Goal: Task Accomplishment & Management: Manage account settings

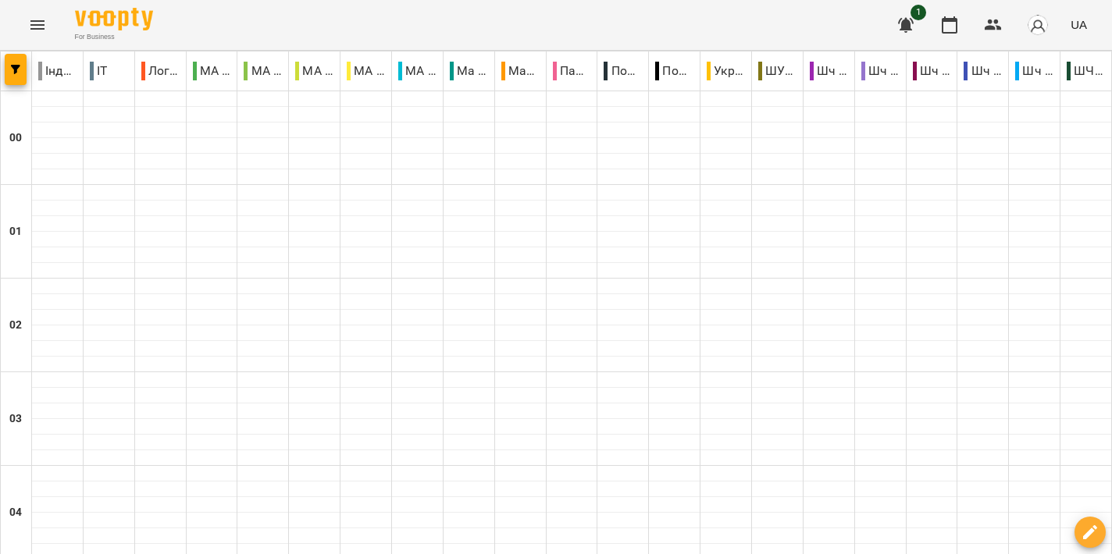
scroll to position [1720, 0]
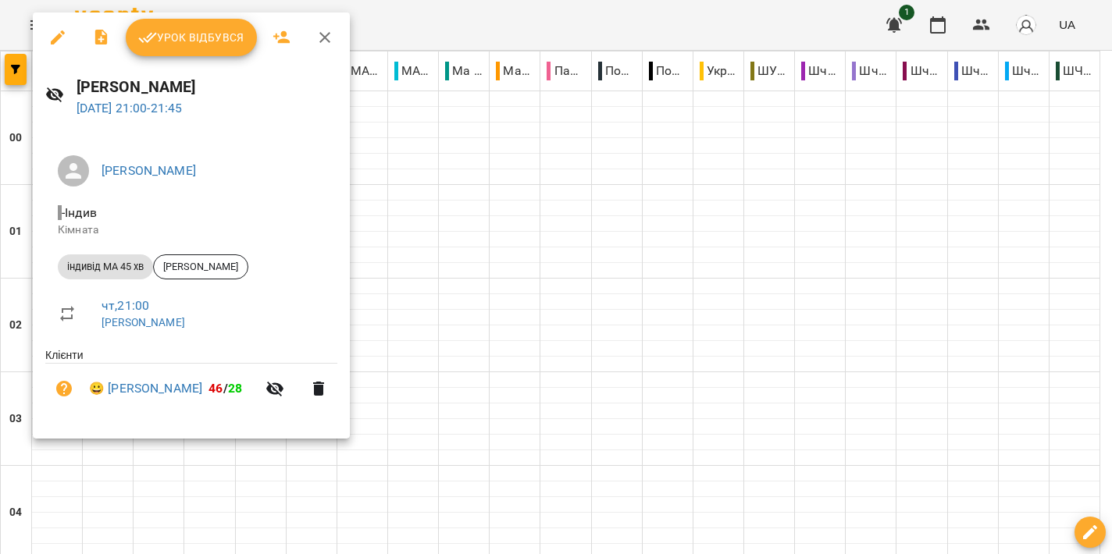
click at [222, 44] on span "Урок відбувся" at bounding box center [191, 37] width 106 height 19
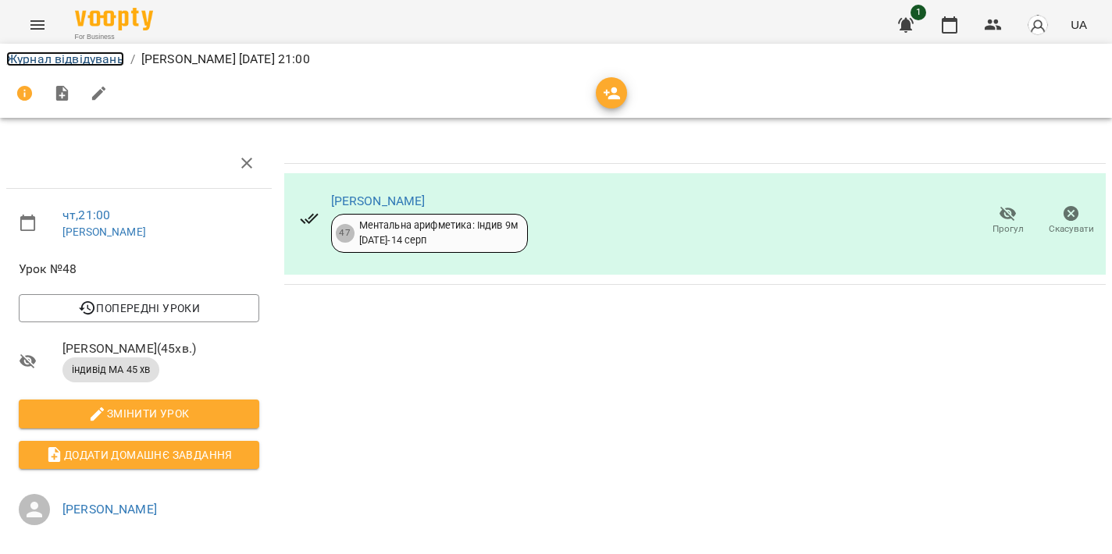
click at [41, 55] on link "Журнал відвідувань" at bounding box center [65, 59] width 118 height 15
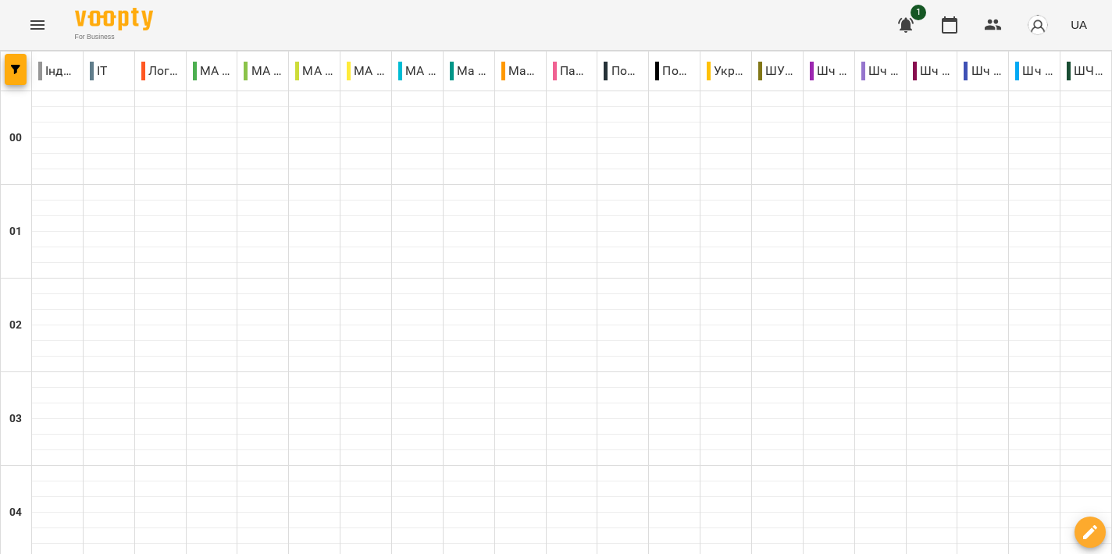
scroll to position [1721, 0]
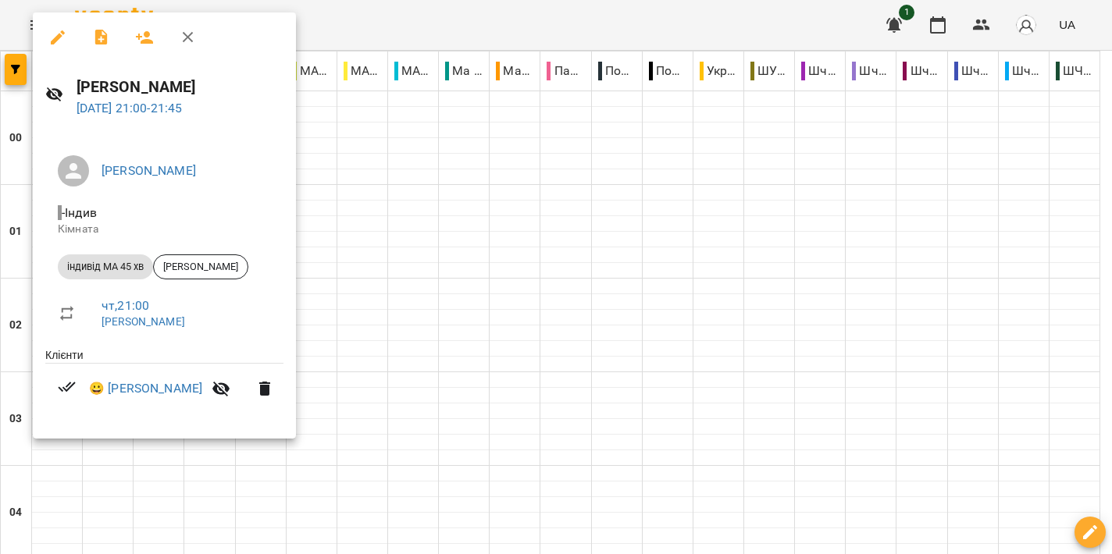
click at [577, 316] on div at bounding box center [556, 277] width 1112 height 554
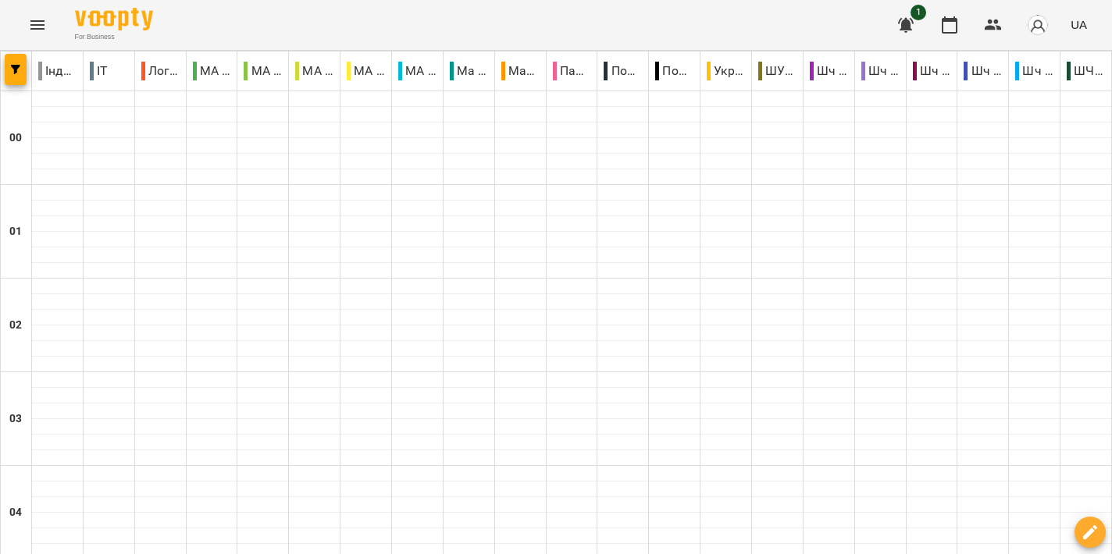
scroll to position [1674, 0]
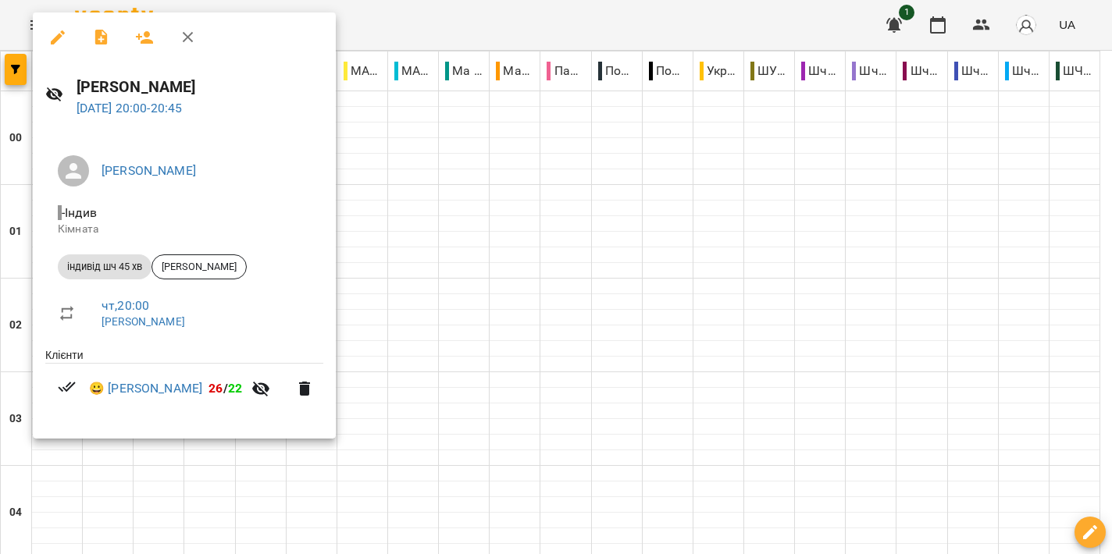
click at [637, 326] on div at bounding box center [556, 277] width 1112 height 554
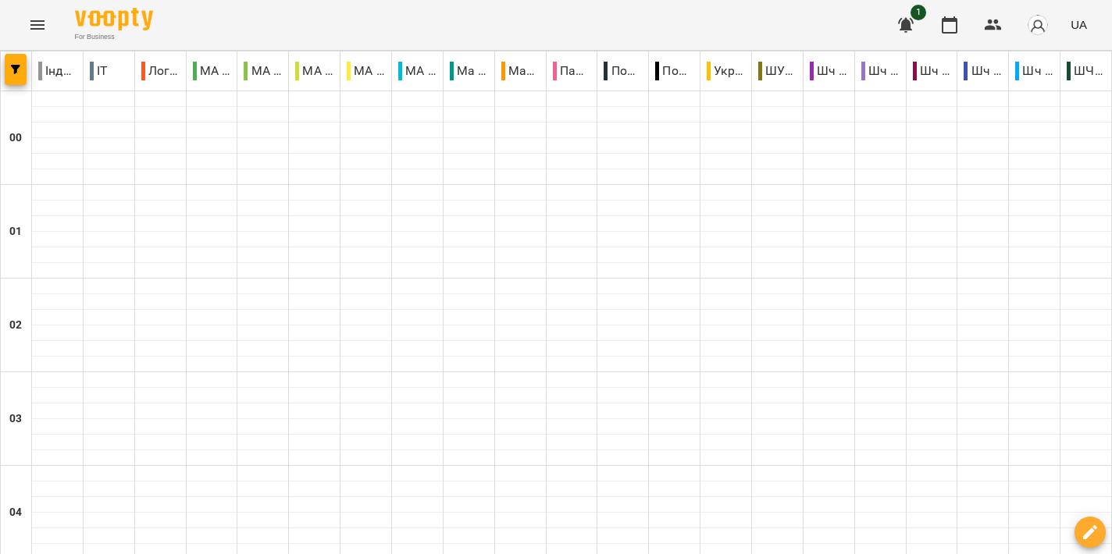
scroll to position [1539, 0]
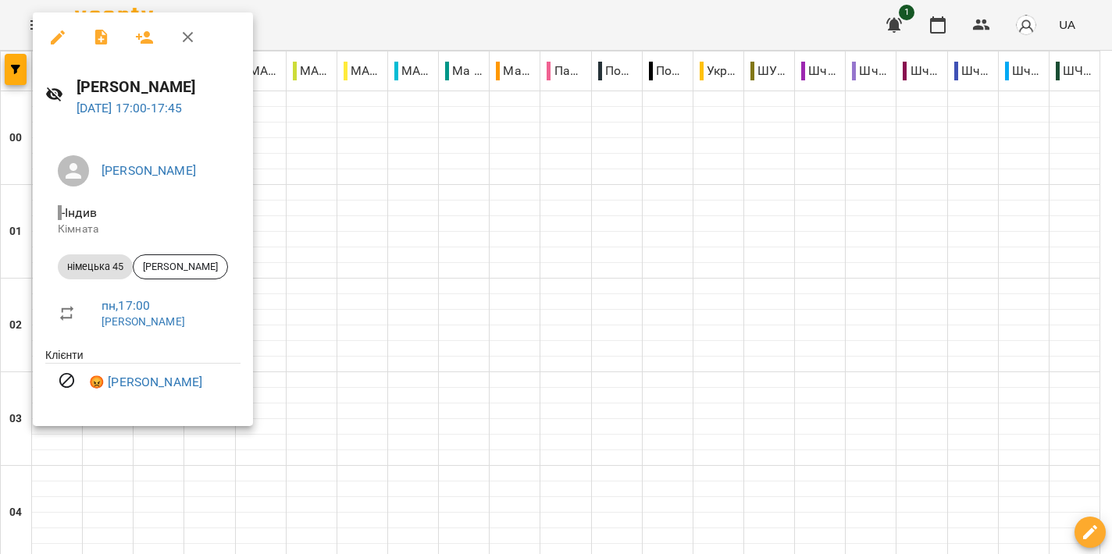
click at [497, 233] on div at bounding box center [556, 277] width 1112 height 554
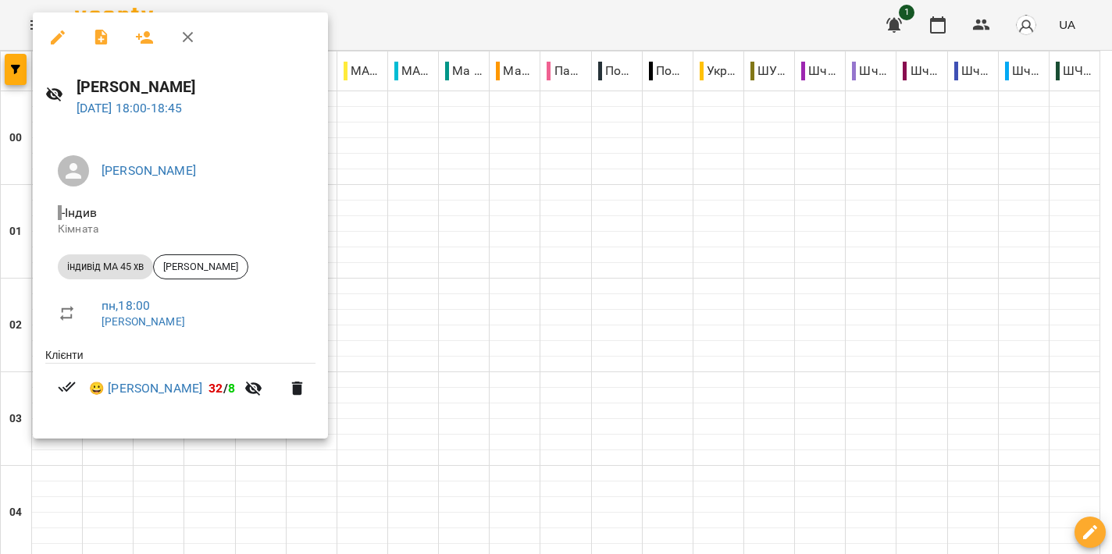
click at [575, 262] on div at bounding box center [556, 277] width 1112 height 554
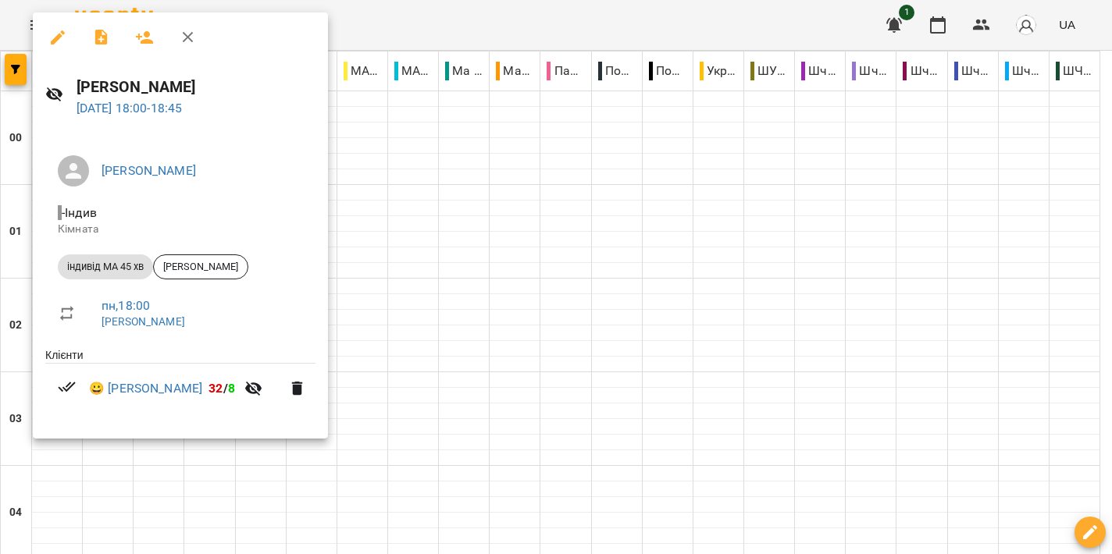
click at [503, 257] on div at bounding box center [556, 277] width 1112 height 554
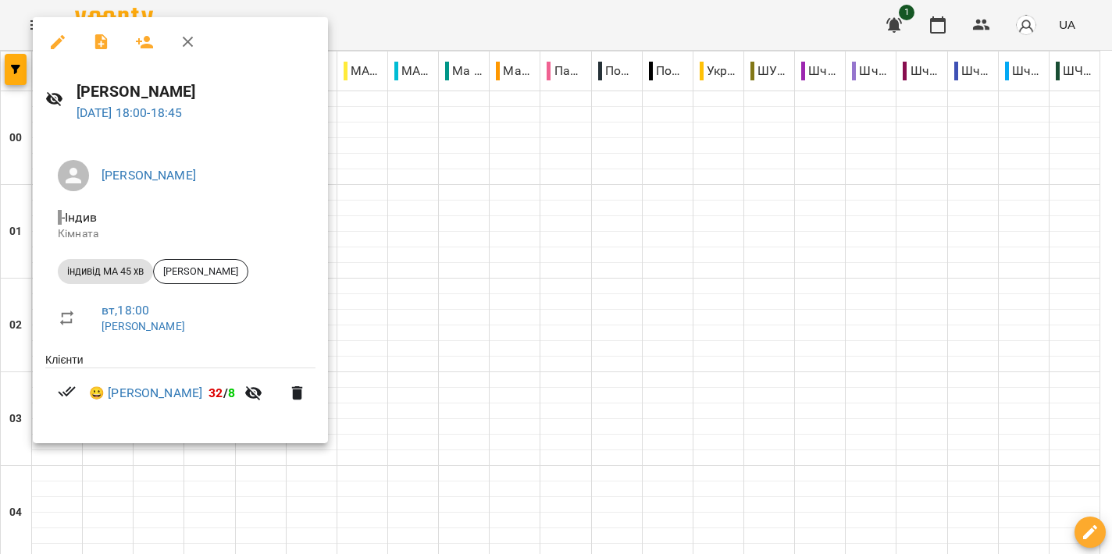
click at [610, 305] on div at bounding box center [556, 277] width 1112 height 554
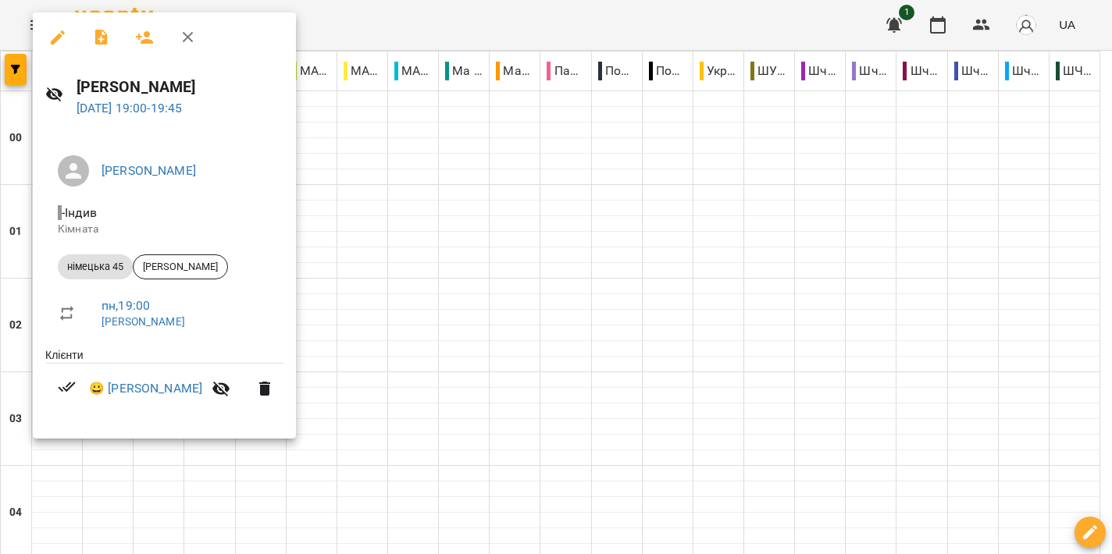
click at [482, 272] on div at bounding box center [556, 277] width 1112 height 554
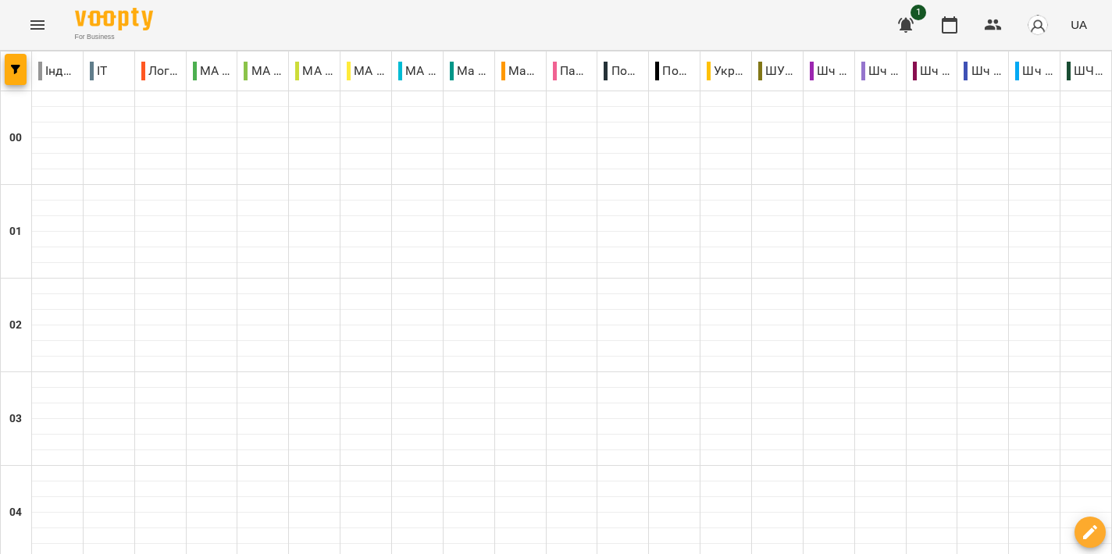
scroll to position [1807, 0]
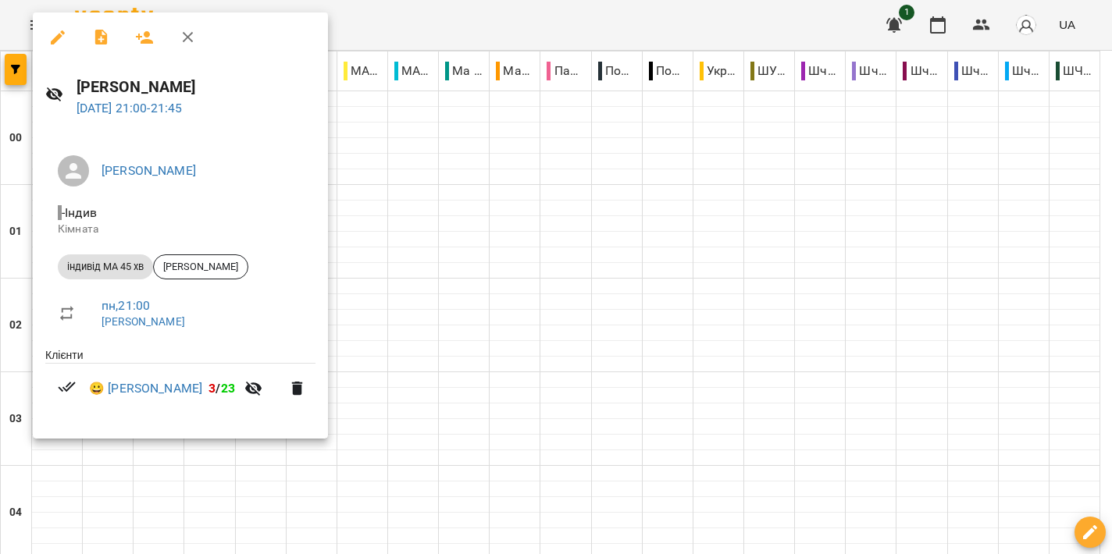
click at [591, 294] on div at bounding box center [556, 277] width 1112 height 554
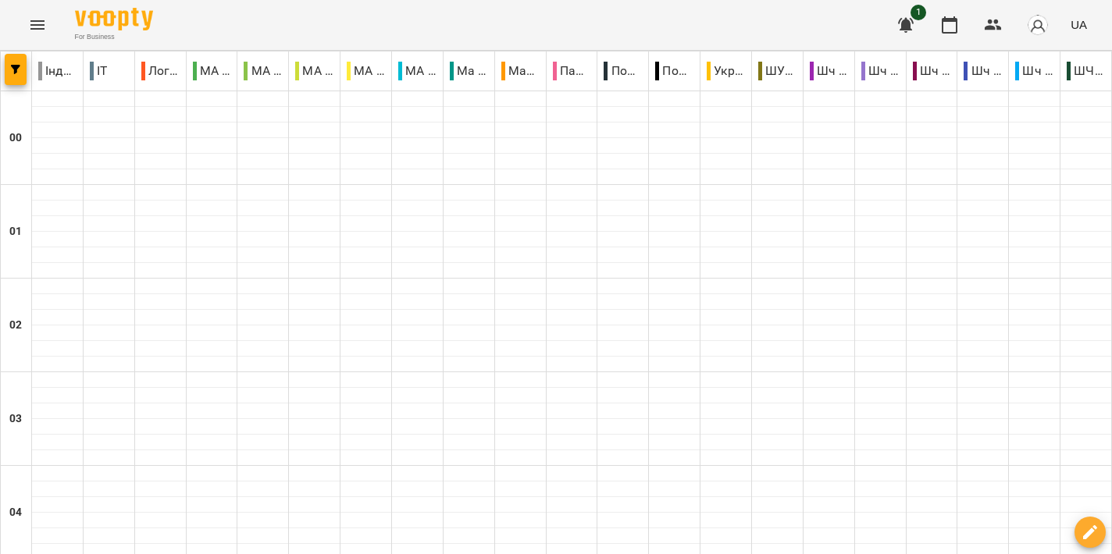
scroll to position [1590, 0]
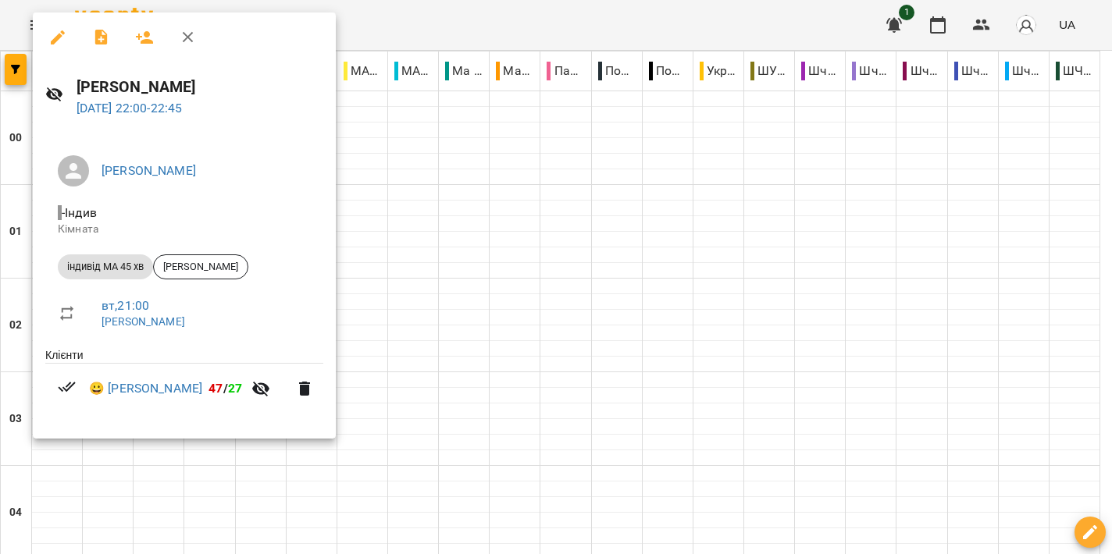
click at [509, 317] on div at bounding box center [556, 277] width 1112 height 554
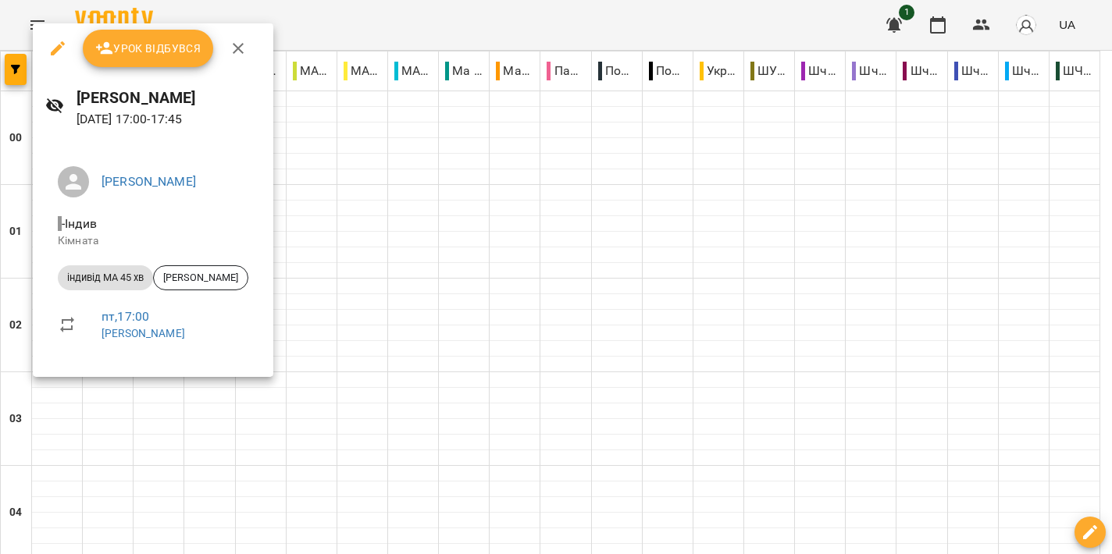
click at [528, 335] on div at bounding box center [556, 277] width 1112 height 554
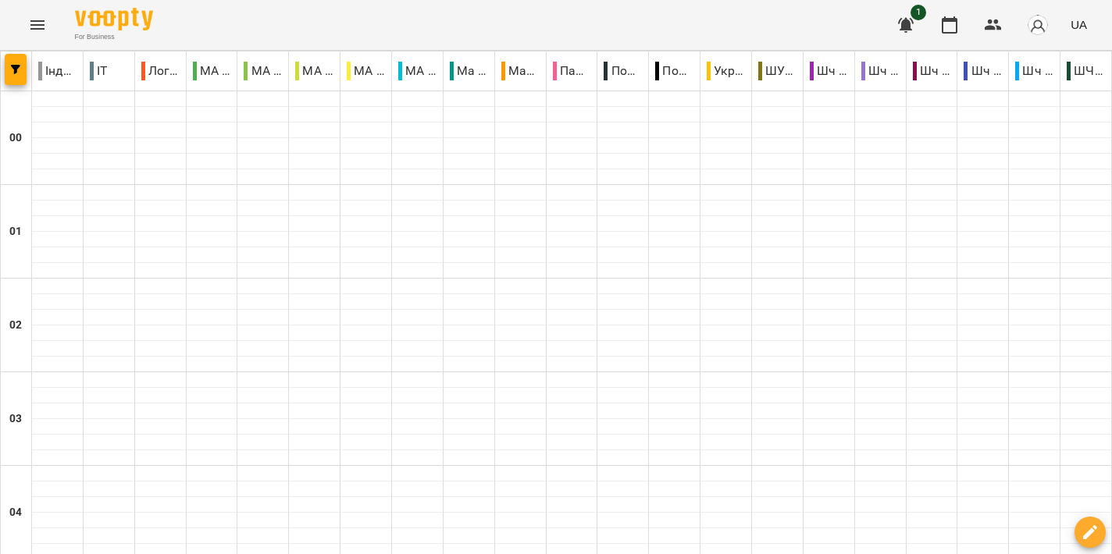
scroll to position [1823, 0]
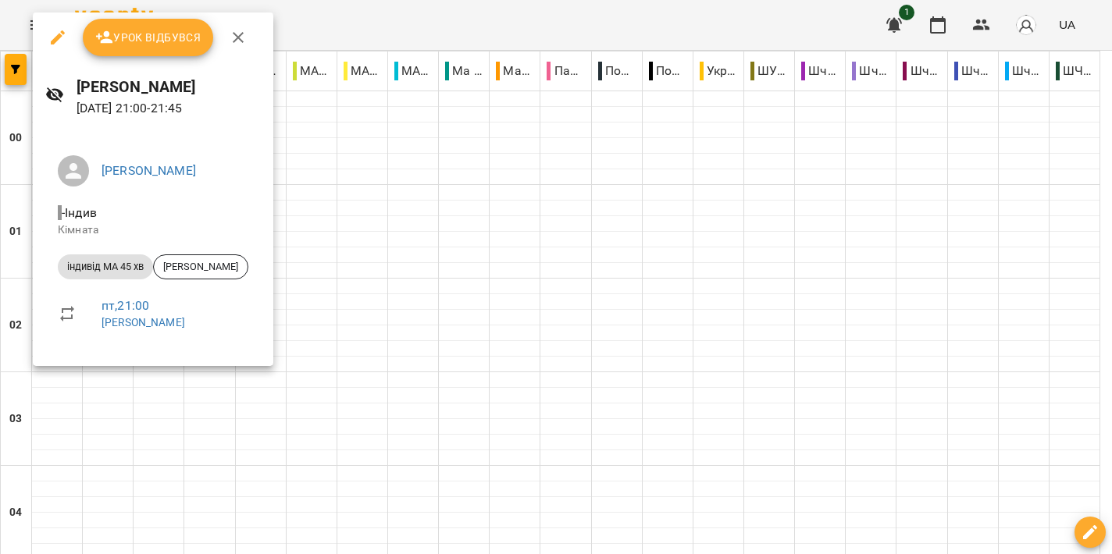
click at [417, 283] on div at bounding box center [556, 277] width 1112 height 554
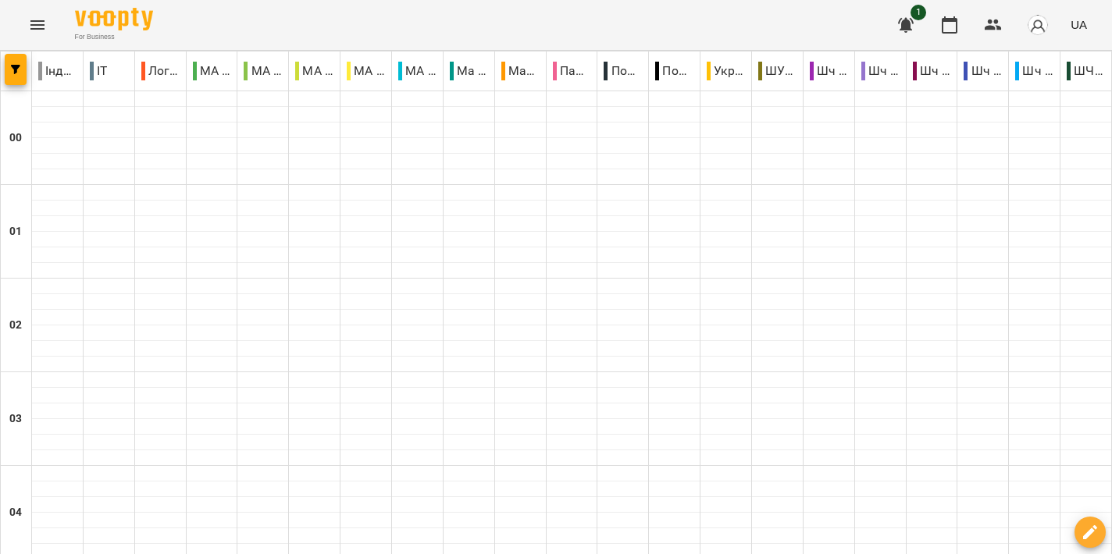
scroll to position [1704, 0]
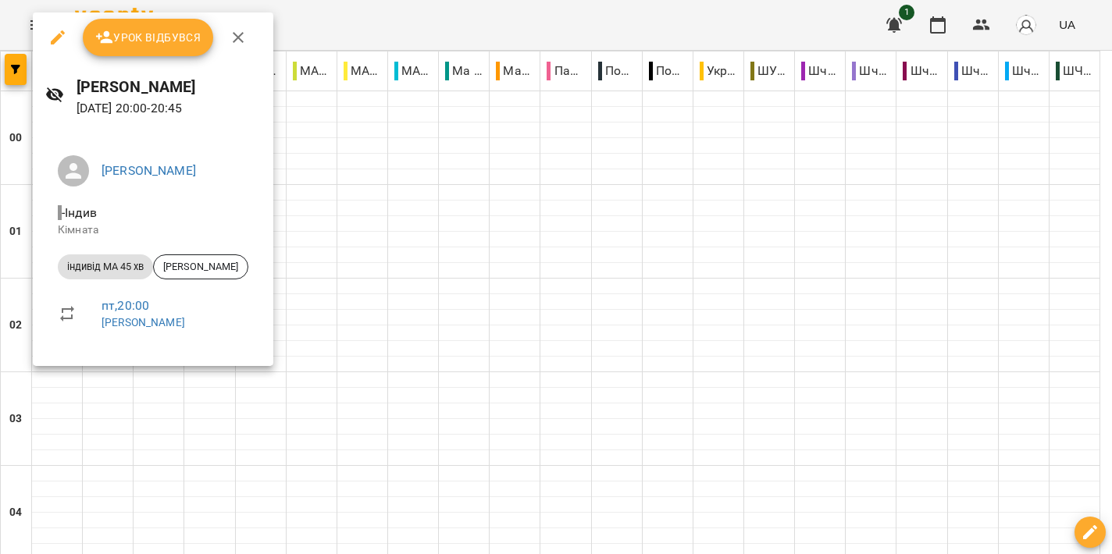
click at [658, 333] on div at bounding box center [556, 277] width 1112 height 554
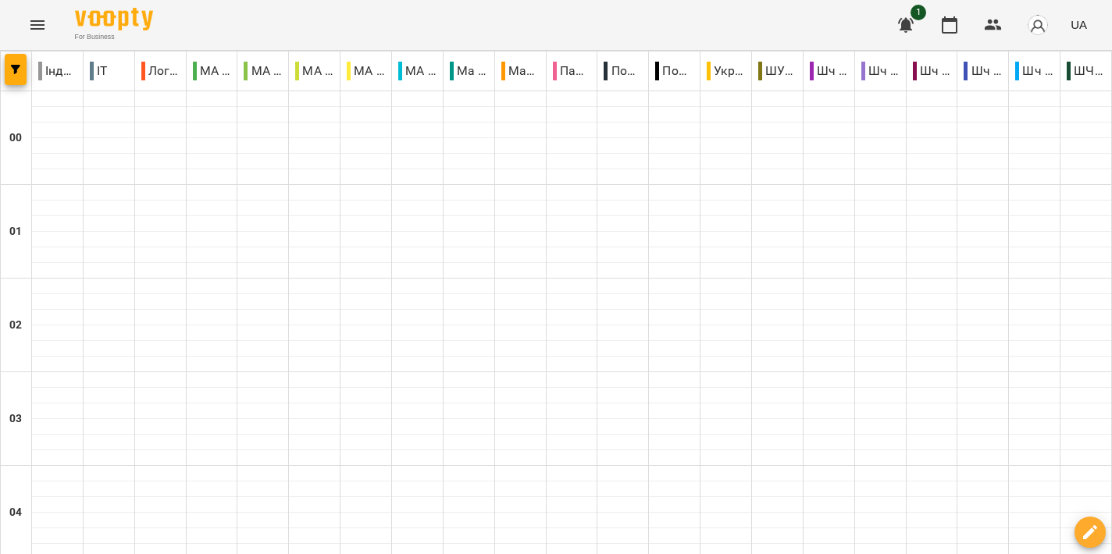
scroll to position [1583, 0]
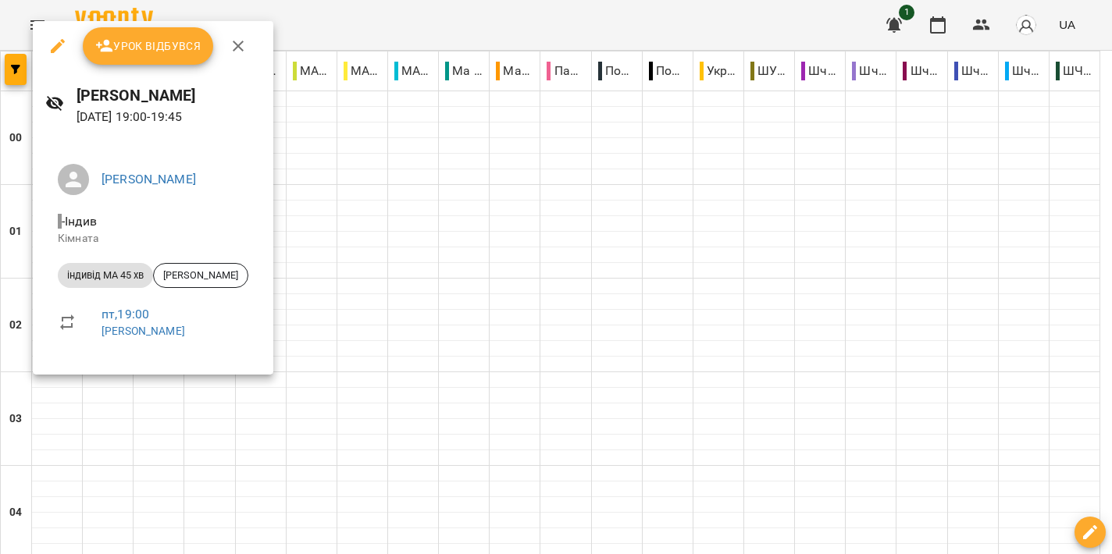
click at [555, 321] on div at bounding box center [556, 277] width 1112 height 554
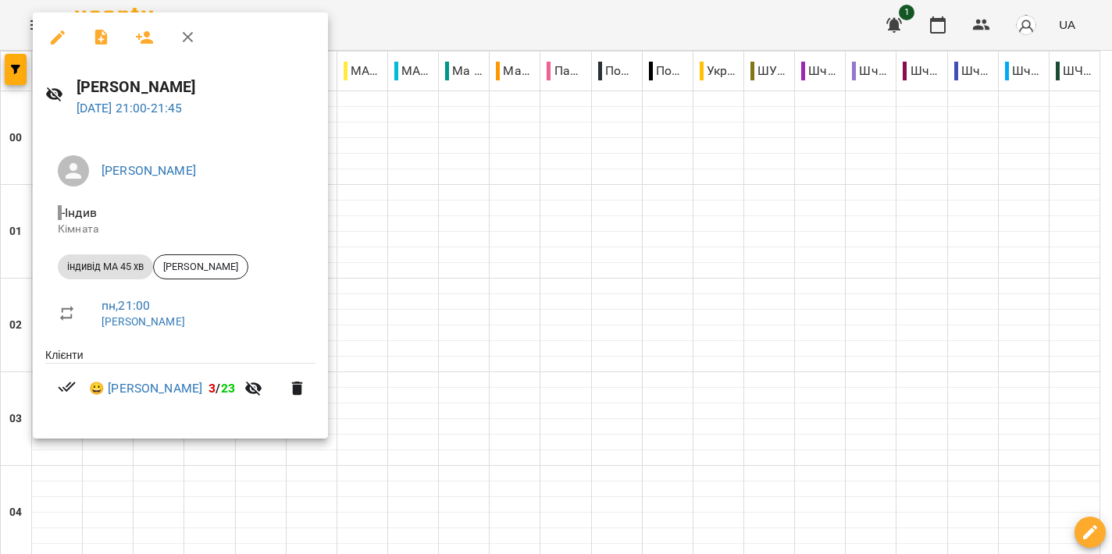
click at [566, 316] on div at bounding box center [556, 277] width 1112 height 554
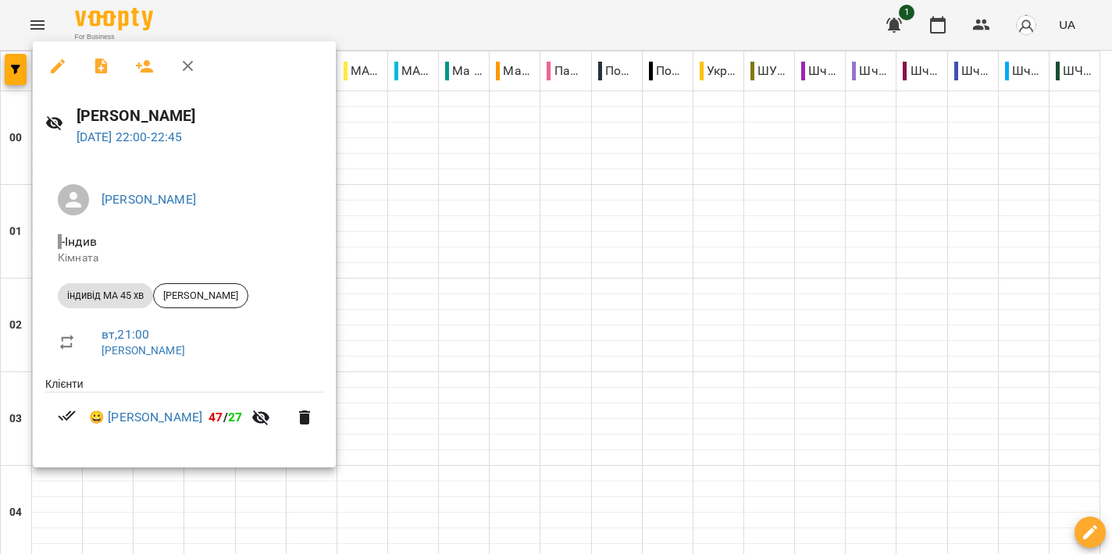
click at [456, 329] on div at bounding box center [556, 277] width 1112 height 554
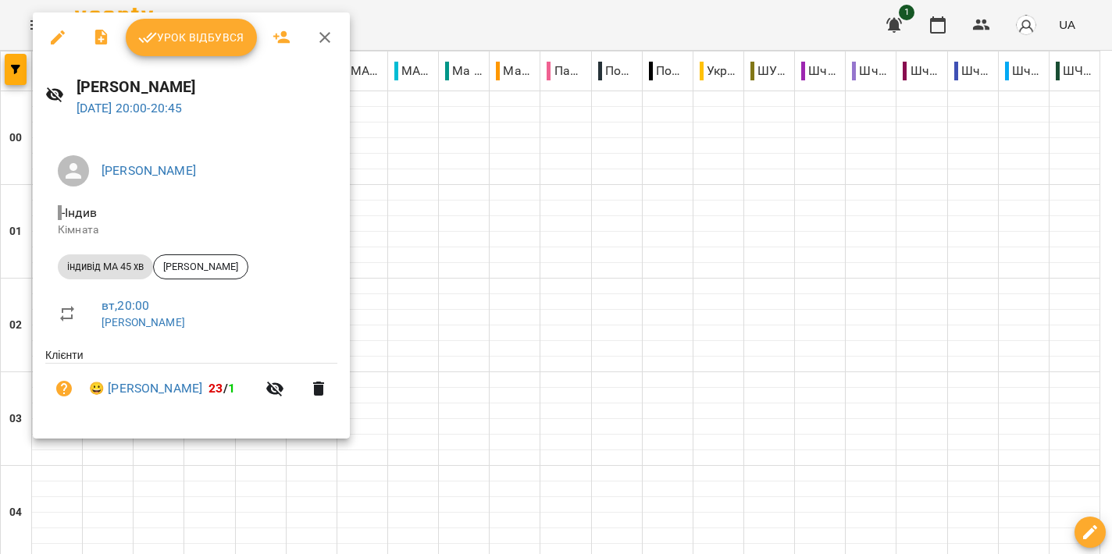
click at [550, 258] on div at bounding box center [556, 277] width 1112 height 554
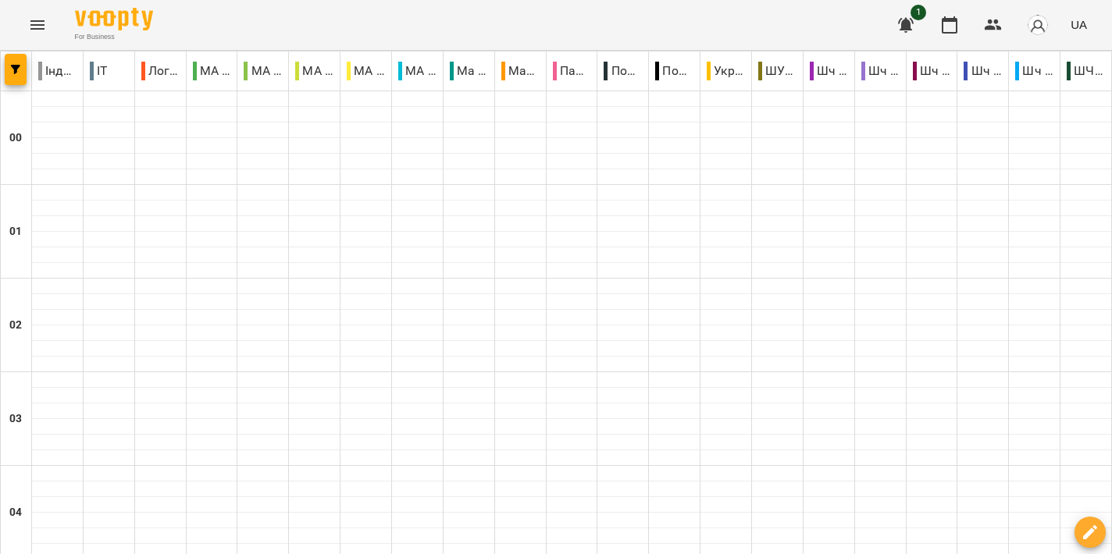
scroll to position [1544, 0]
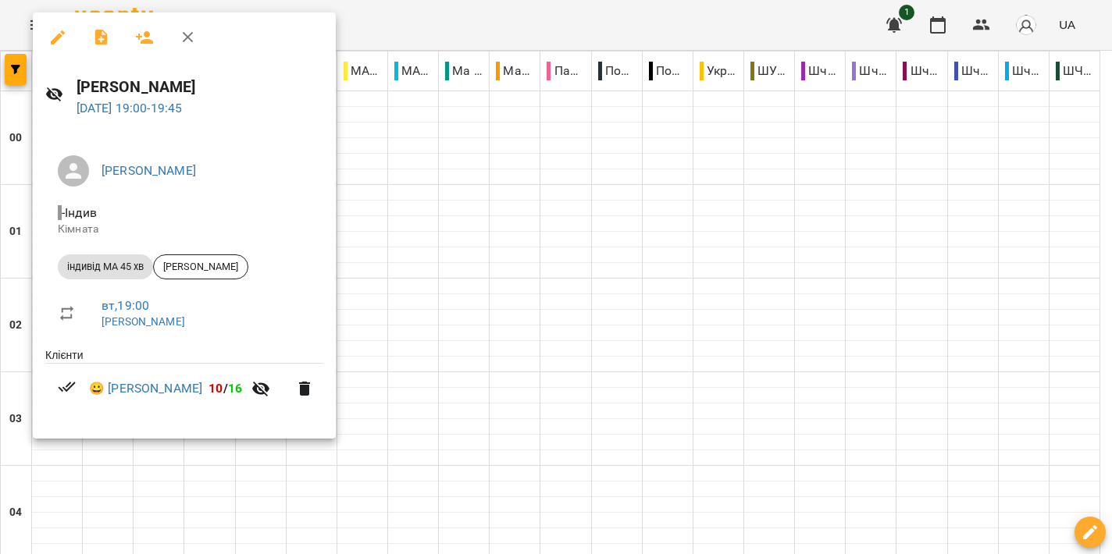
drag, startPoint x: 496, startPoint y: 300, endPoint x: 434, endPoint y: 279, distance: 64.9
click at [496, 300] on div at bounding box center [556, 277] width 1112 height 554
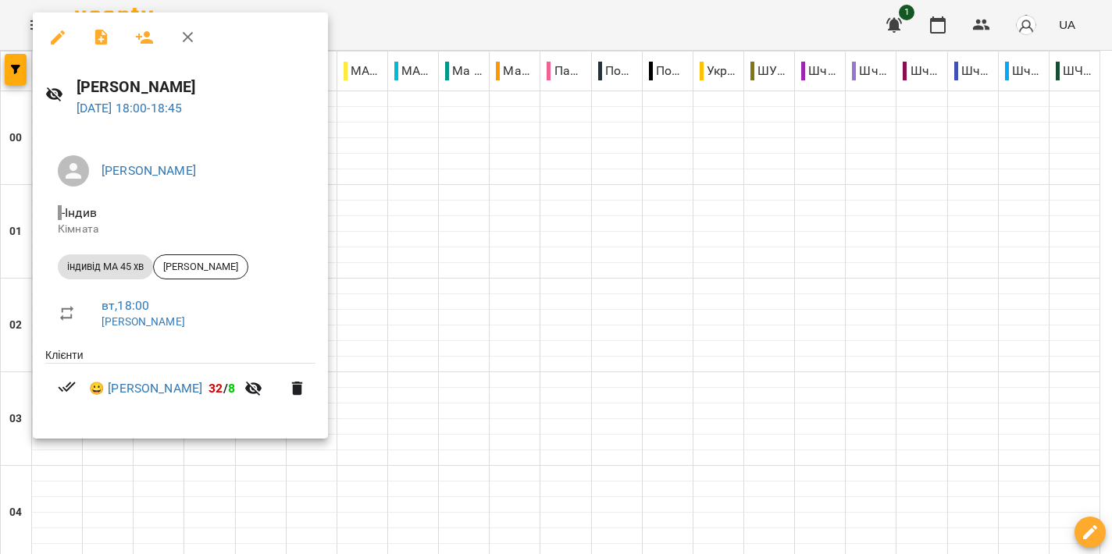
click at [518, 262] on div at bounding box center [556, 277] width 1112 height 554
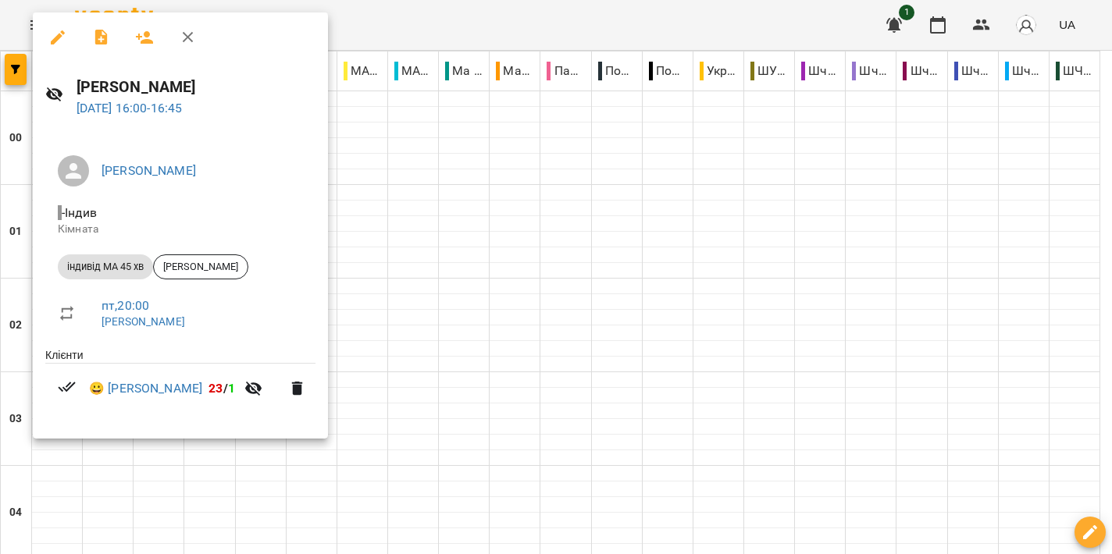
click at [542, 268] on div at bounding box center [556, 277] width 1112 height 554
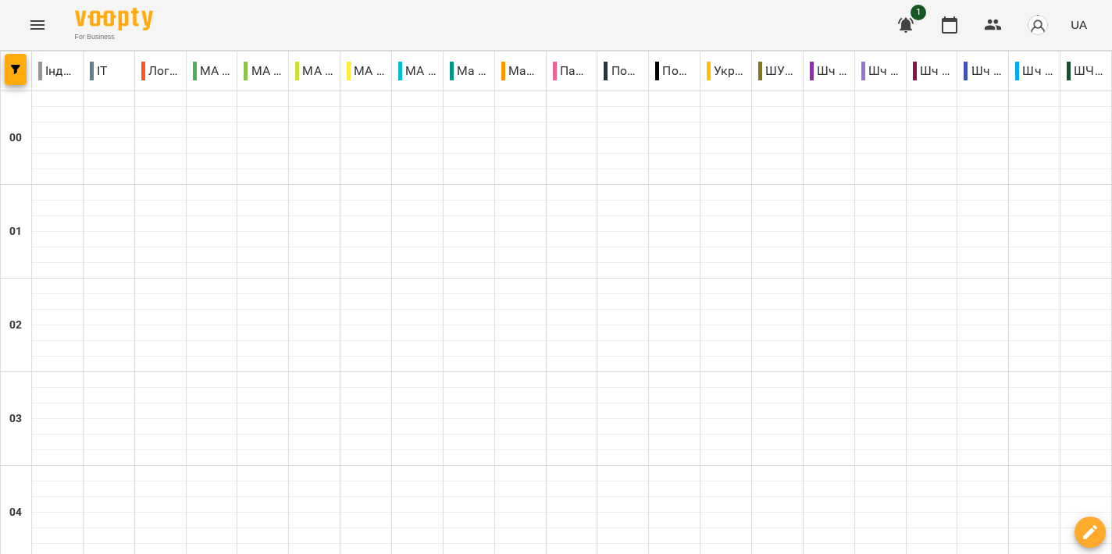
scroll to position [1532, 0]
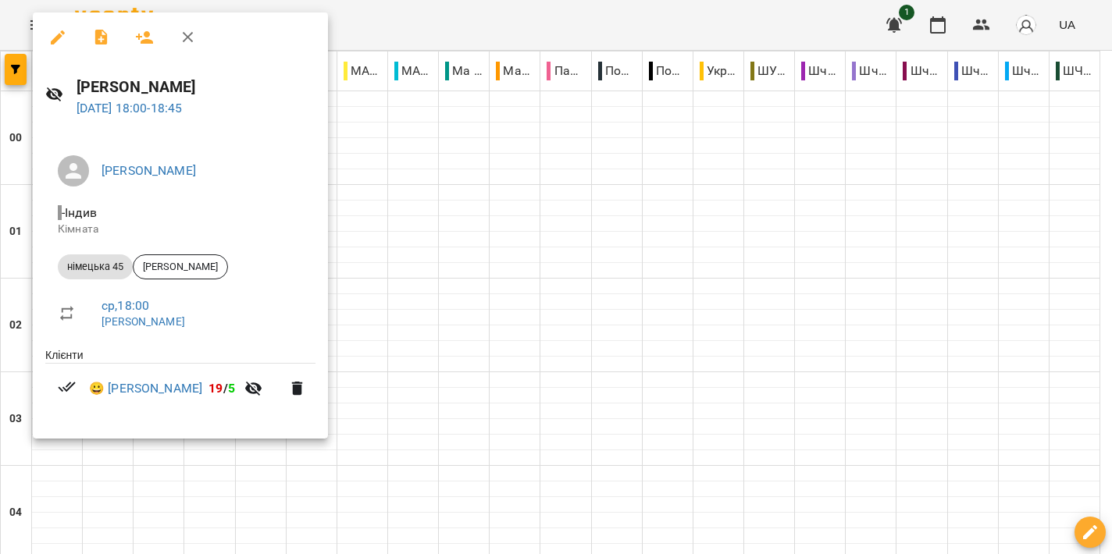
click at [557, 297] on div at bounding box center [556, 277] width 1112 height 554
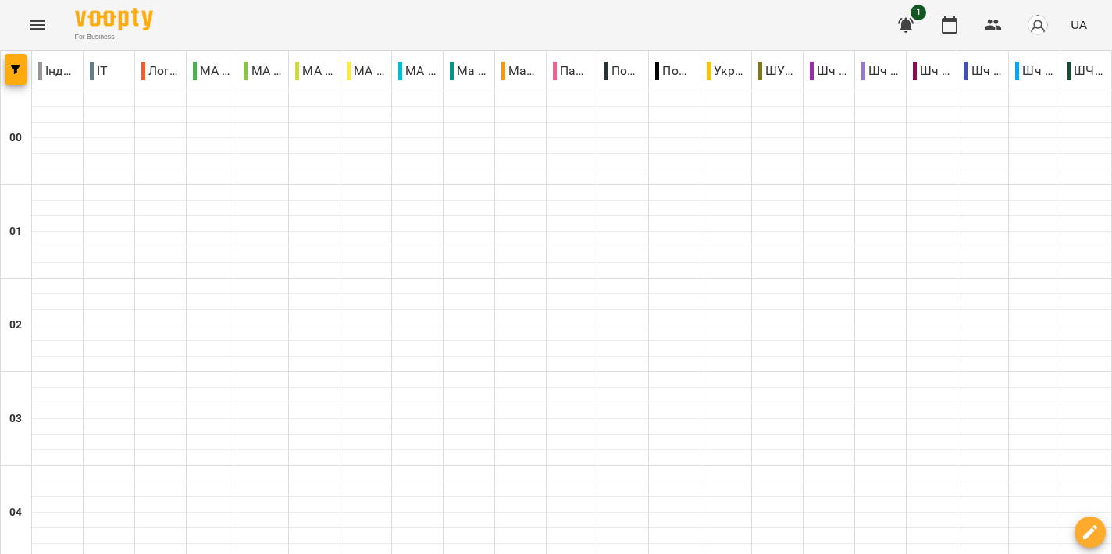
scroll to position [1728, 0]
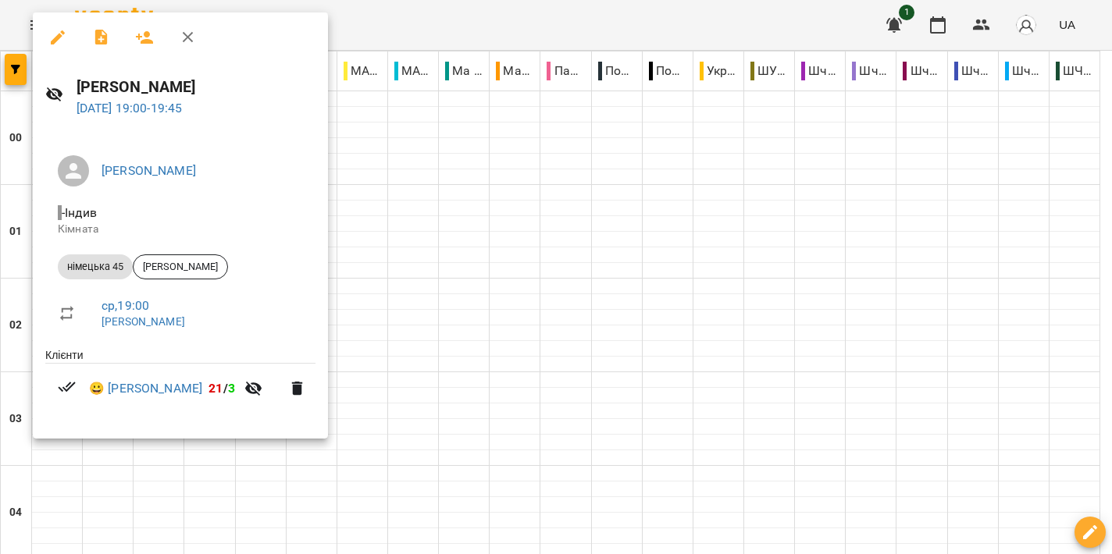
click at [570, 258] on div at bounding box center [556, 277] width 1112 height 554
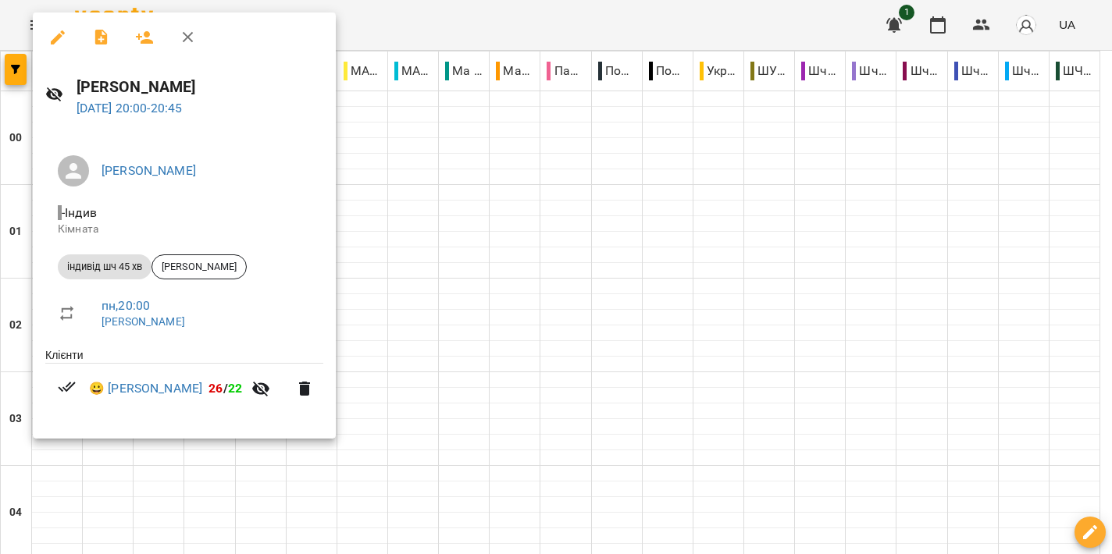
click at [541, 300] on div at bounding box center [556, 277] width 1112 height 554
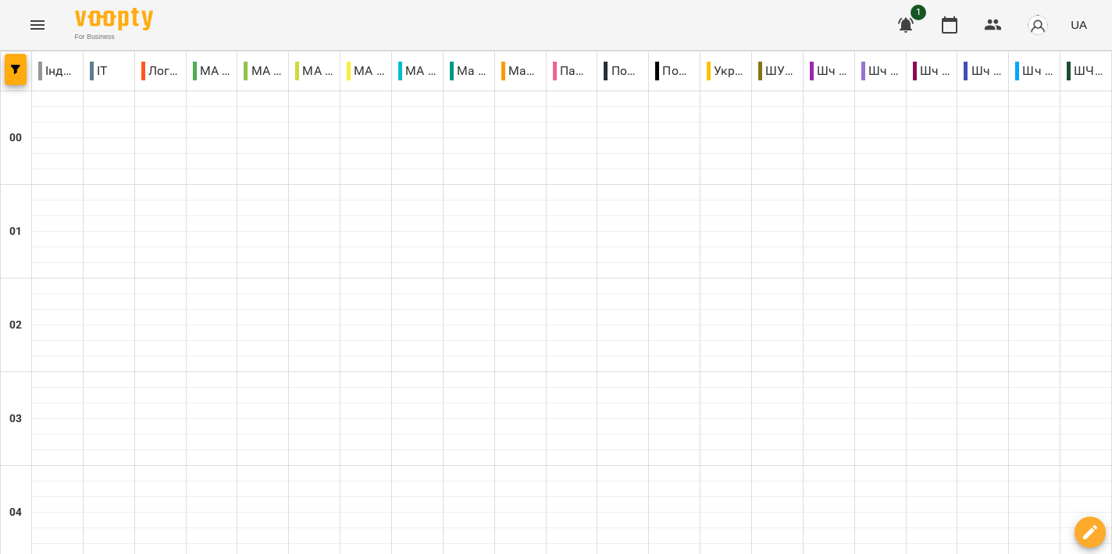
scroll to position [1661, 0]
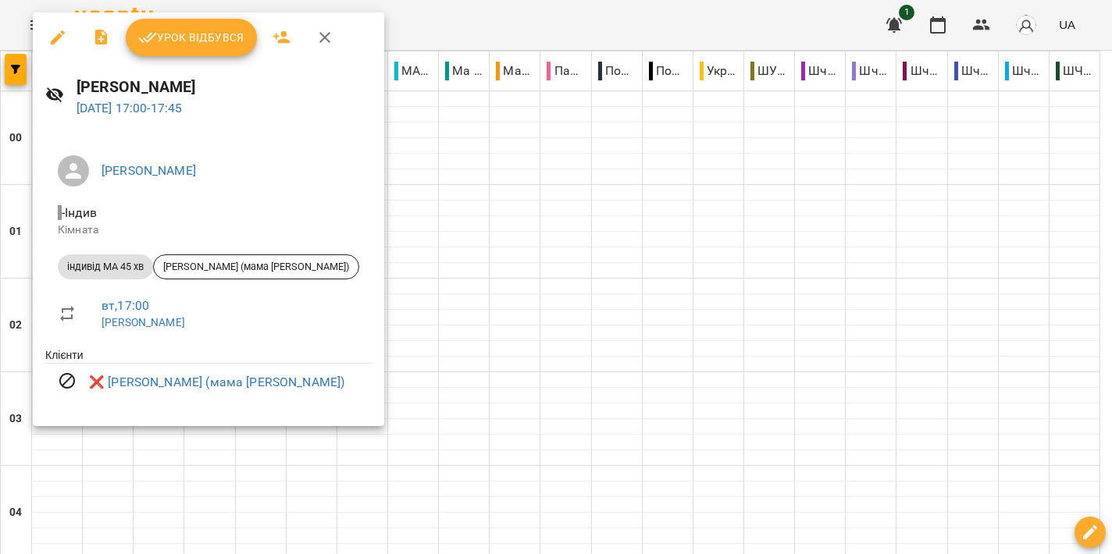
click at [741, 297] on div at bounding box center [556, 277] width 1112 height 554
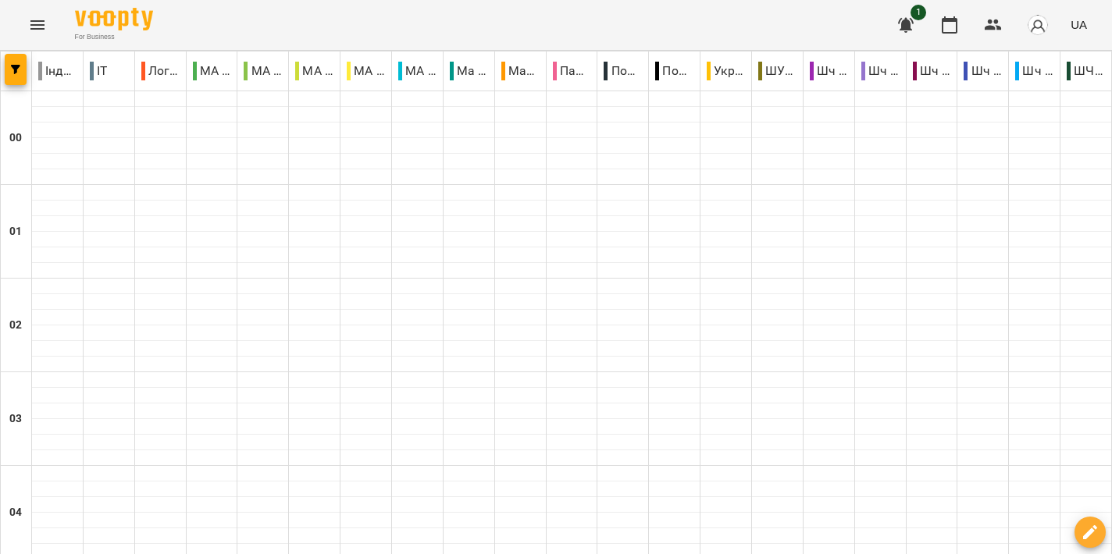
scroll to position [1886, 0]
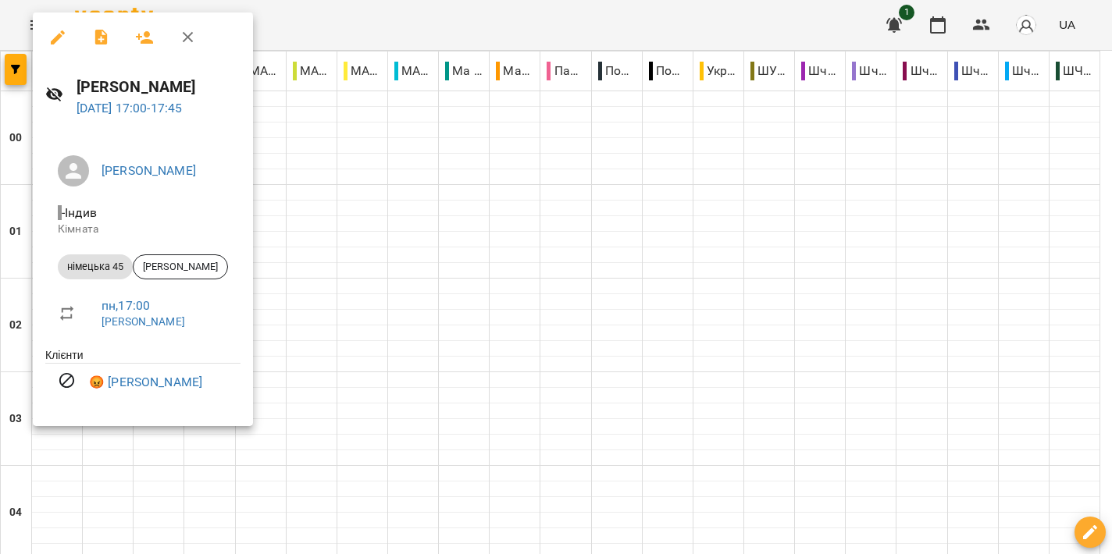
click at [491, 301] on div at bounding box center [556, 277] width 1112 height 554
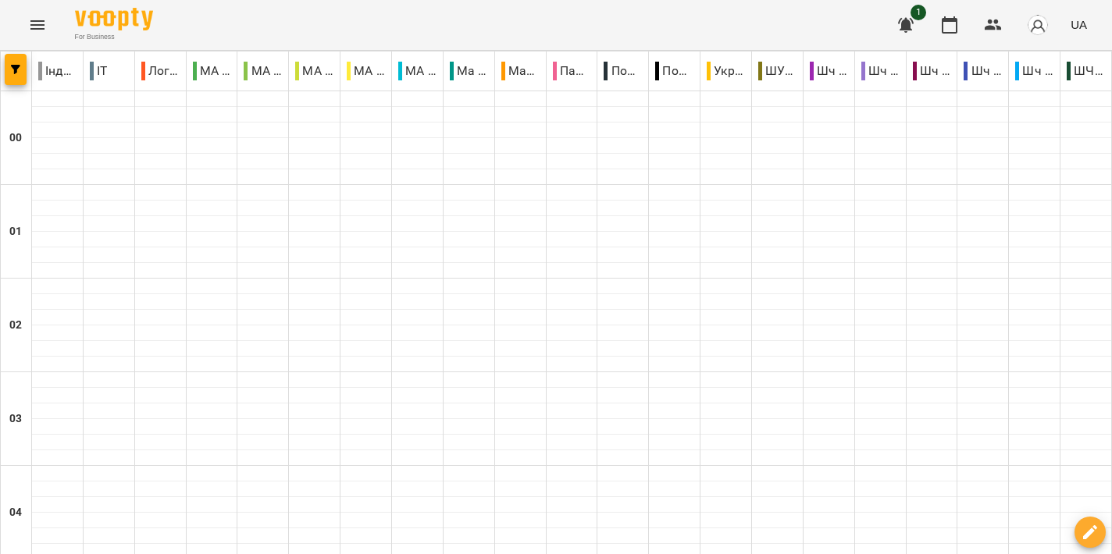
scroll to position [1497, 0]
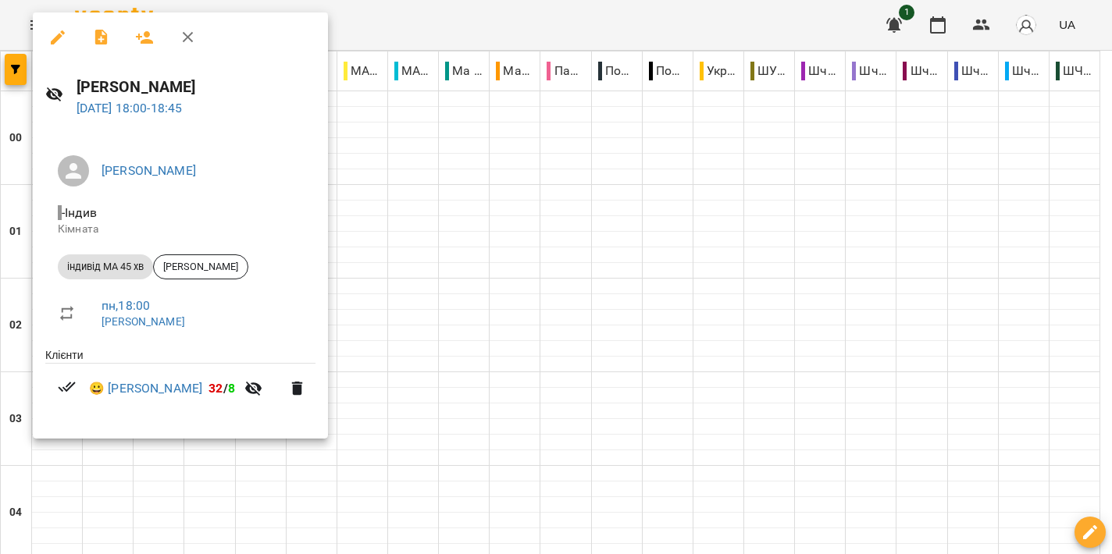
click at [533, 297] on div at bounding box center [556, 277] width 1112 height 554
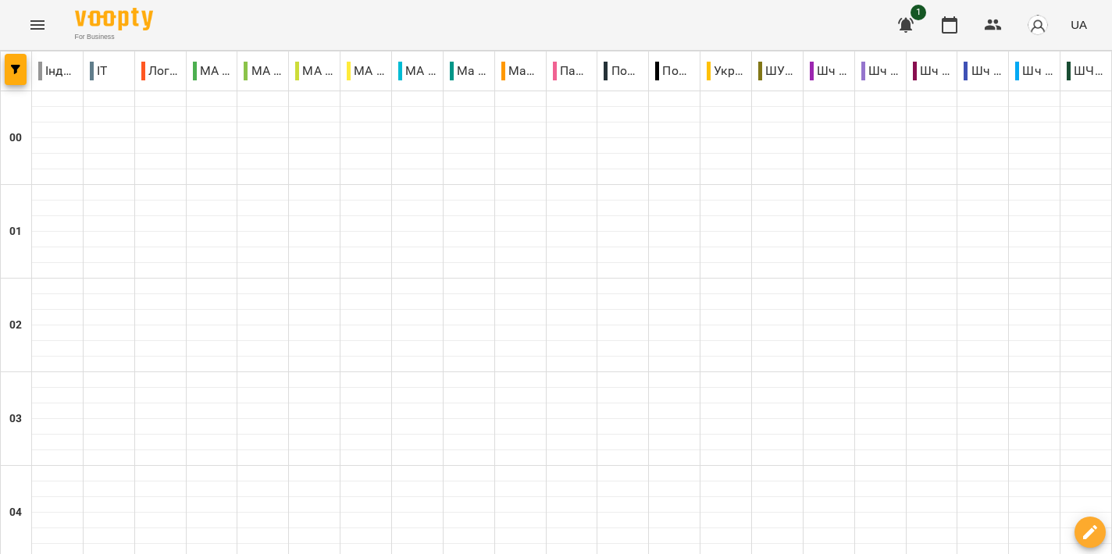
scroll to position [1582, 0]
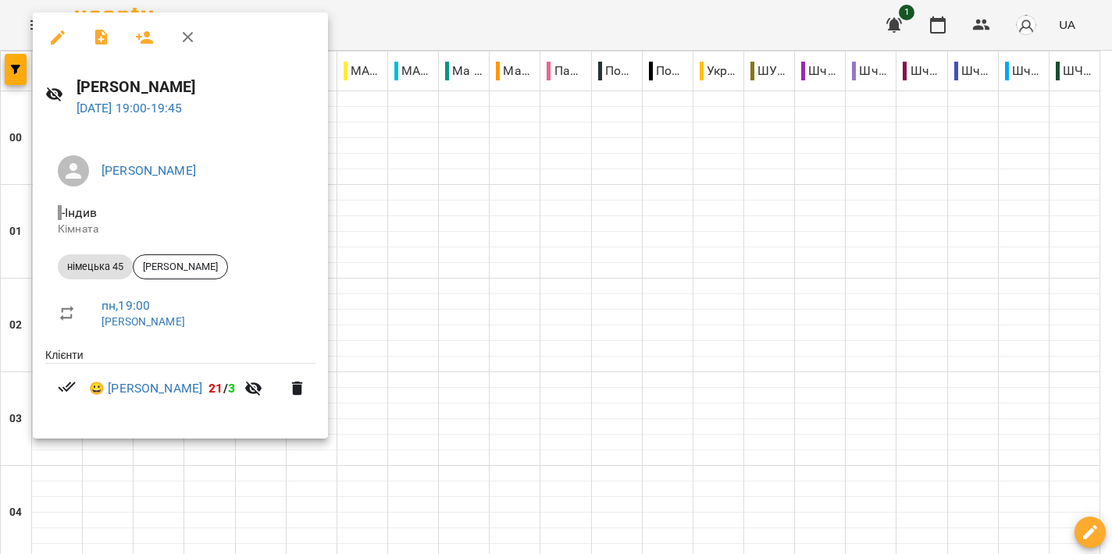
click at [510, 318] on div at bounding box center [556, 277] width 1112 height 554
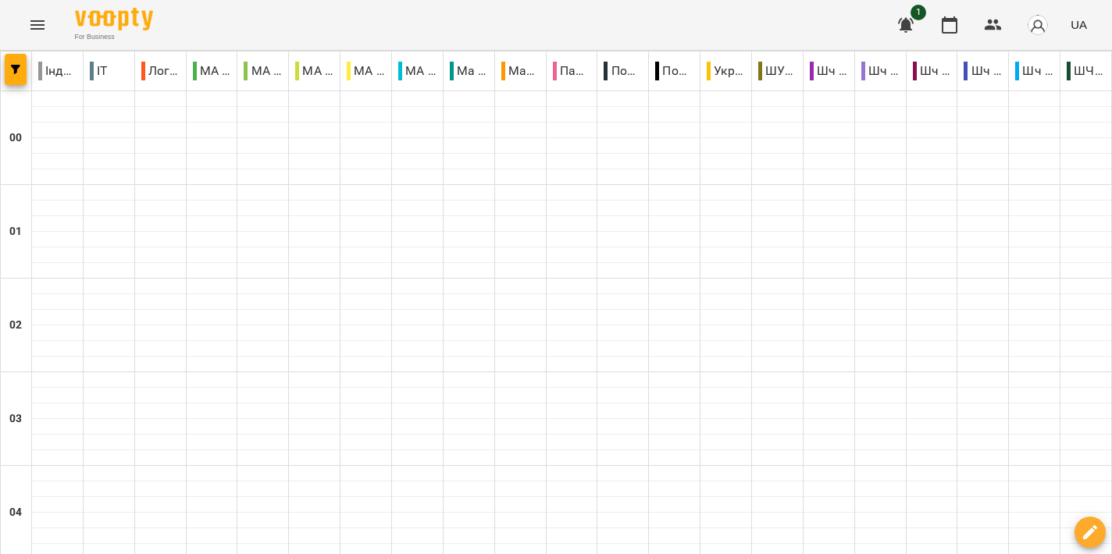
scroll to position [1663, 0]
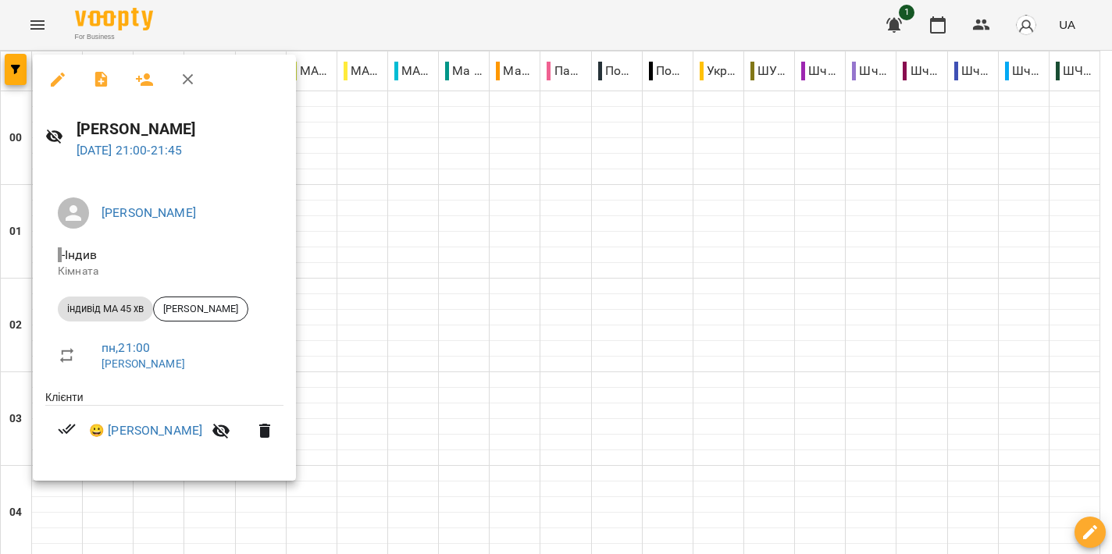
click at [455, 321] on div at bounding box center [556, 277] width 1112 height 554
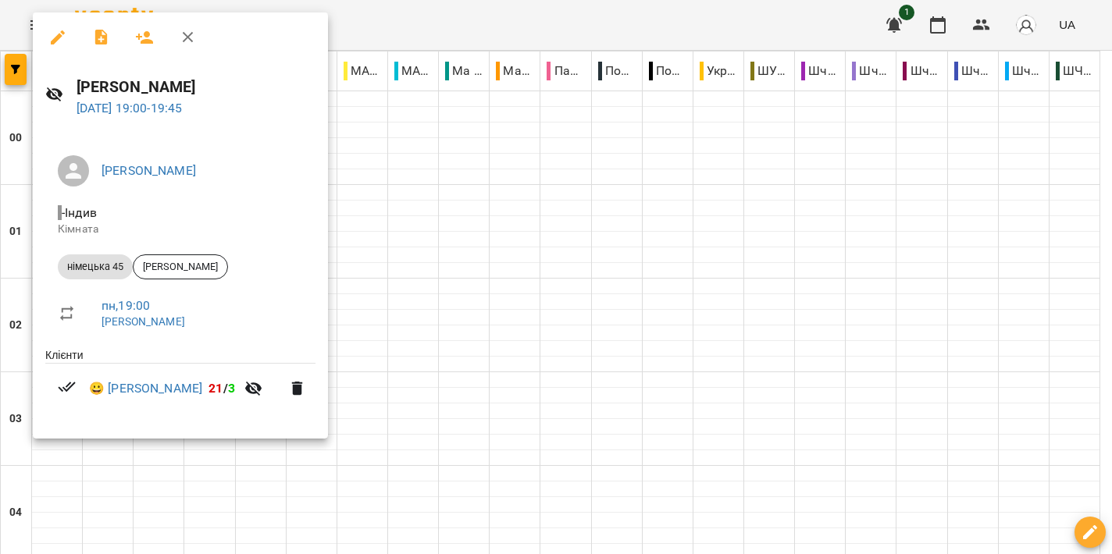
click at [449, 279] on div at bounding box center [556, 277] width 1112 height 554
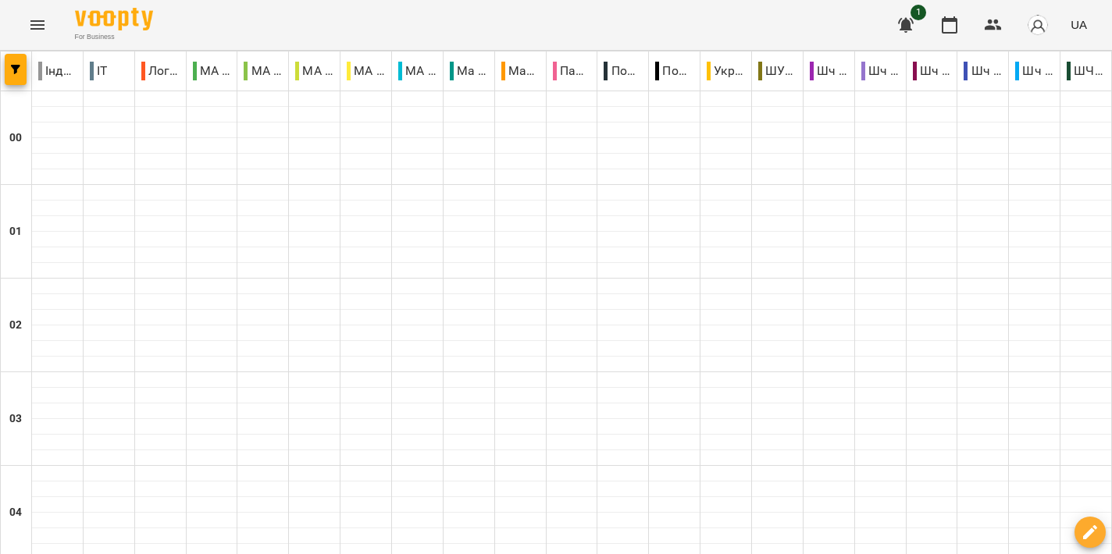
scroll to position [1573, 0]
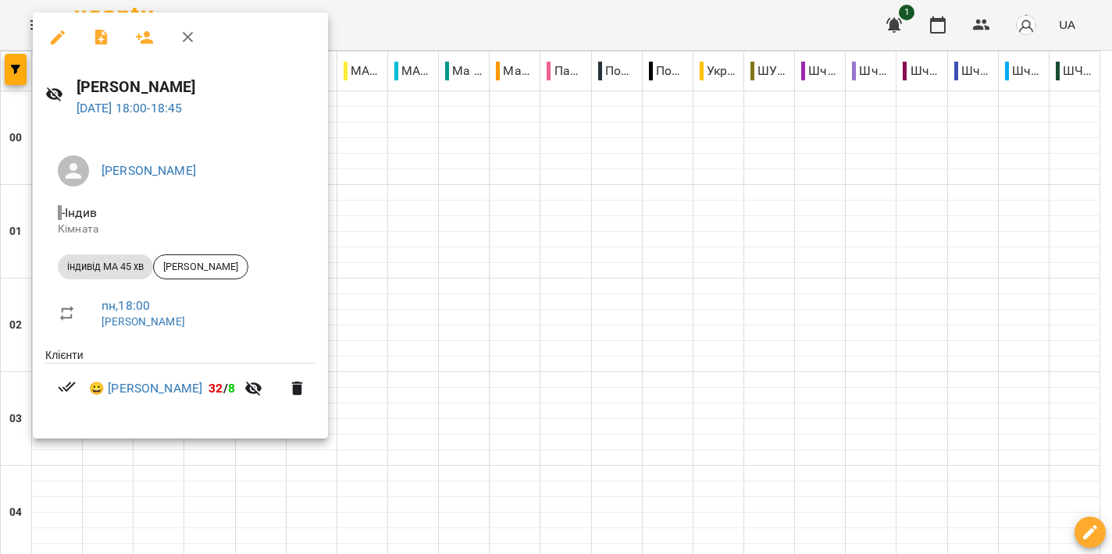
click at [582, 263] on div at bounding box center [556, 277] width 1112 height 554
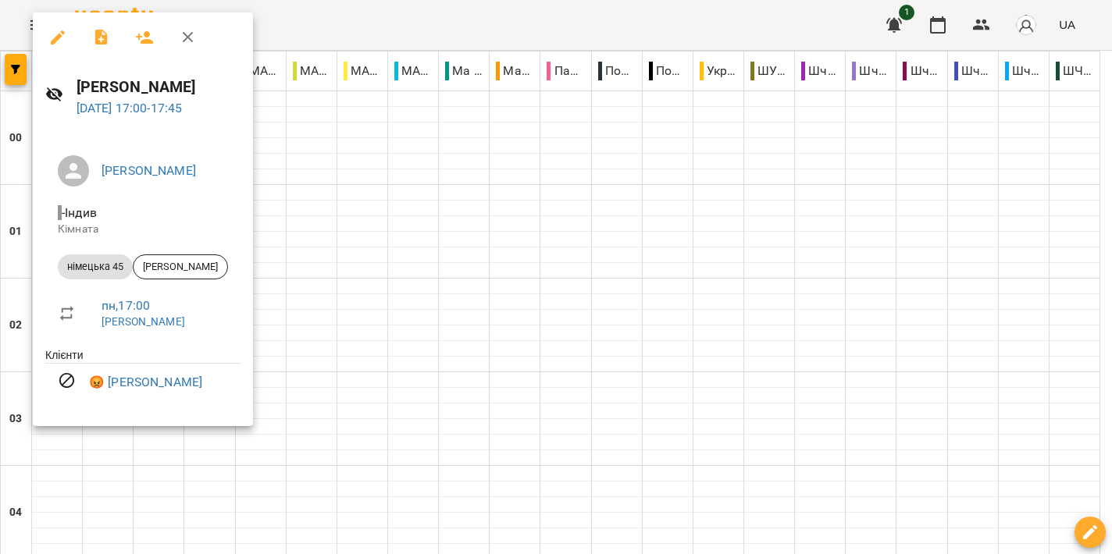
click at [590, 248] on div at bounding box center [556, 277] width 1112 height 554
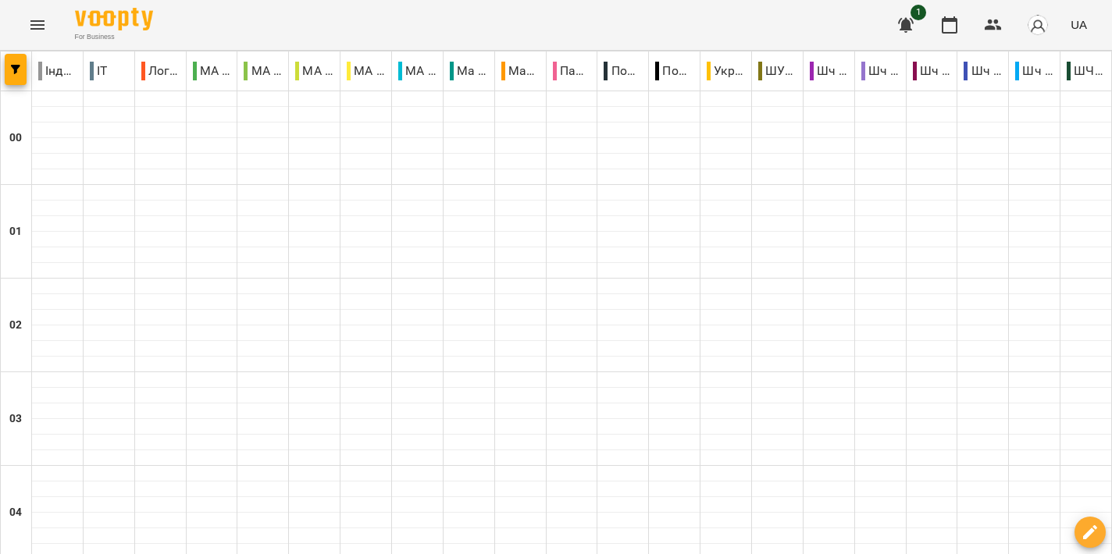
scroll to position [1595, 0]
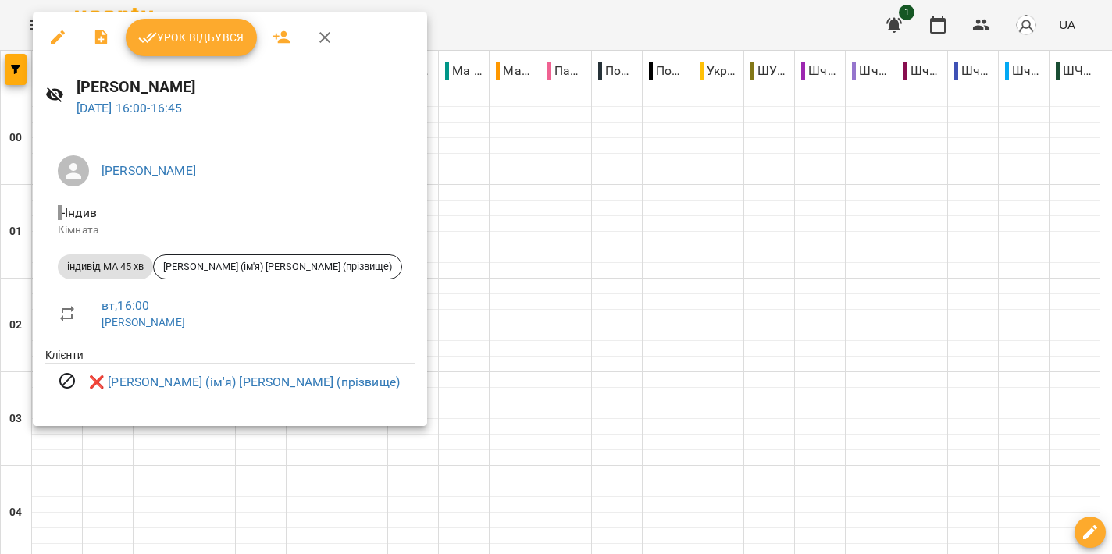
click at [514, 222] on div at bounding box center [556, 277] width 1112 height 554
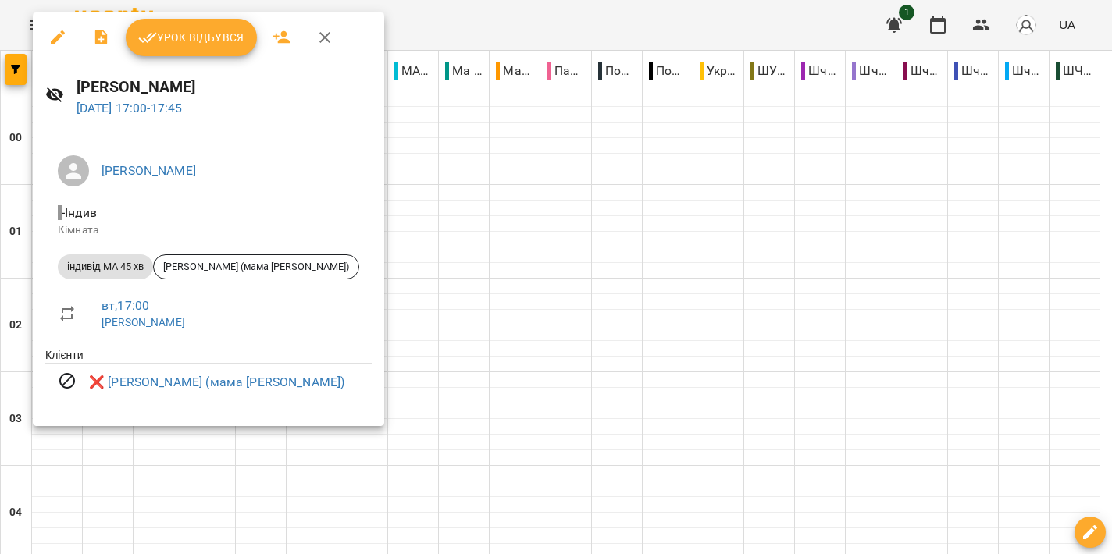
click at [499, 286] on div at bounding box center [556, 277] width 1112 height 554
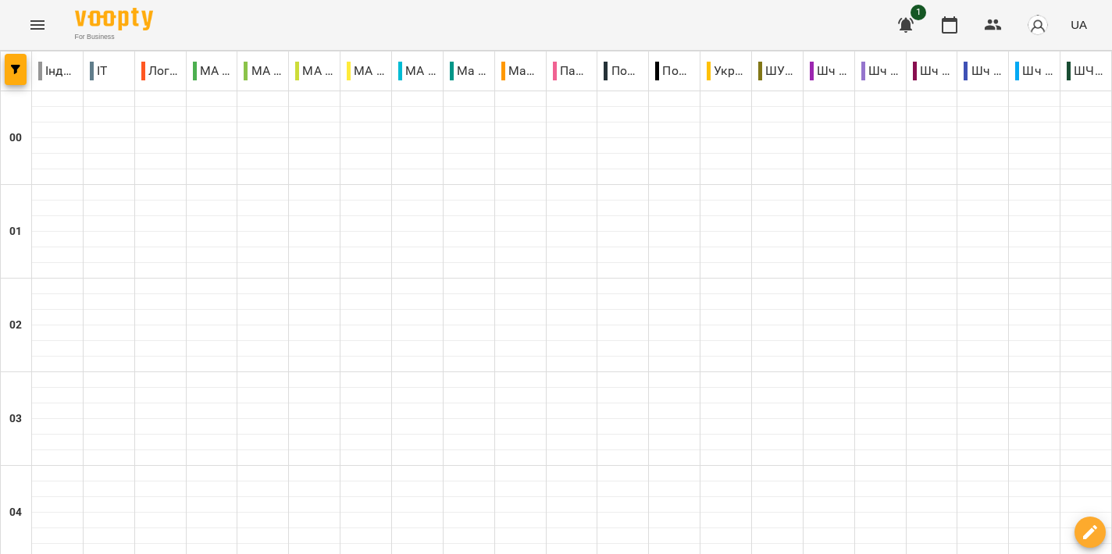
scroll to position [1568, 0]
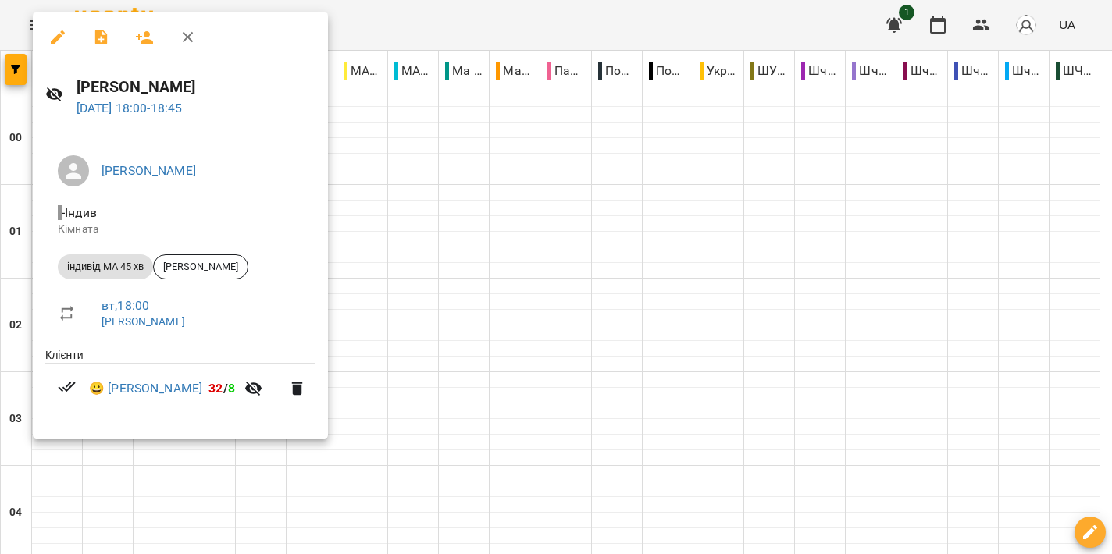
click at [456, 276] on div at bounding box center [556, 277] width 1112 height 554
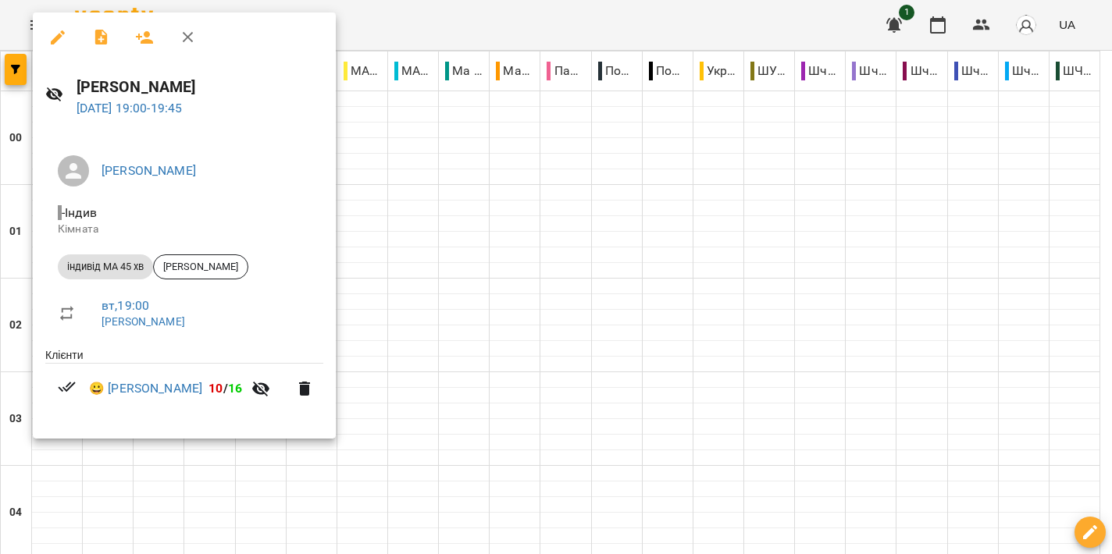
click at [511, 305] on div at bounding box center [556, 277] width 1112 height 554
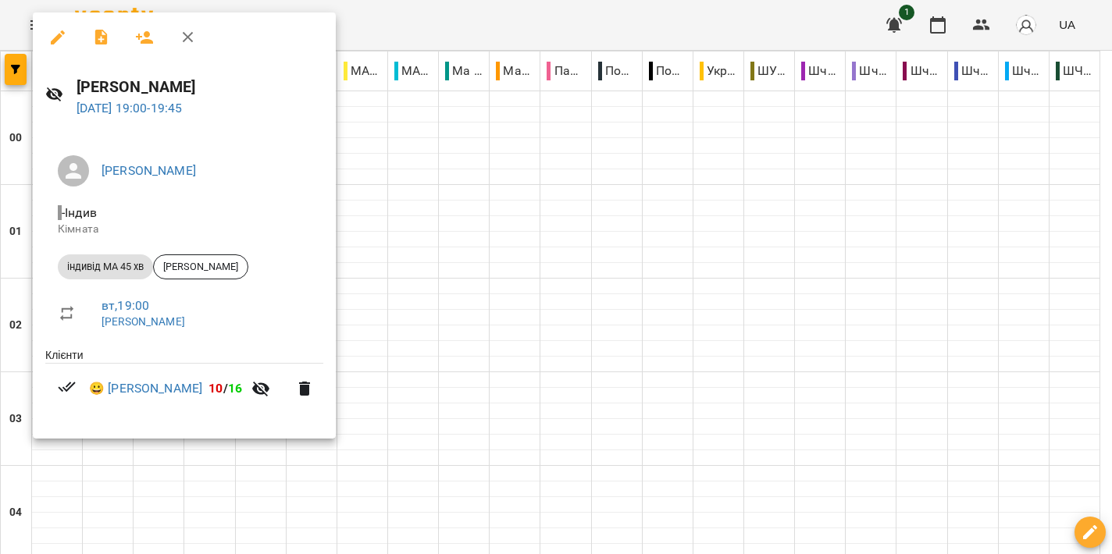
click at [474, 289] on div at bounding box center [556, 277] width 1112 height 554
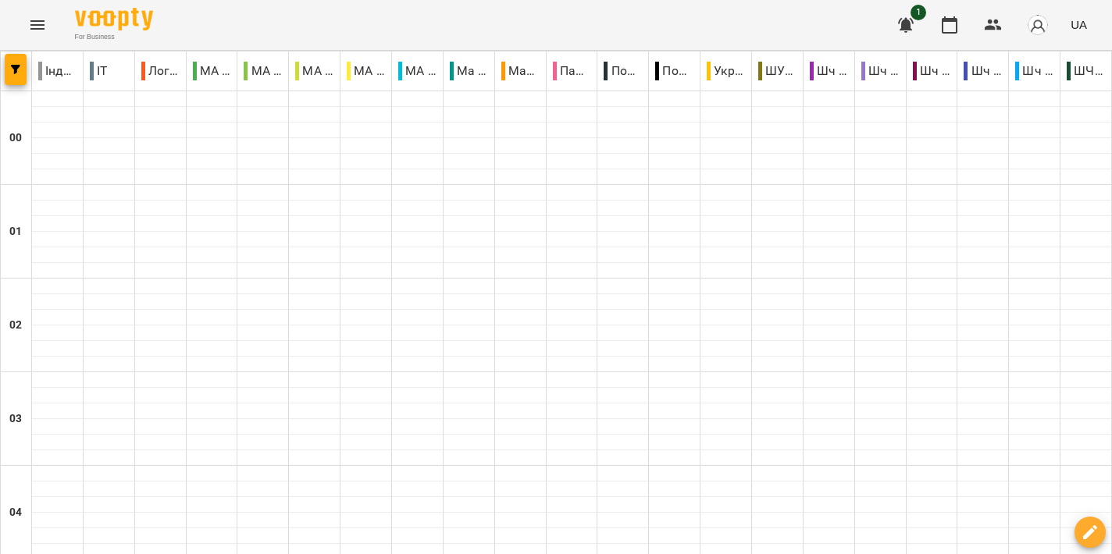
scroll to position [1667, 0]
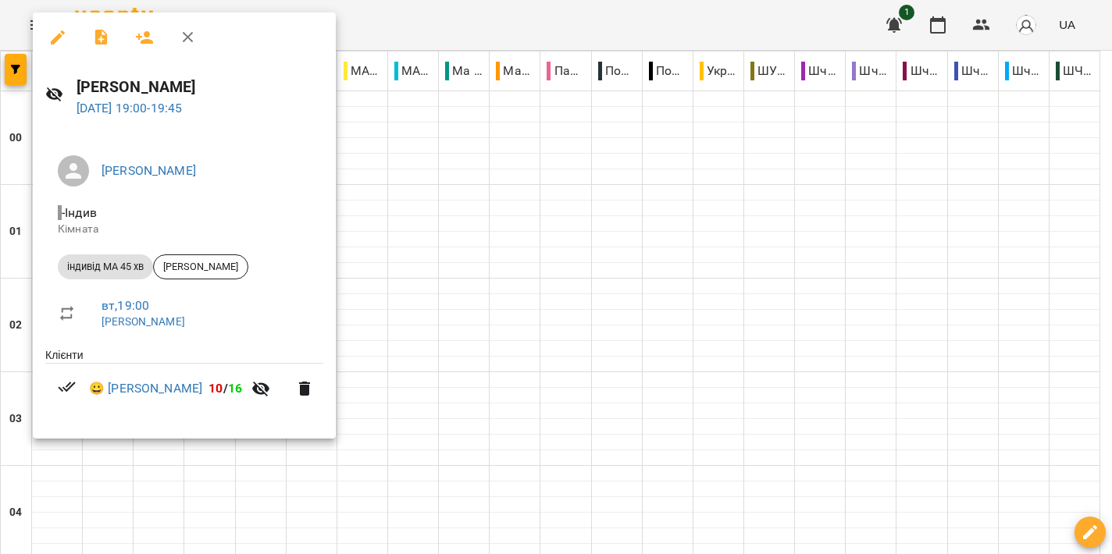
click at [507, 294] on div at bounding box center [556, 277] width 1112 height 554
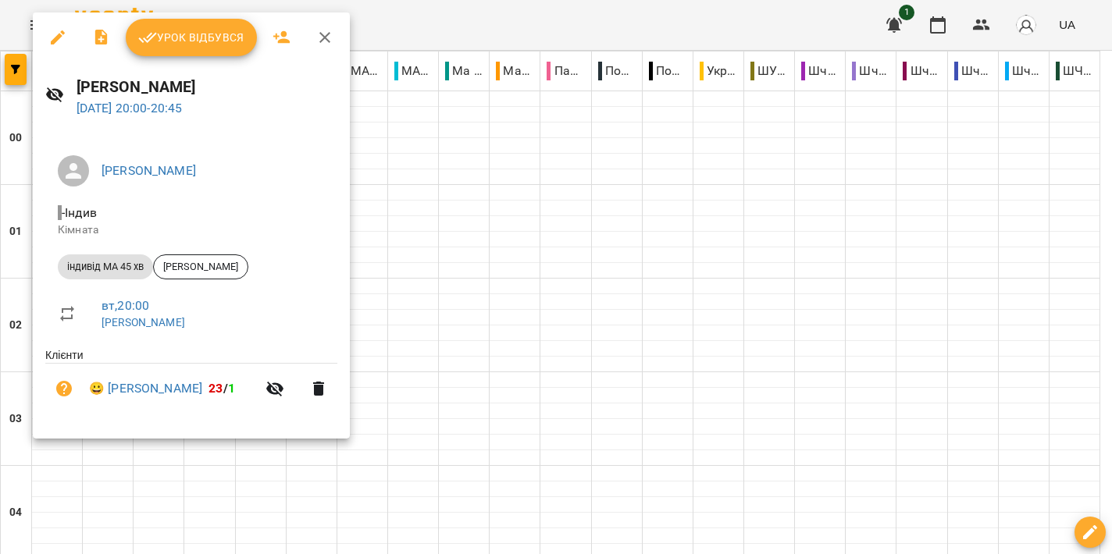
click at [489, 344] on div at bounding box center [556, 277] width 1112 height 554
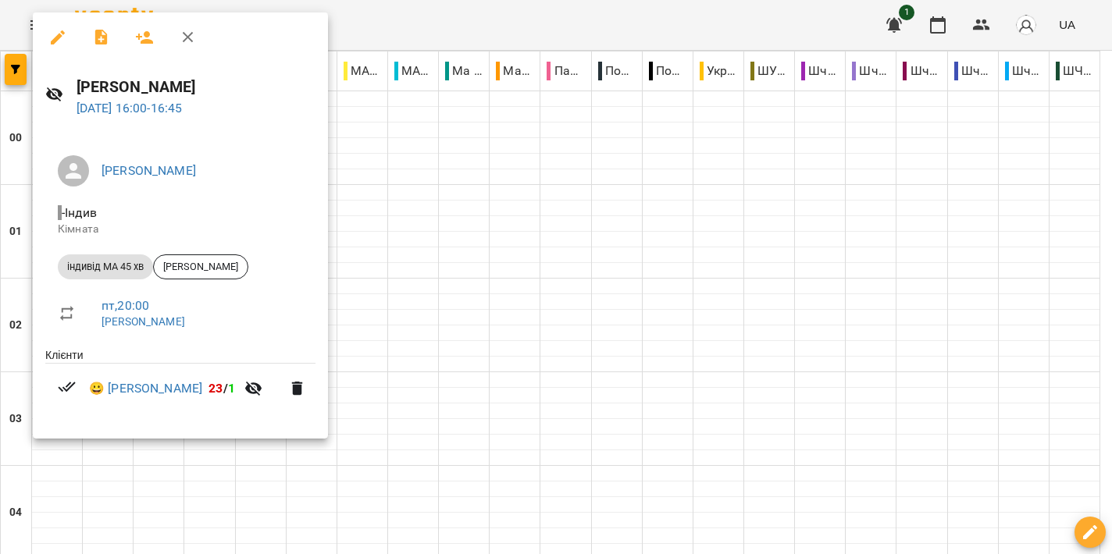
click at [528, 211] on div at bounding box center [556, 277] width 1112 height 554
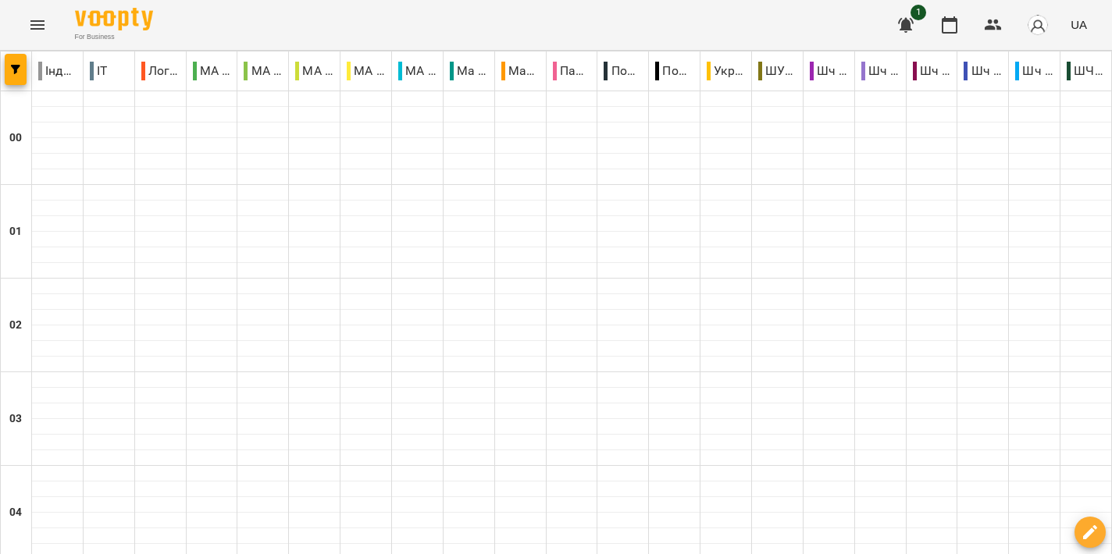
scroll to position [1624, 0]
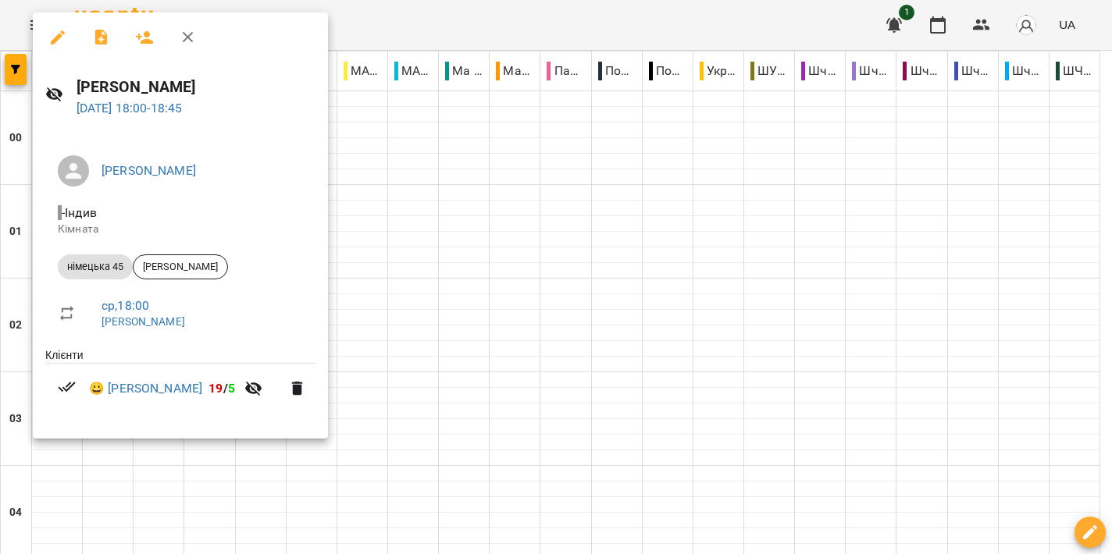
click at [572, 279] on div at bounding box center [556, 277] width 1112 height 554
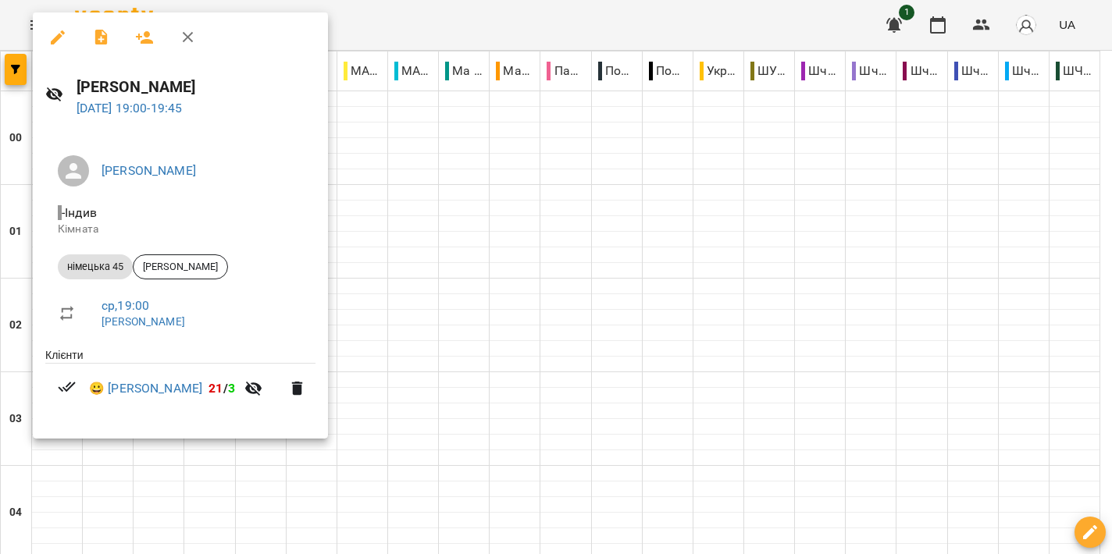
click at [793, 333] on div at bounding box center [556, 277] width 1112 height 554
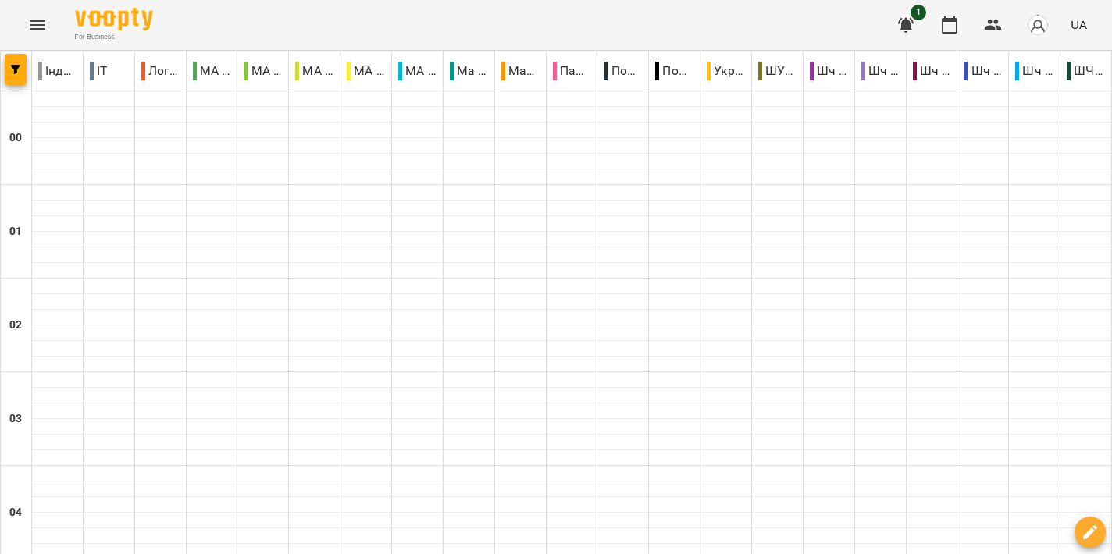
scroll to position [1739, 0]
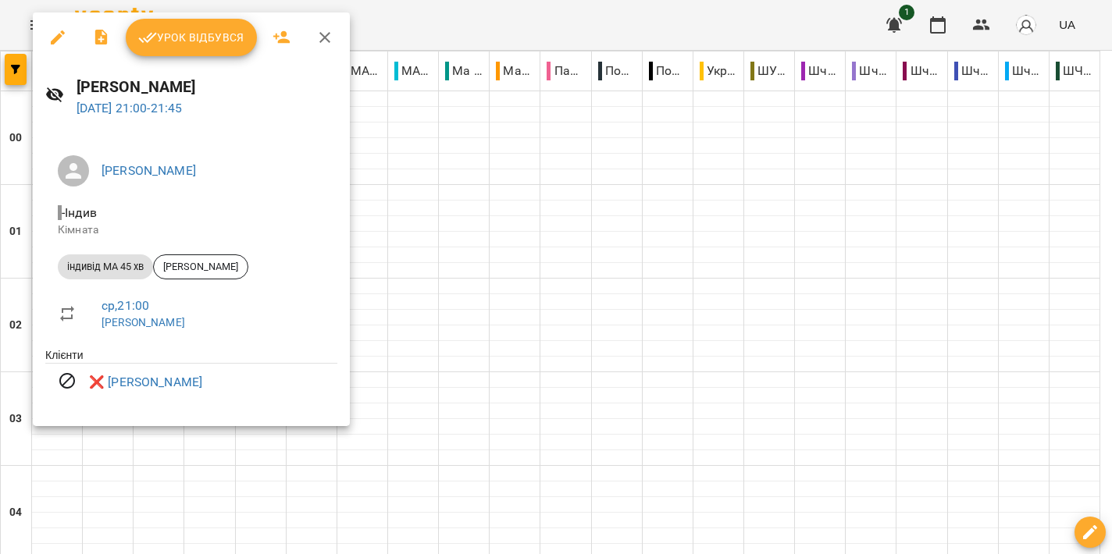
click at [525, 294] on div at bounding box center [556, 277] width 1112 height 554
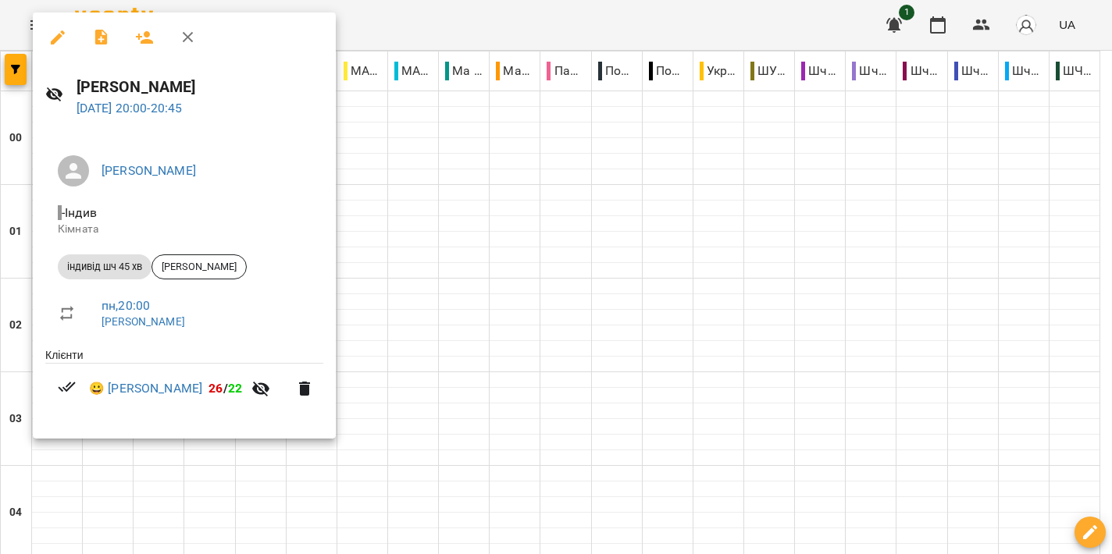
click at [481, 257] on div at bounding box center [556, 277] width 1112 height 554
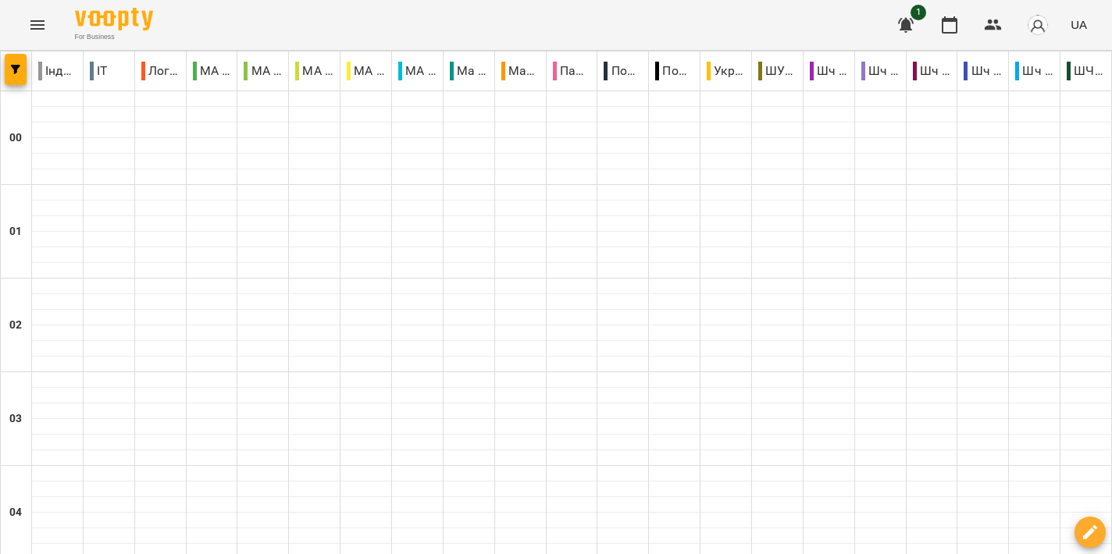
scroll to position [1710, 0]
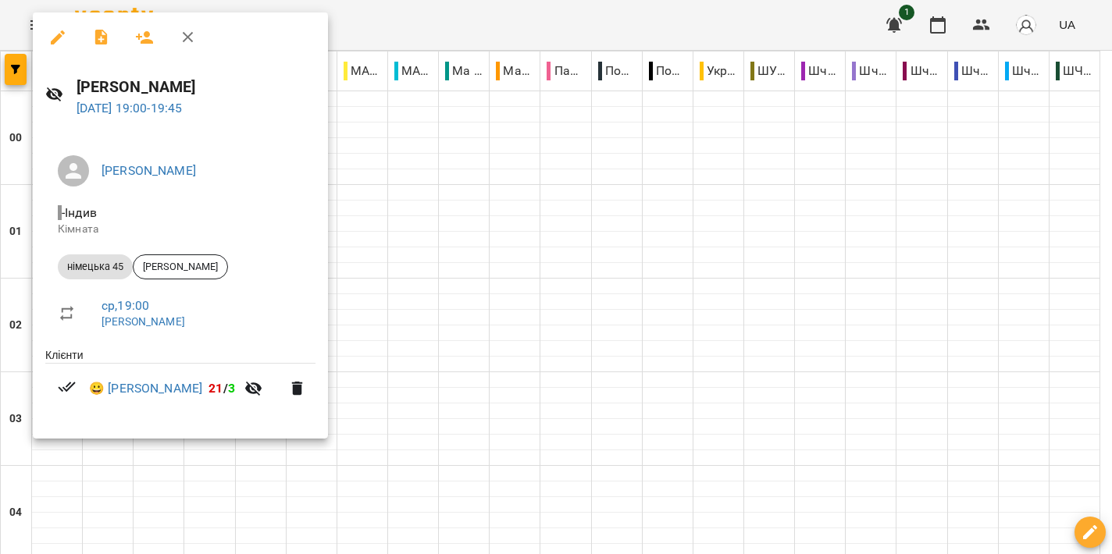
click at [538, 215] on div at bounding box center [556, 277] width 1112 height 554
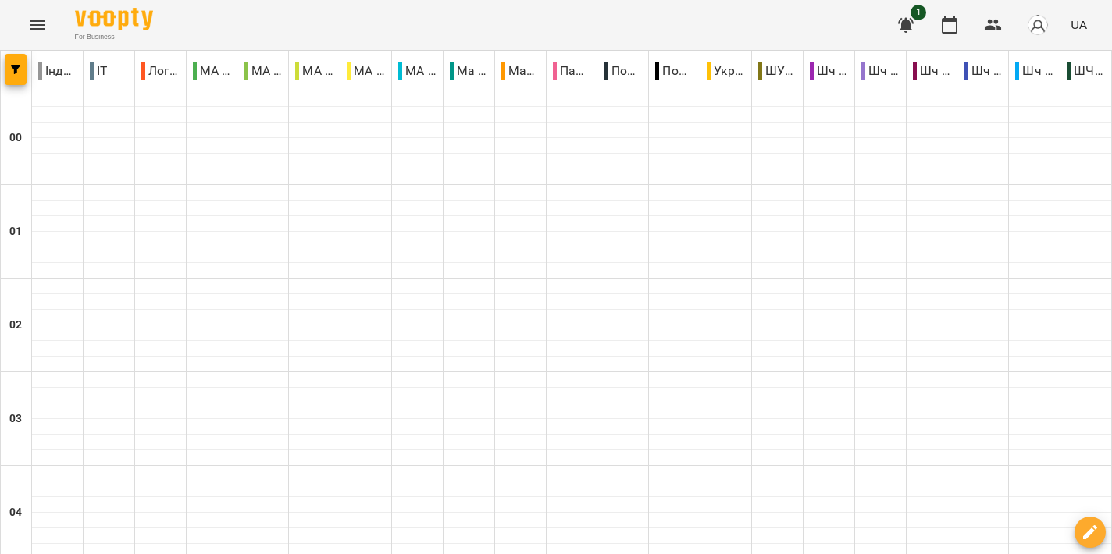
scroll to position [1588, 0]
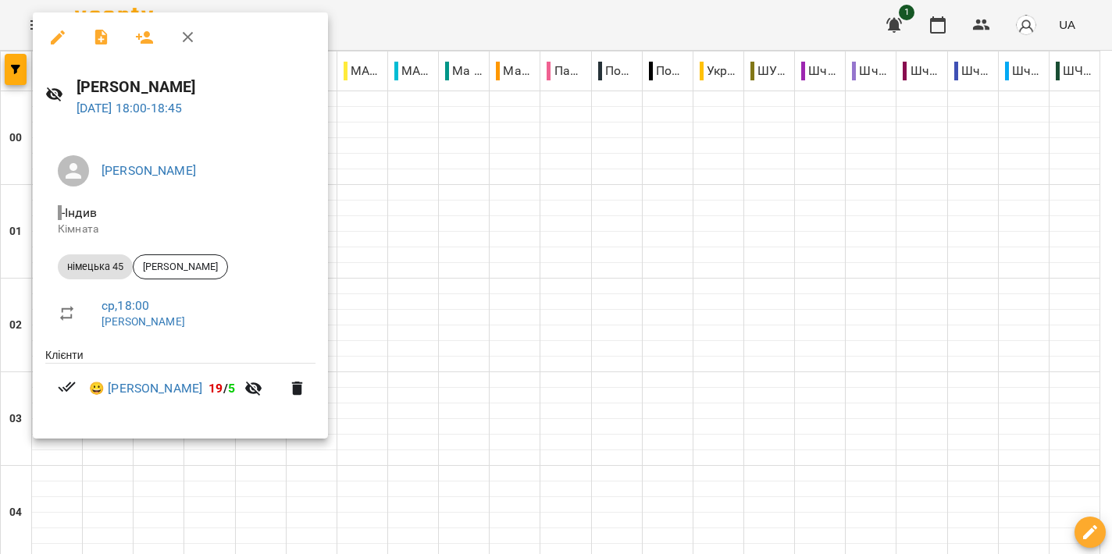
click at [555, 261] on div at bounding box center [556, 277] width 1112 height 554
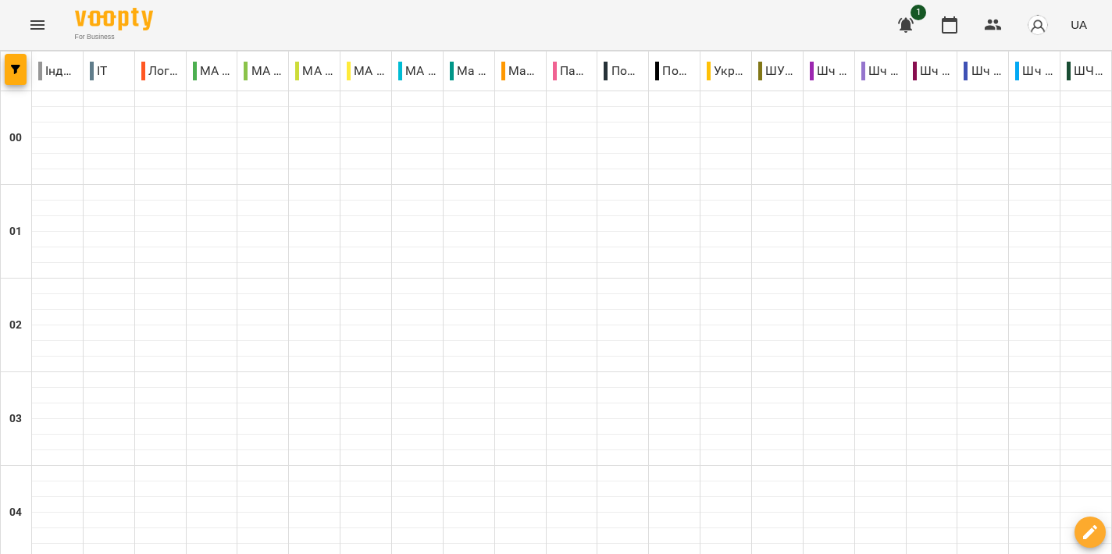
scroll to position [1382, 0]
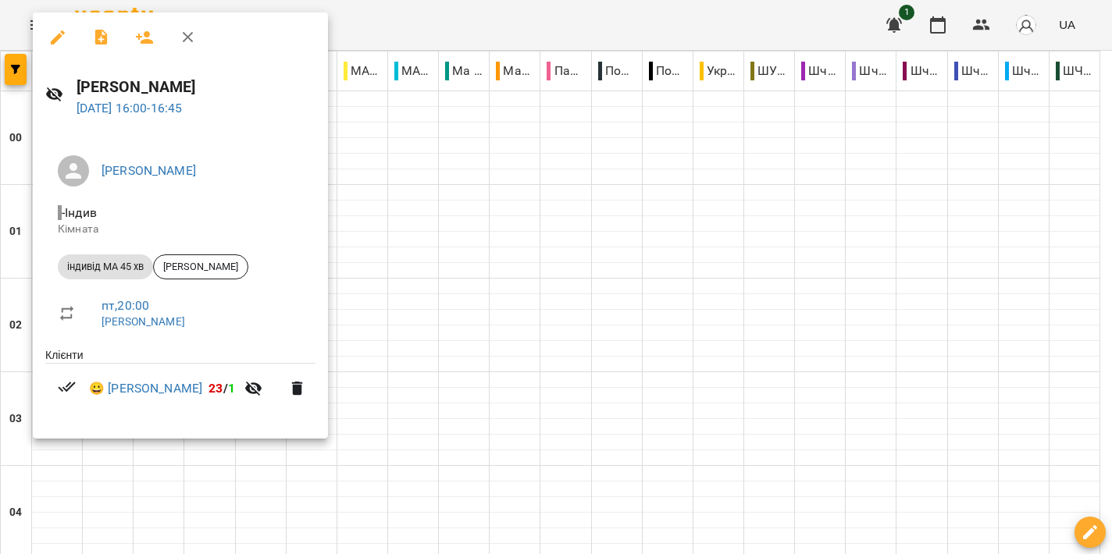
click at [580, 311] on div at bounding box center [556, 277] width 1112 height 554
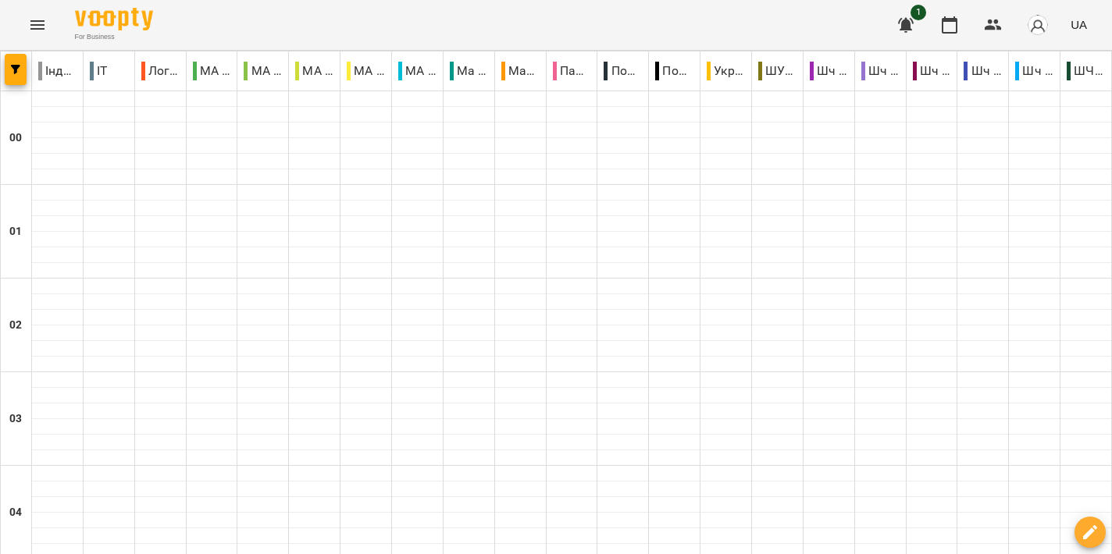
scroll to position [1846, 0]
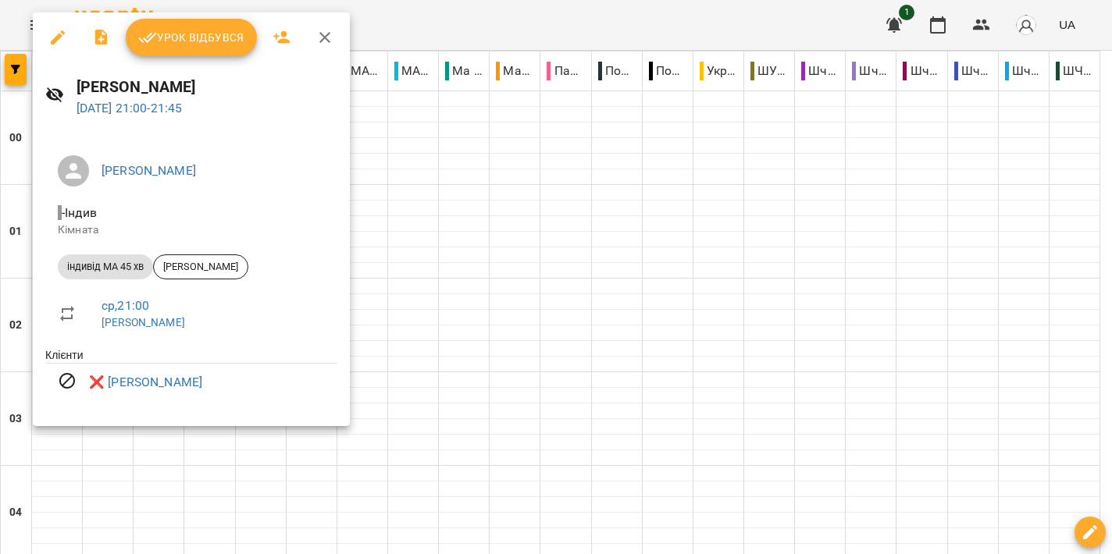
click at [557, 283] on div at bounding box center [556, 277] width 1112 height 554
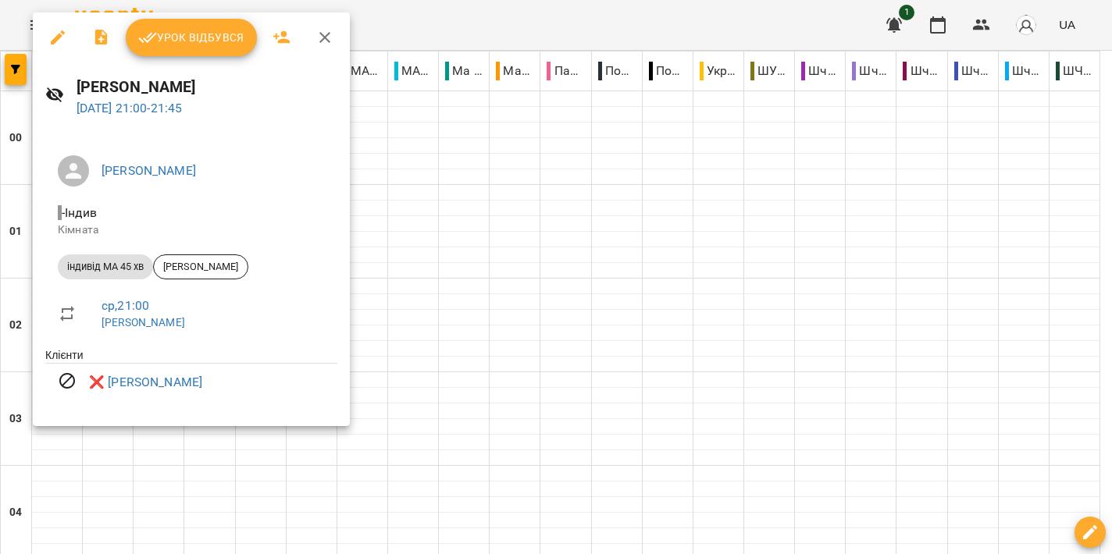
drag, startPoint x: 602, startPoint y: 272, endPoint x: 609, endPoint y: 247, distance: 25.2
click at [601, 272] on div at bounding box center [556, 277] width 1112 height 554
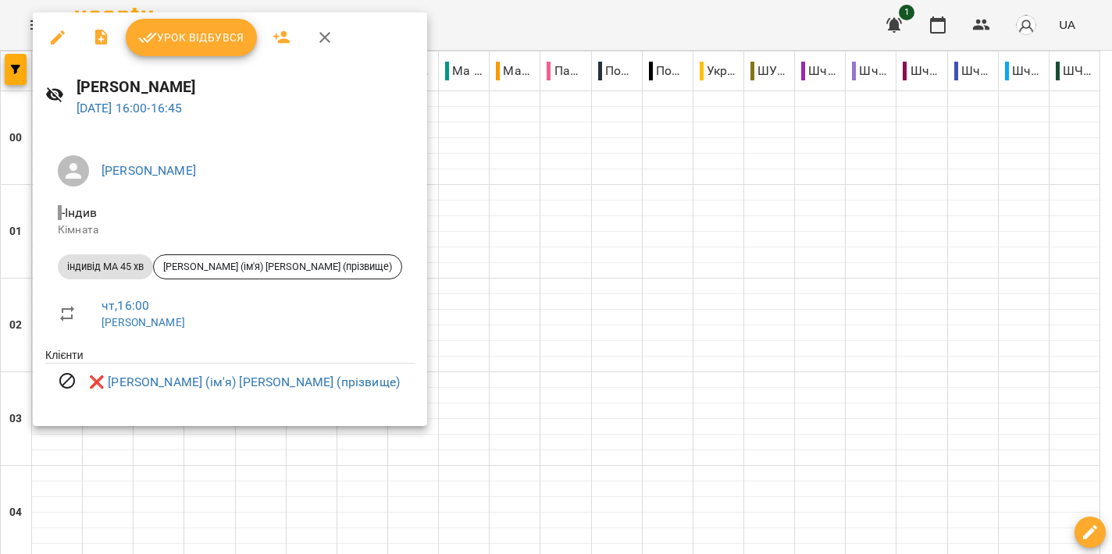
click at [606, 290] on div at bounding box center [556, 277] width 1112 height 554
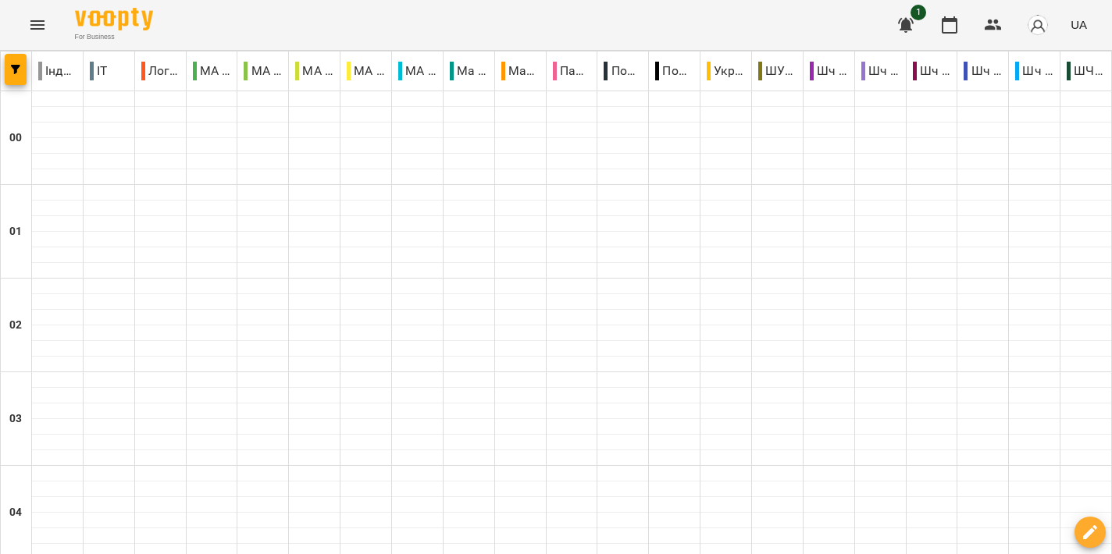
scroll to position [1706, 0]
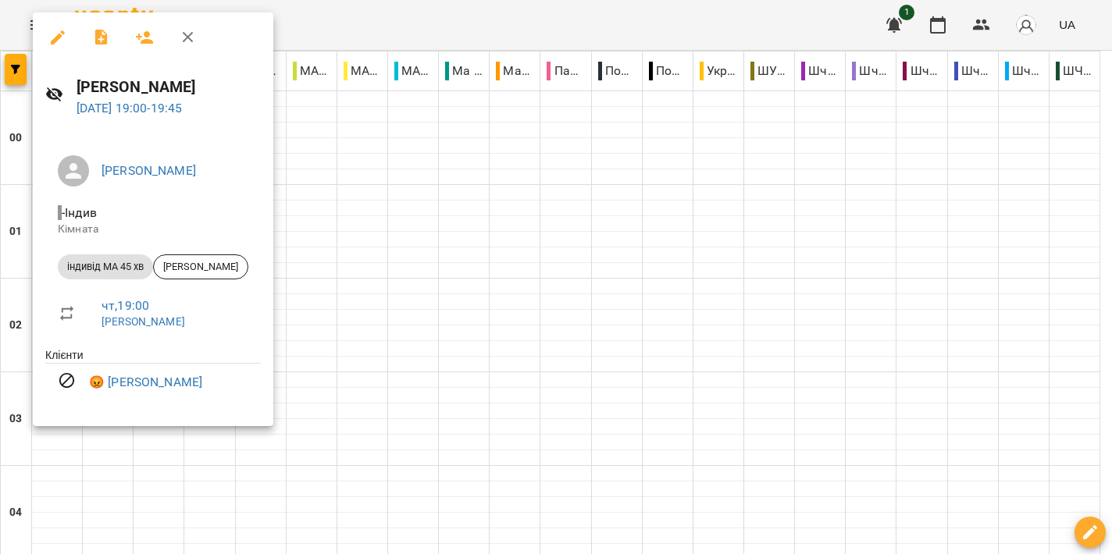
click at [550, 246] on div at bounding box center [556, 277] width 1112 height 554
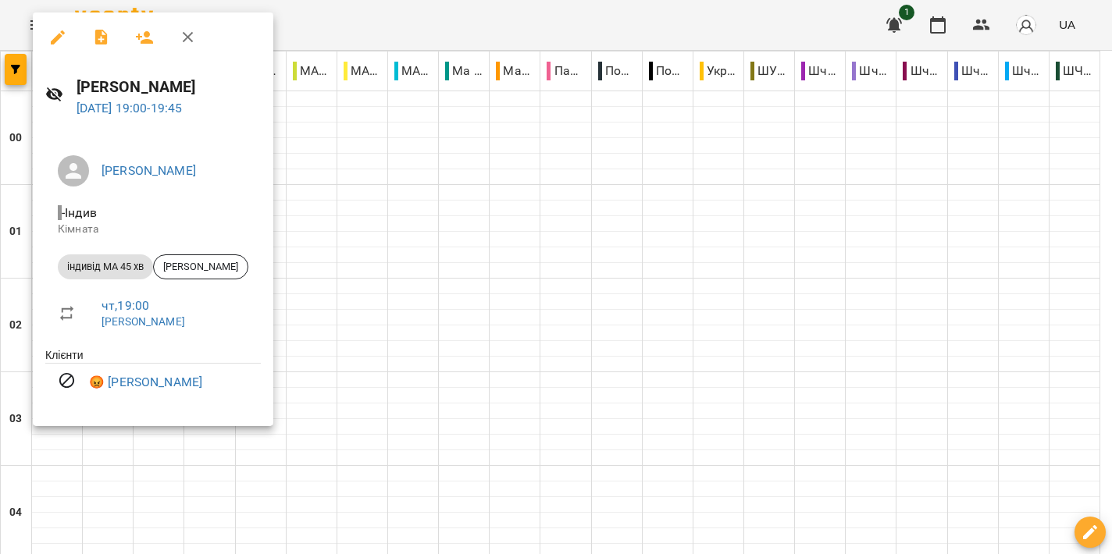
click at [533, 258] on div at bounding box center [556, 277] width 1112 height 554
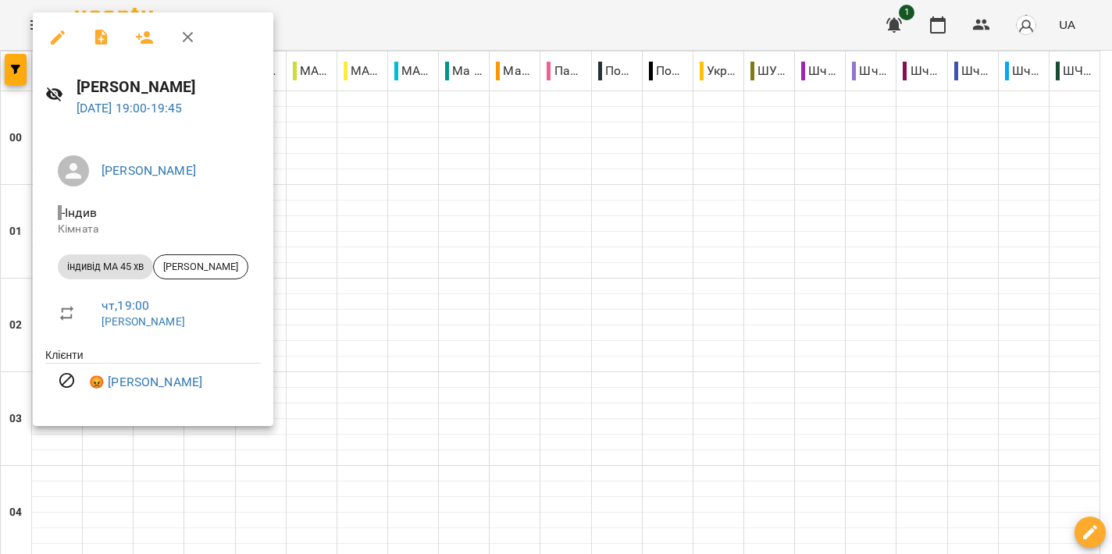
drag, startPoint x: 420, startPoint y: 232, endPoint x: 379, endPoint y: 241, distance: 42.4
click at [420, 232] on div at bounding box center [556, 277] width 1112 height 554
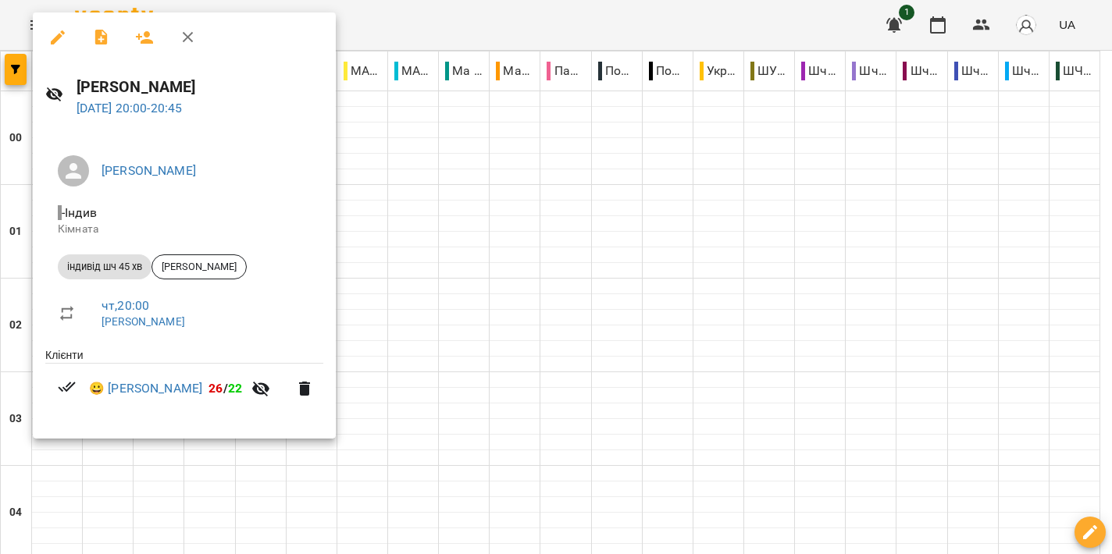
click at [416, 287] on div at bounding box center [556, 277] width 1112 height 554
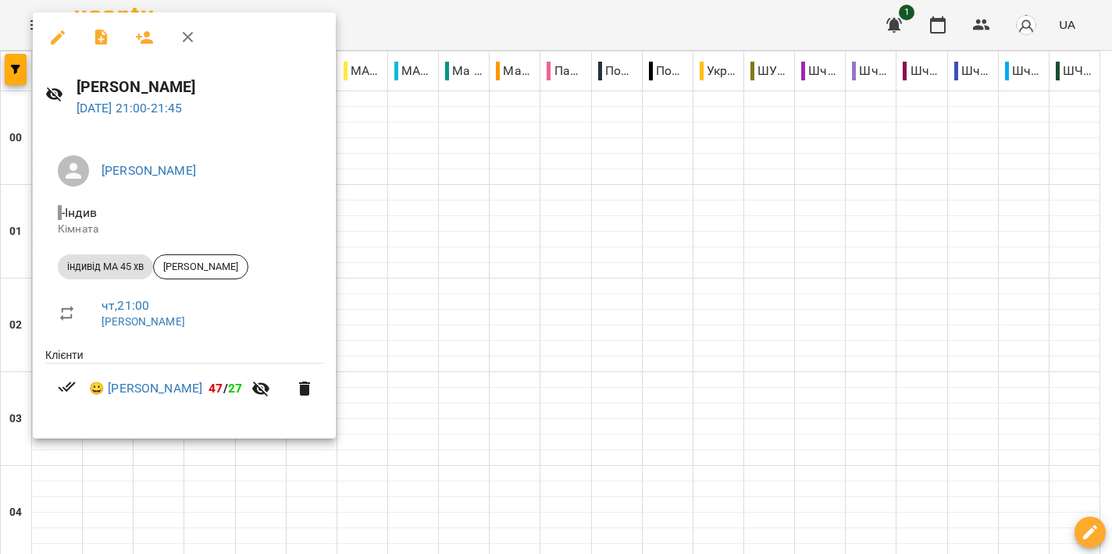
click at [474, 333] on div at bounding box center [556, 277] width 1112 height 554
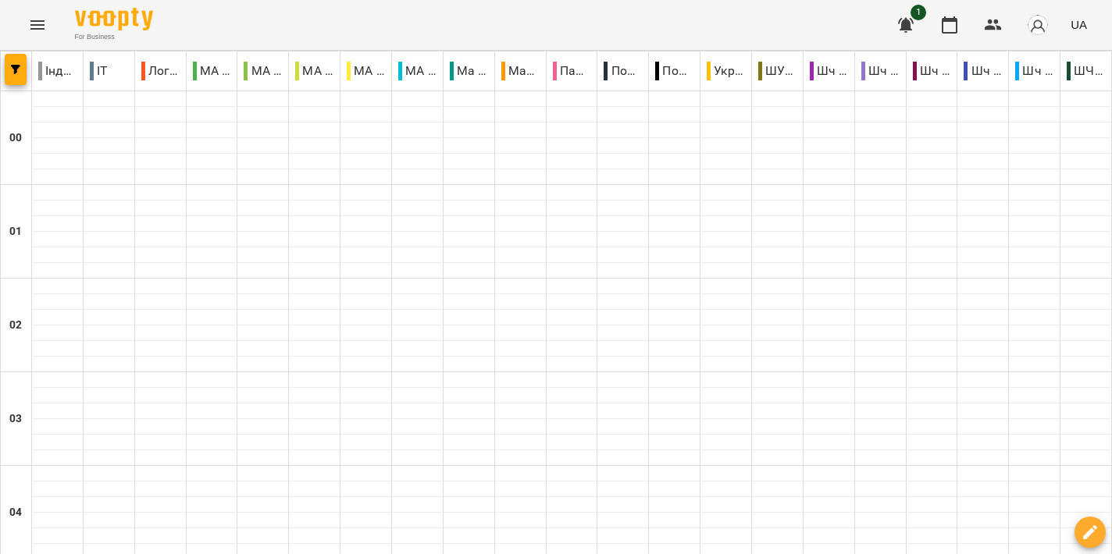
scroll to position [1862, 0]
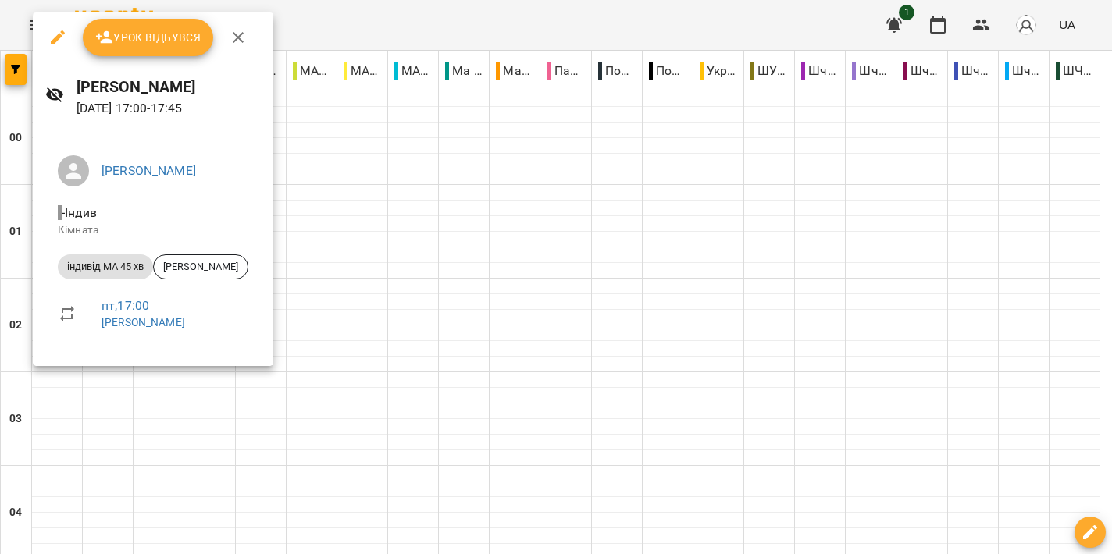
click at [486, 272] on div at bounding box center [556, 277] width 1112 height 554
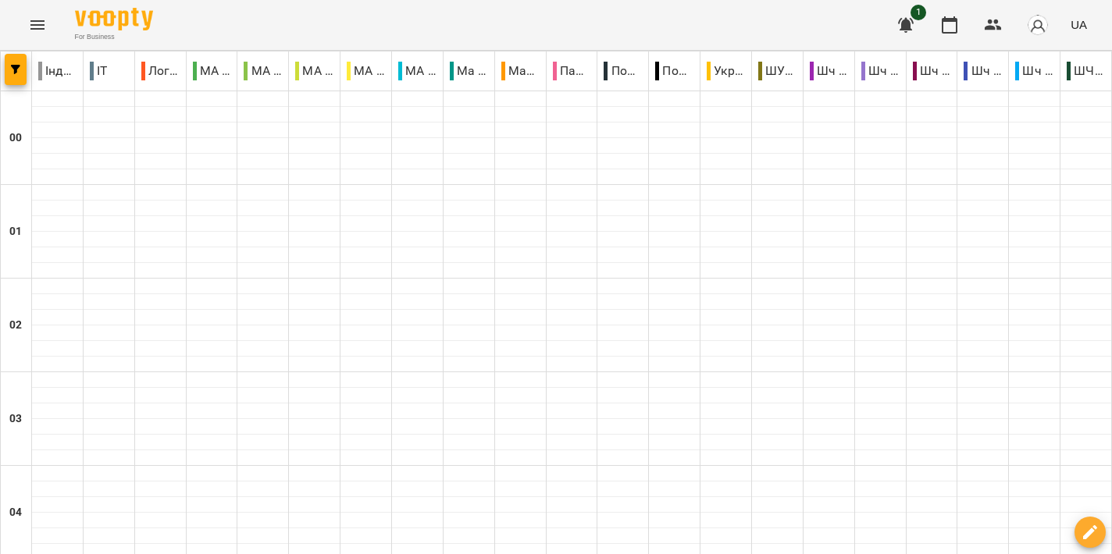
scroll to position [1576, 0]
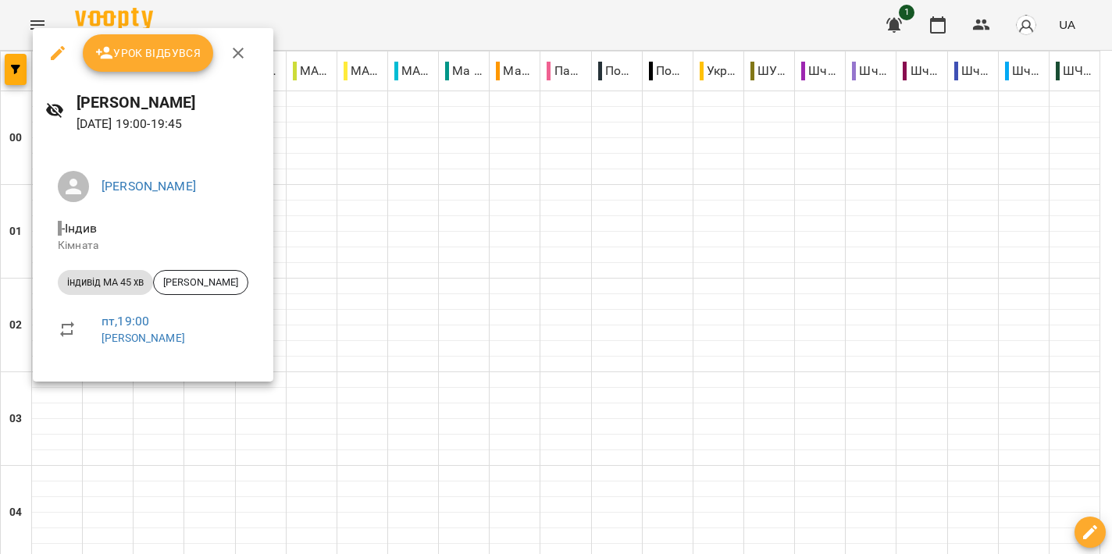
click at [503, 283] on div at bounding box center [556, 277] width 1112 height 554
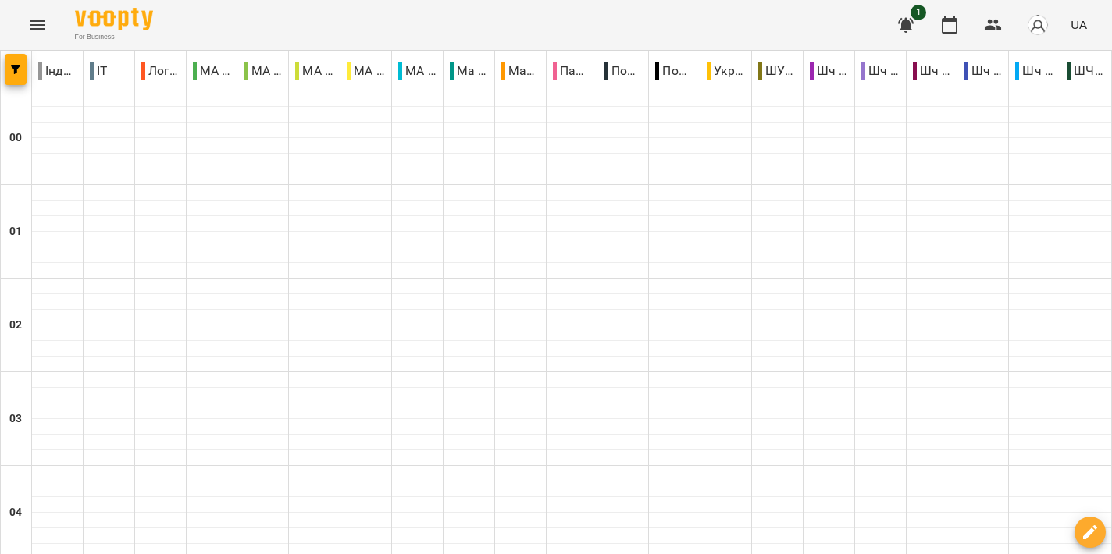
scroll to position [1744, 0]
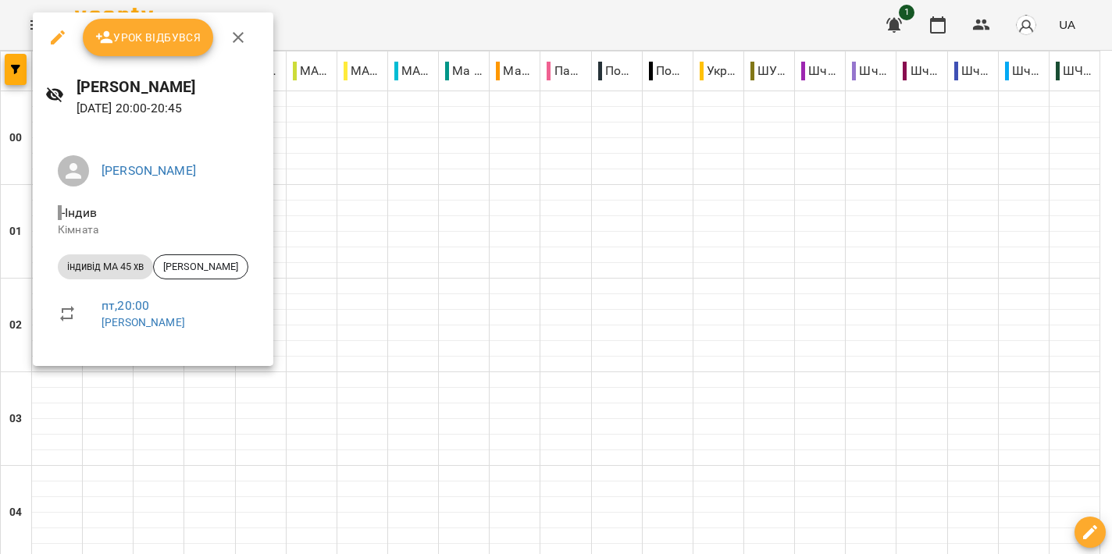
click at [532, 229] on div at bounding box center [556, 277] width 1112 height 554
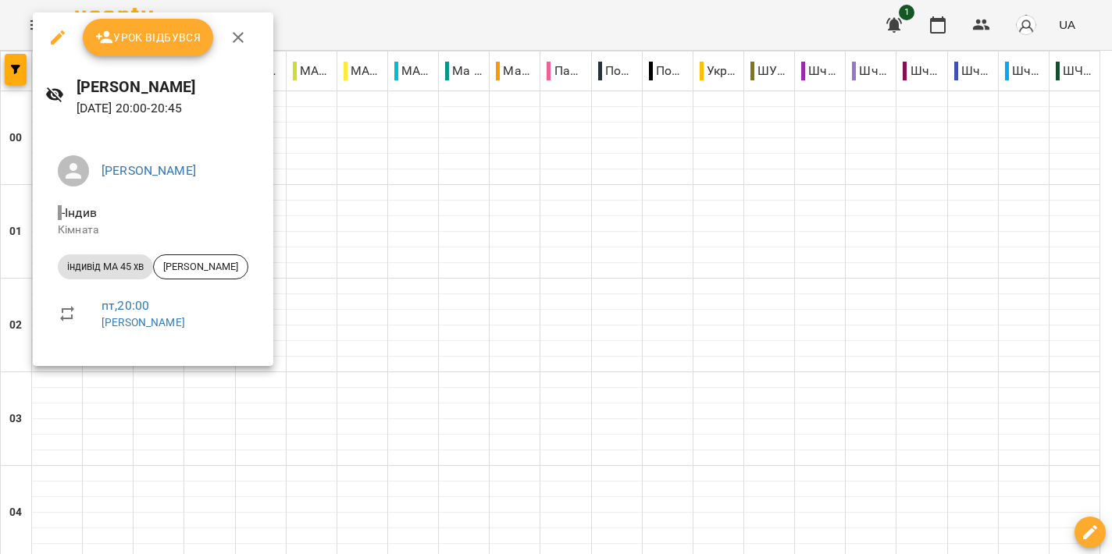
click at [443, 263] on div at bounding box center [556, 277] width 1112 height 554
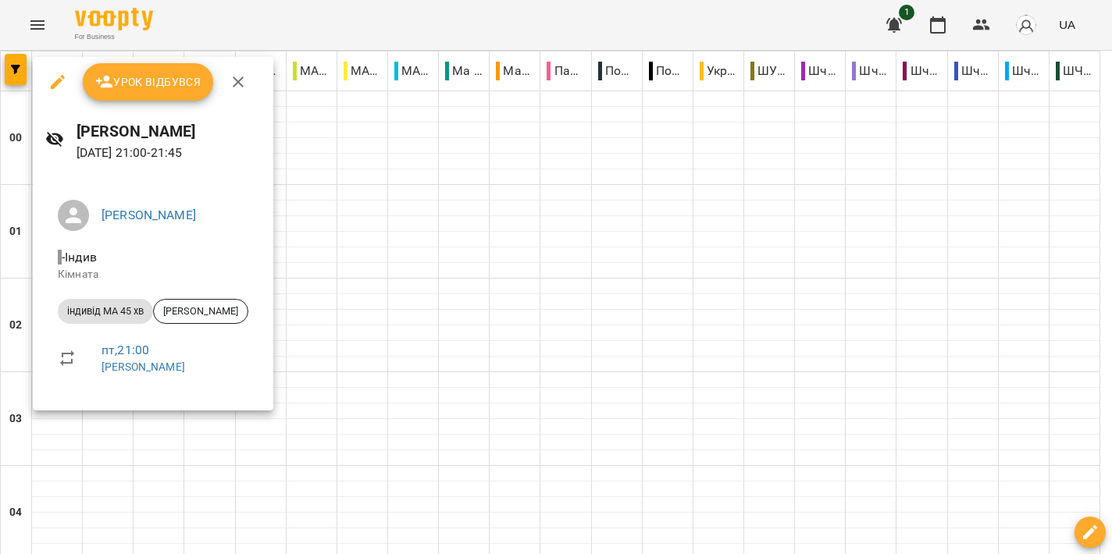
click at [465, 321] on div at bounding box center [556, 277] width 1112 height 554
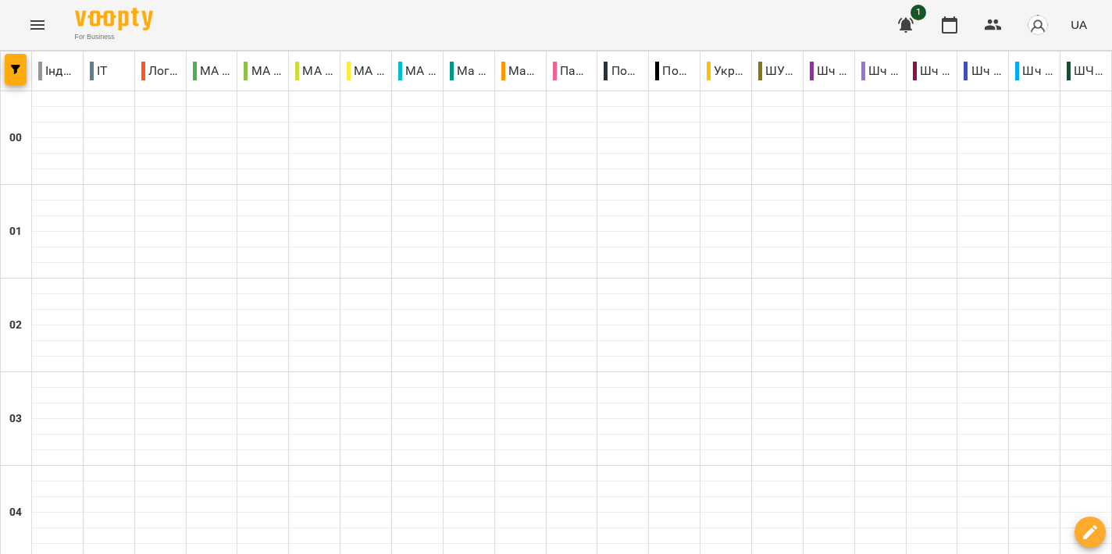
type input "**********"
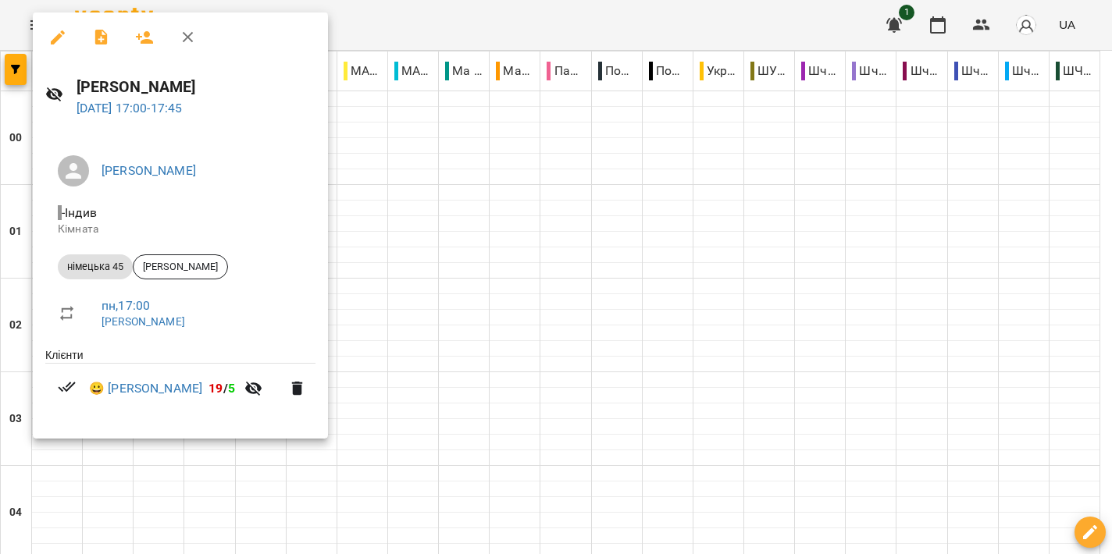
click at [450, 255] on div at bounding box center [556, 277] width 1112 height 554
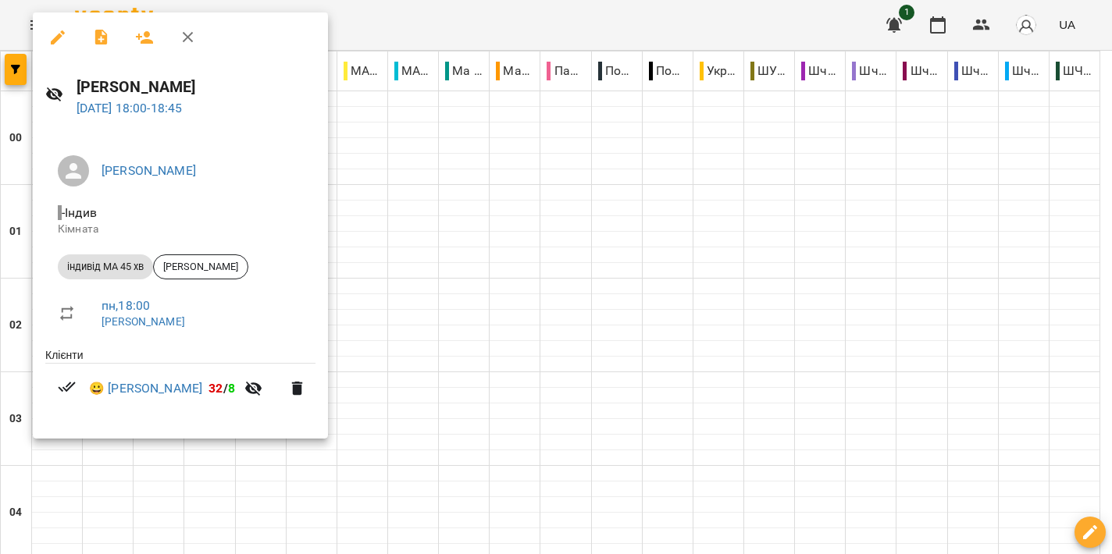
click at [413, 290] on div at bounding box center [556, 277] width 1112 height 554
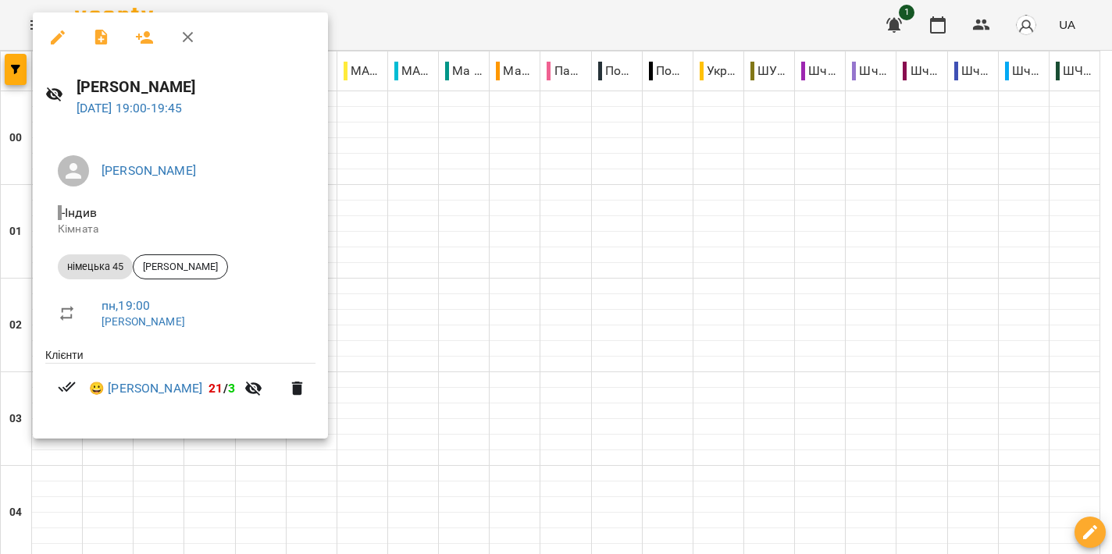
click at [481, 337] on div at bounding box center [556, 277] width 1112 height 554
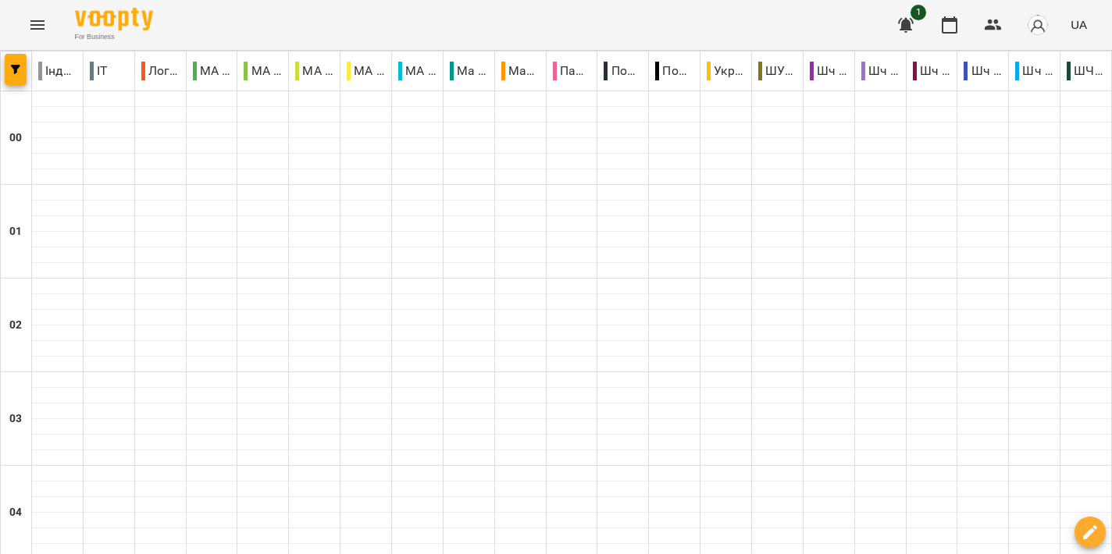
scroll to position [1647, 0]
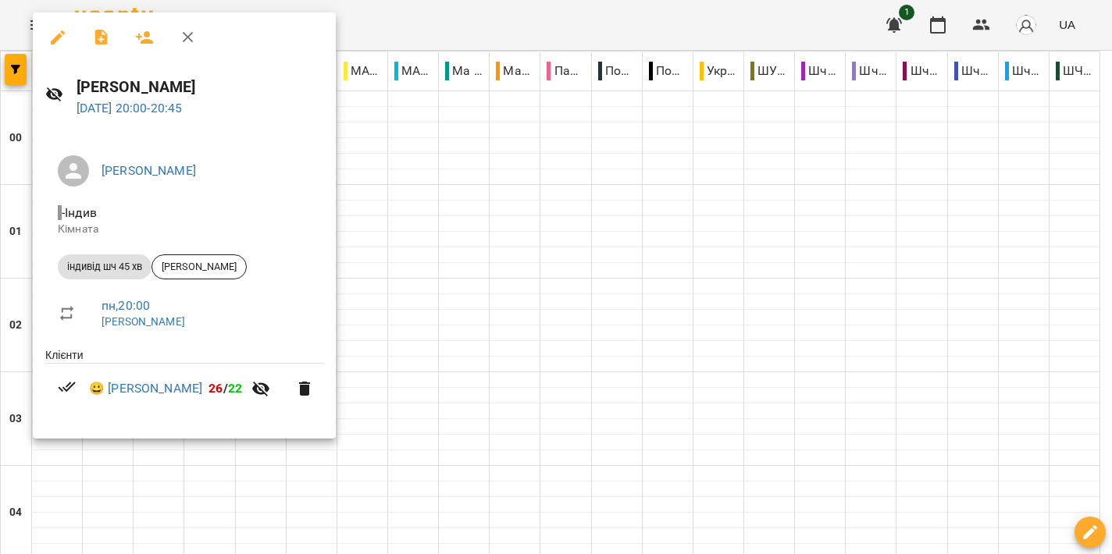
click at [575, 322] on div at bounding box center [556, 277] width 1112 height 554
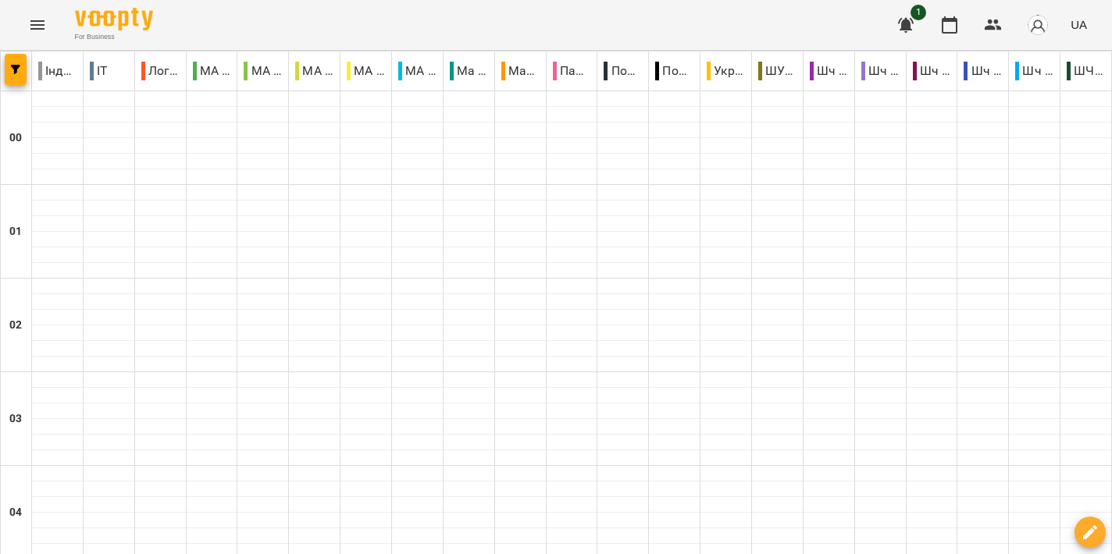
scroll to position [1754, 0]
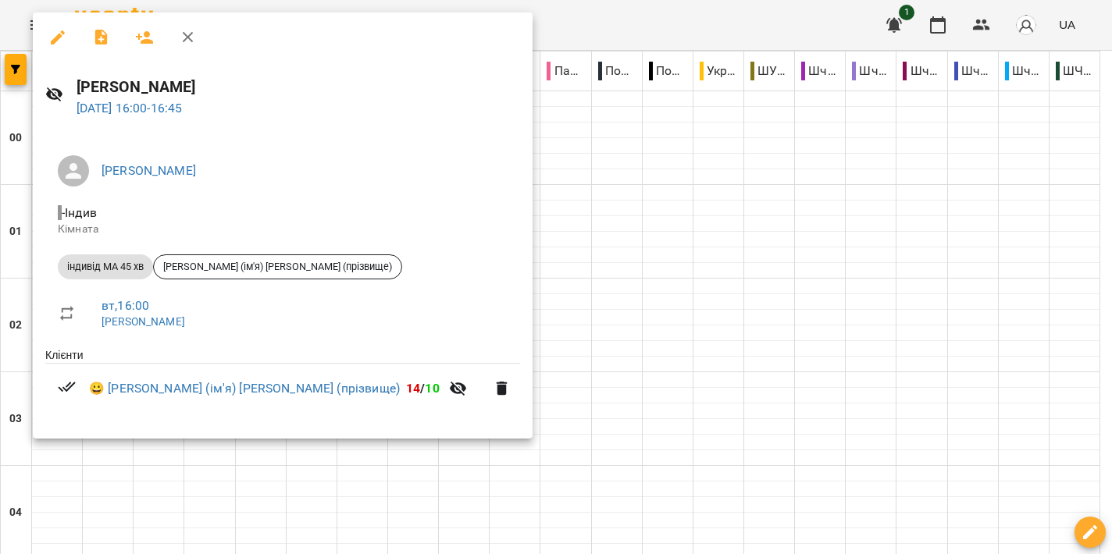
click at [613, 258] on div at bounding box center [556, 277] width 1112 height 554
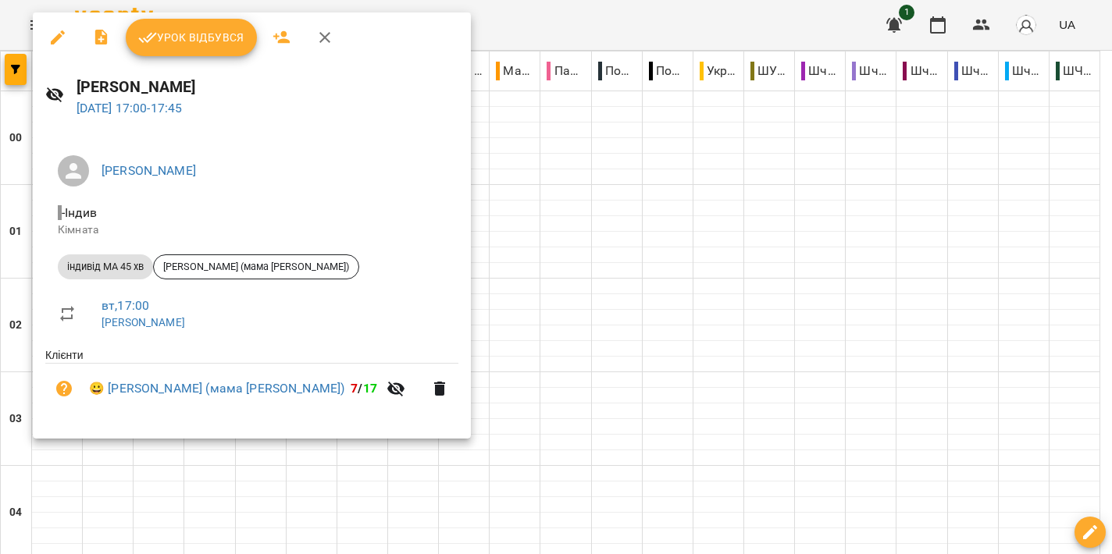
click at [488, 289] on div at bounding box center [556, 277] width 1112 height 554
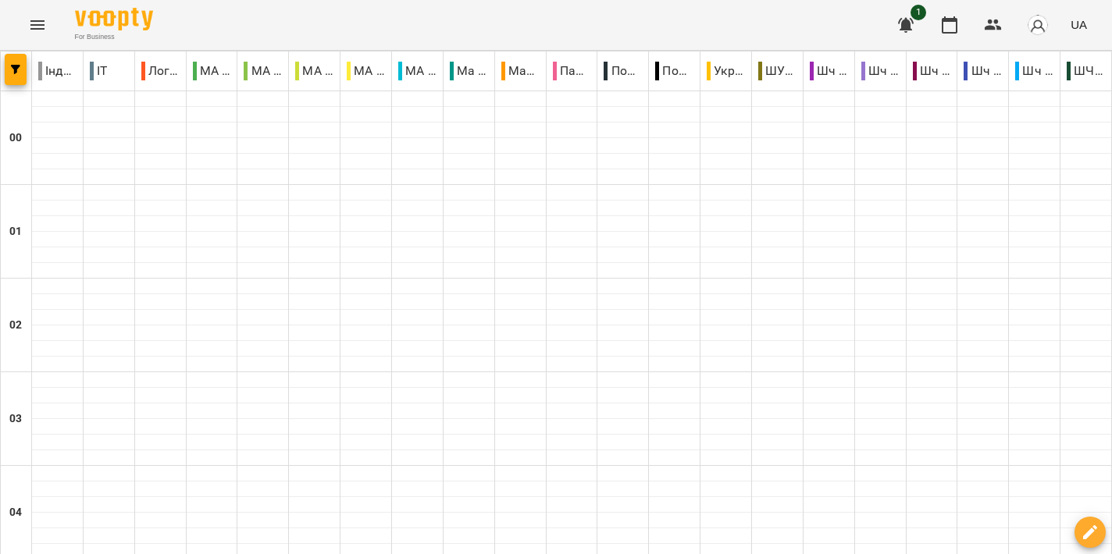
scroll to position [1559, 0]
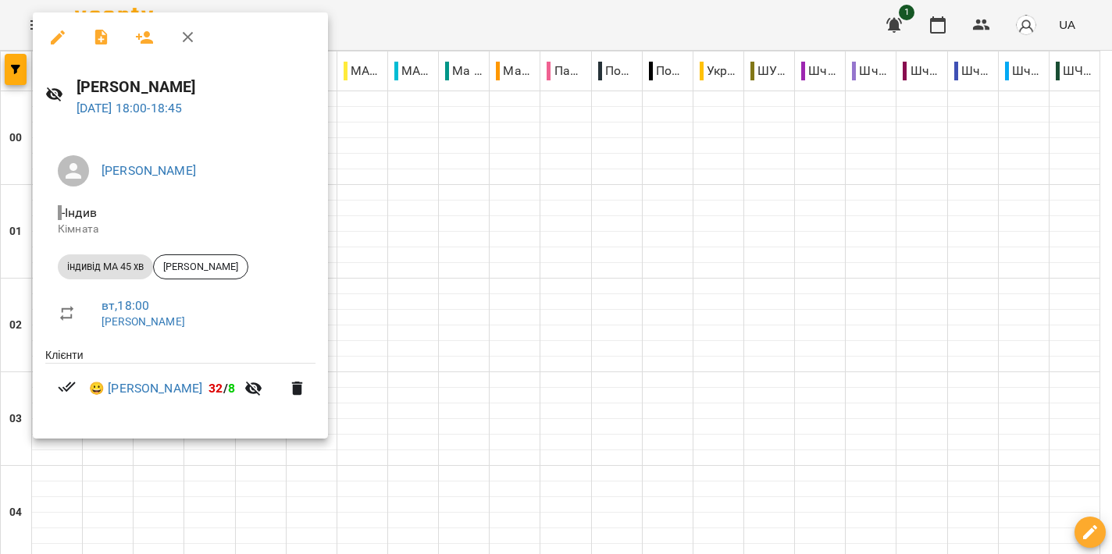
click at [625, 282] on div at bounding box center [556, 277] width 1112 height 554
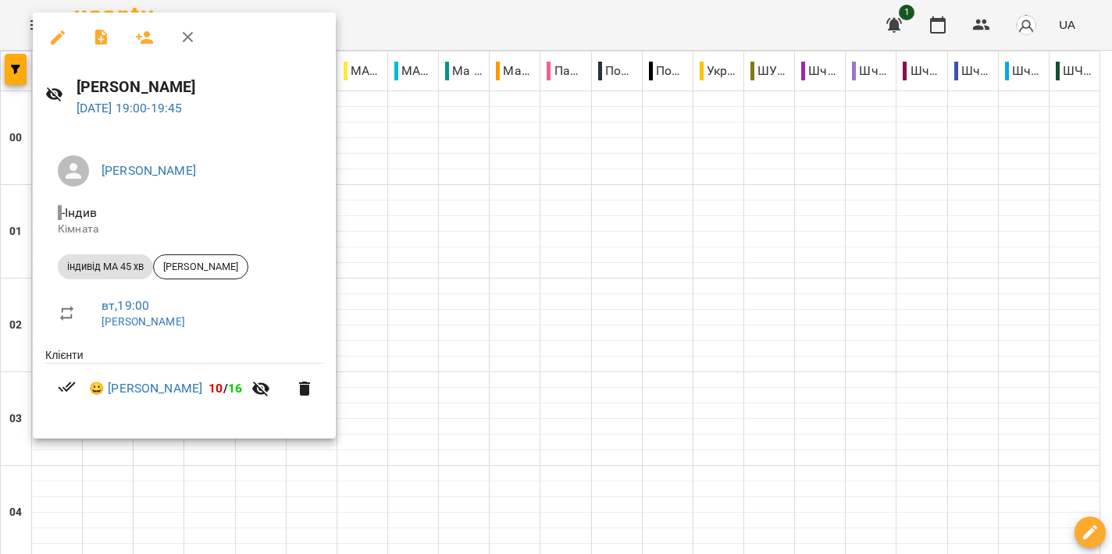
click at [508, 320] on div at bounding box center [556, 277] width 1112 height 554
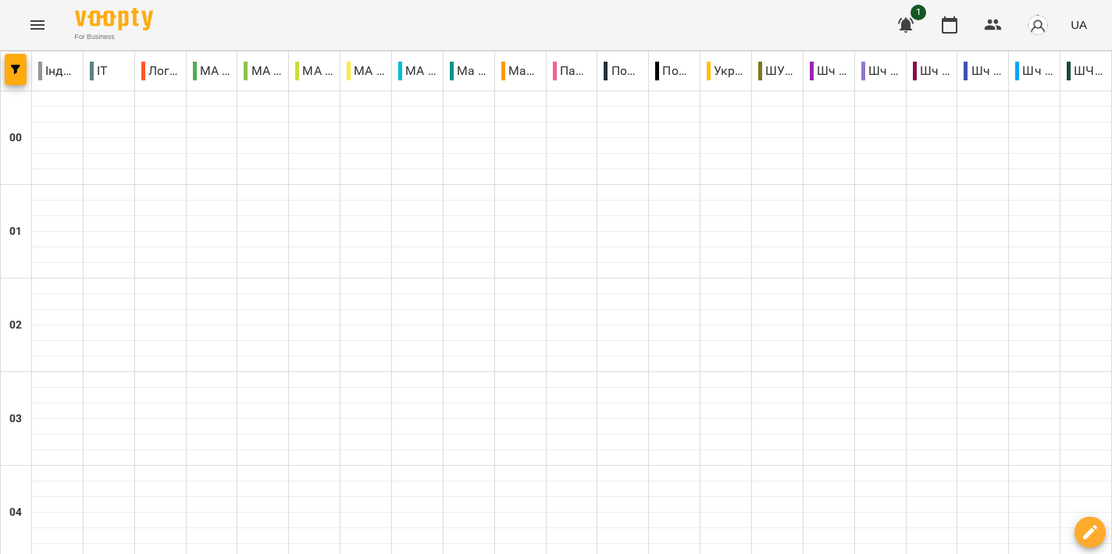
scroll to position [1770, 0]
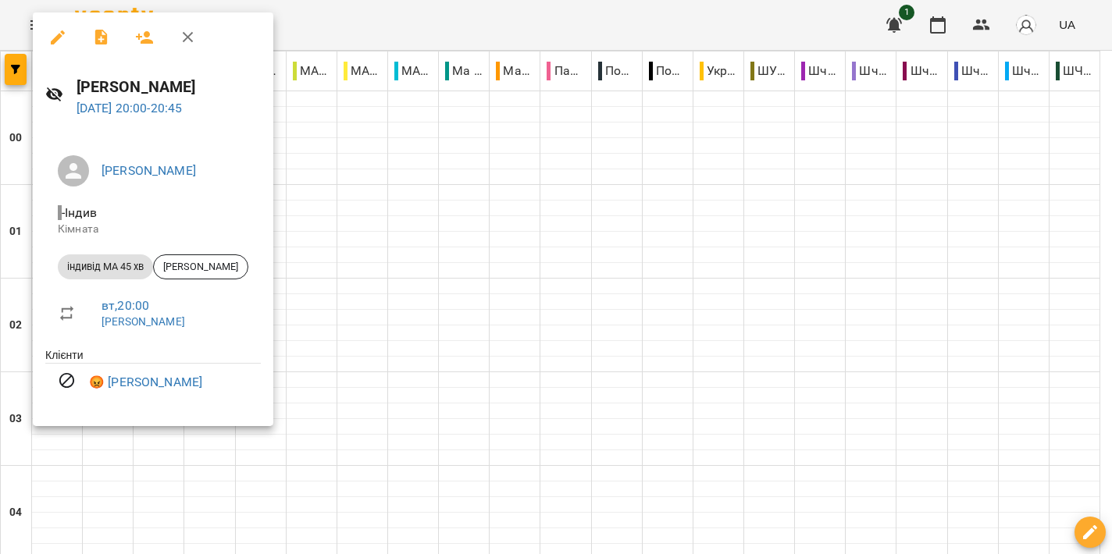
click at [535, 264] on div at bounding box center [556, 277] width 1112 height 554
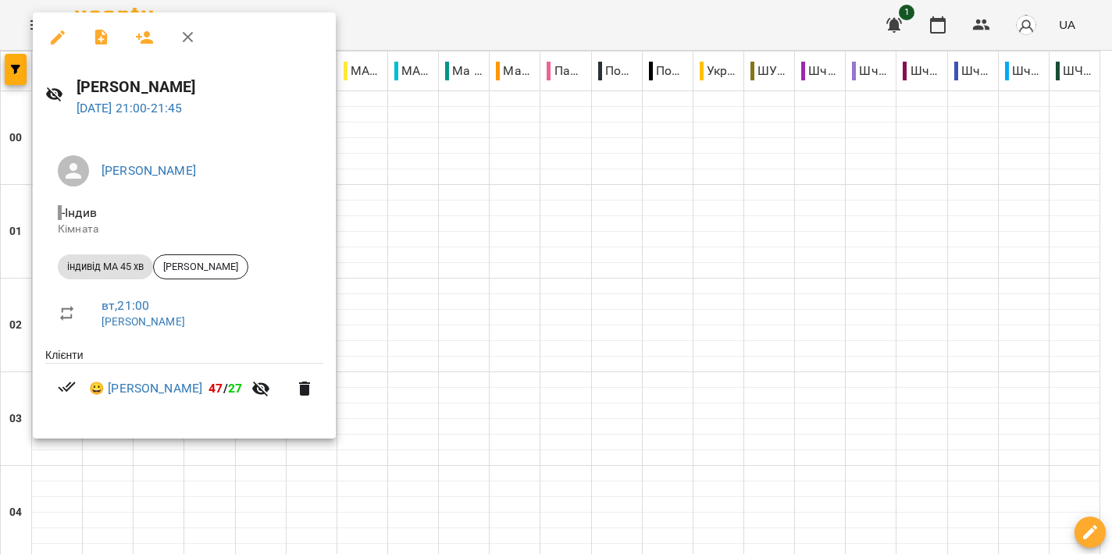
click at [629, 322] on div at bounding box center [556, 277] width 1112 height 554
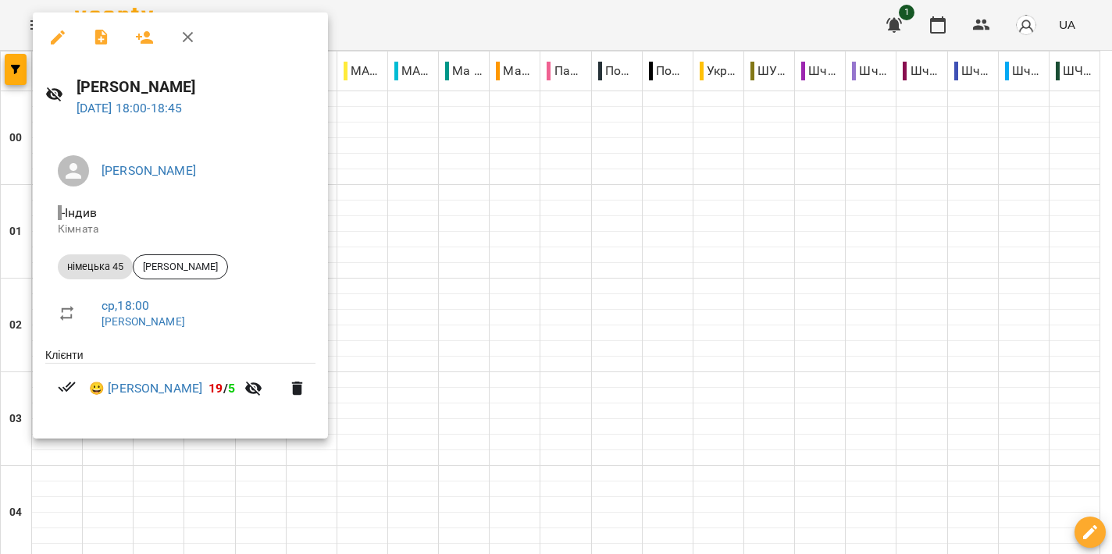
click at [613, 224] on div at bounding box center [556, 277] width 1112 height 554
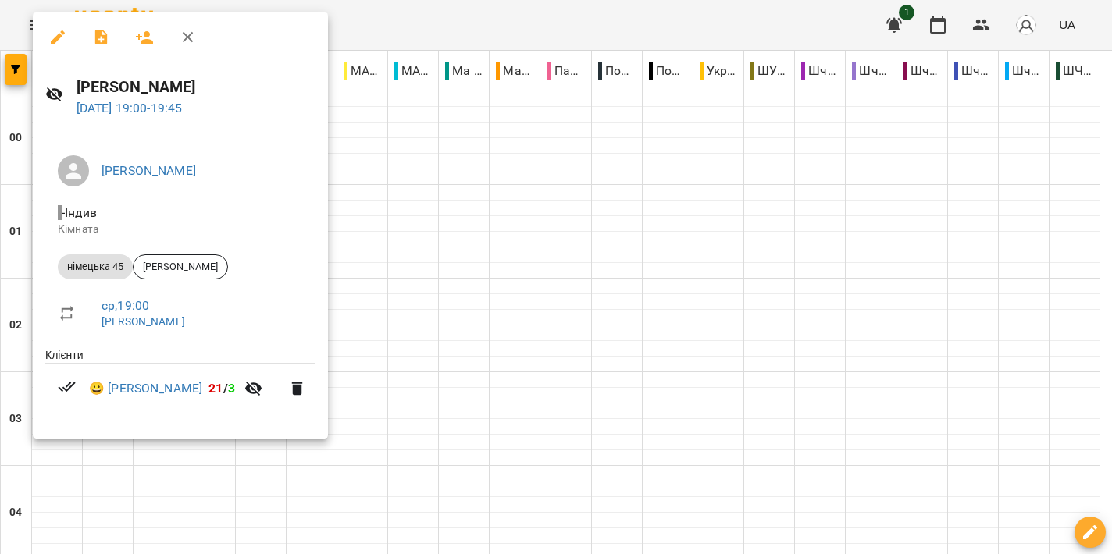
click at [557, 277] on div at bounding box center [556, 277] width 1112 height 554
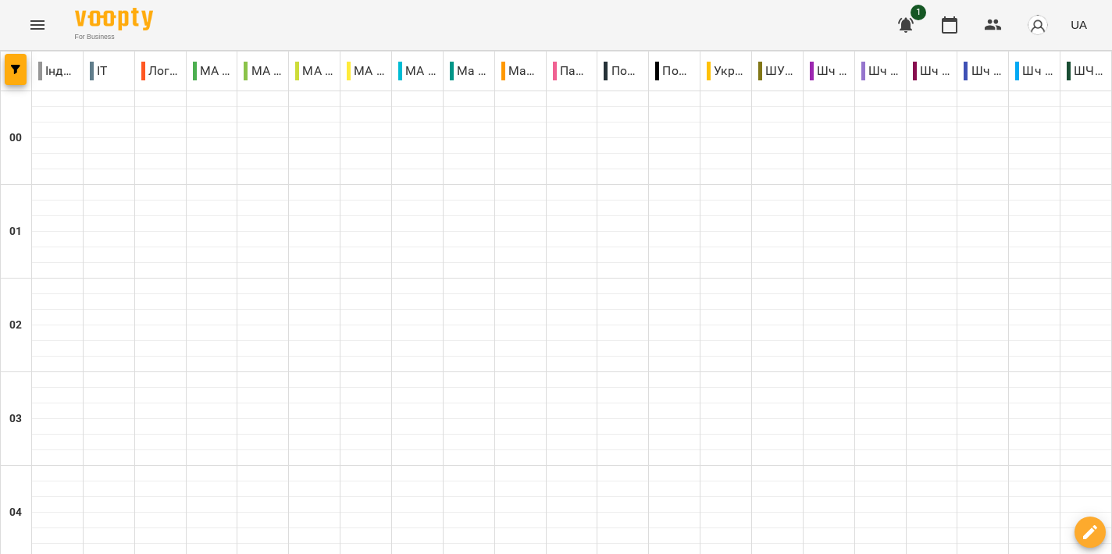
scroll to position [1808, 0]
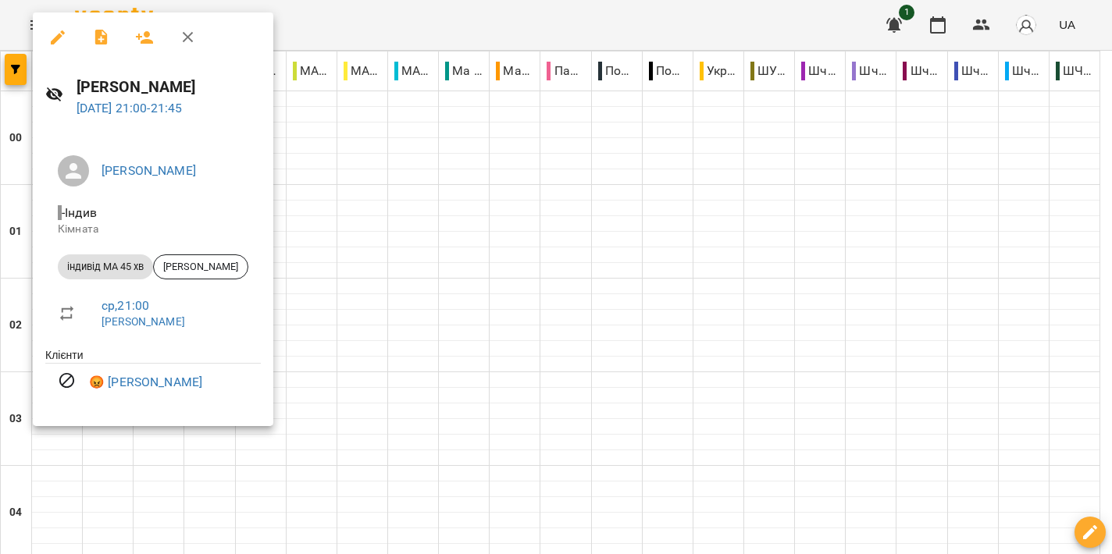
click at [557, 259] on div at bounding box center [556, 277] width 1112 height 554
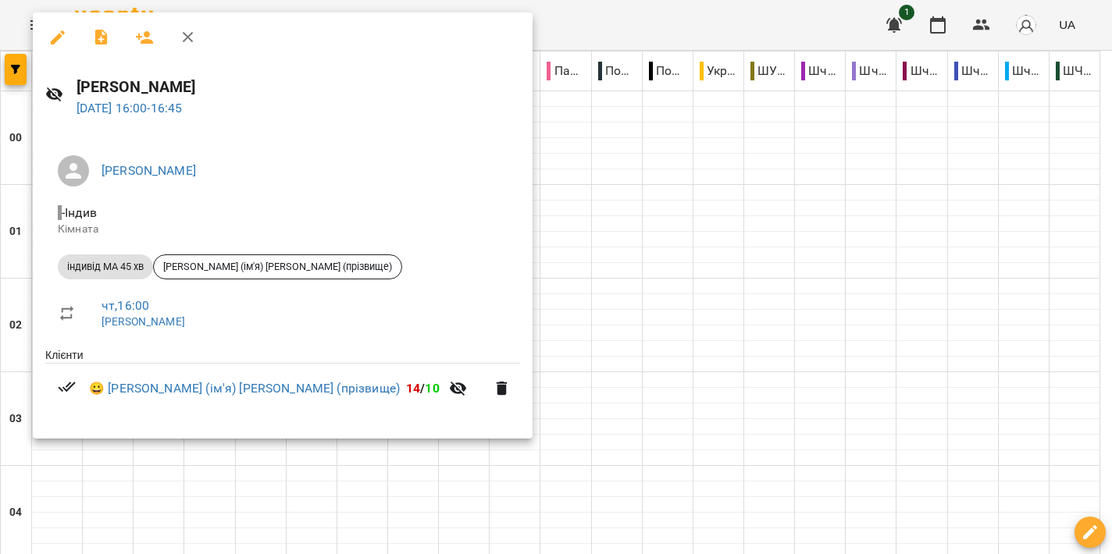
click at [598, 247] on div at bounding box center [556, 277] width 1112 height 554
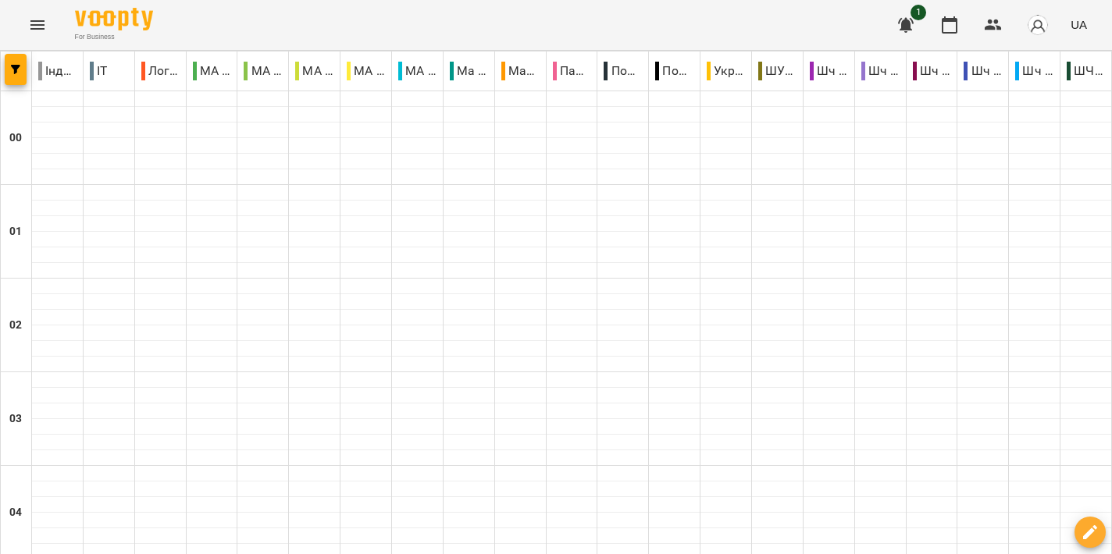
scroll to position [1671, 0]
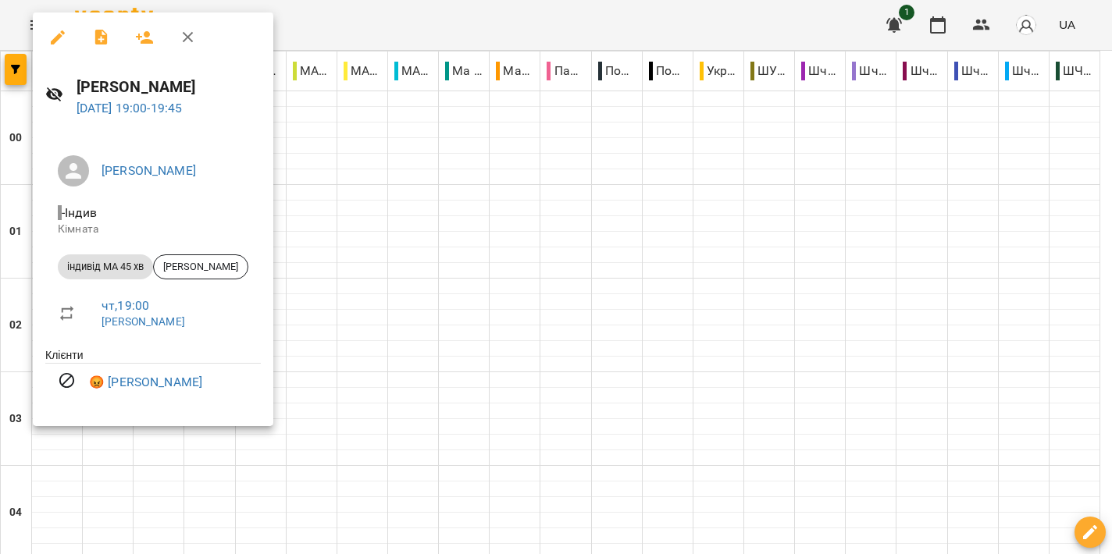
click at [535, 265] on div at bounding box center [556, 277] width 1112 height 554
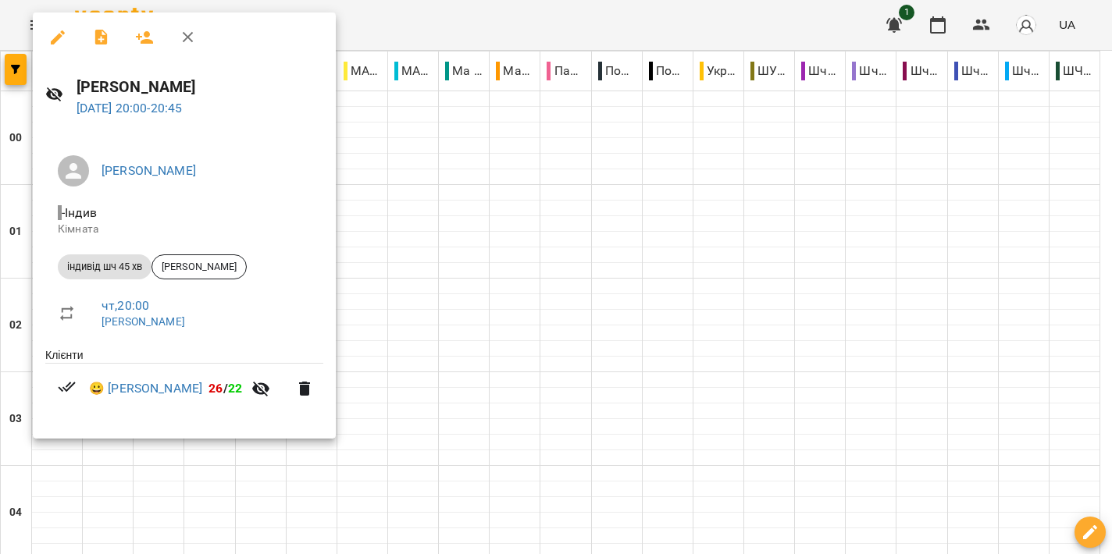
click at [503, 306] on div at bounding box center [556, 277] width 1112 height 554
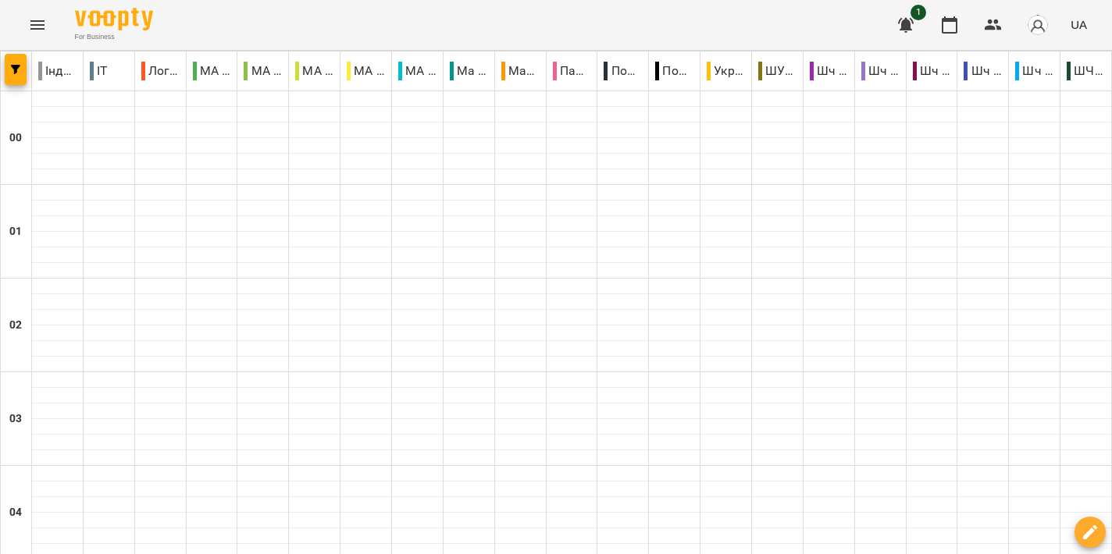
type input "**********"
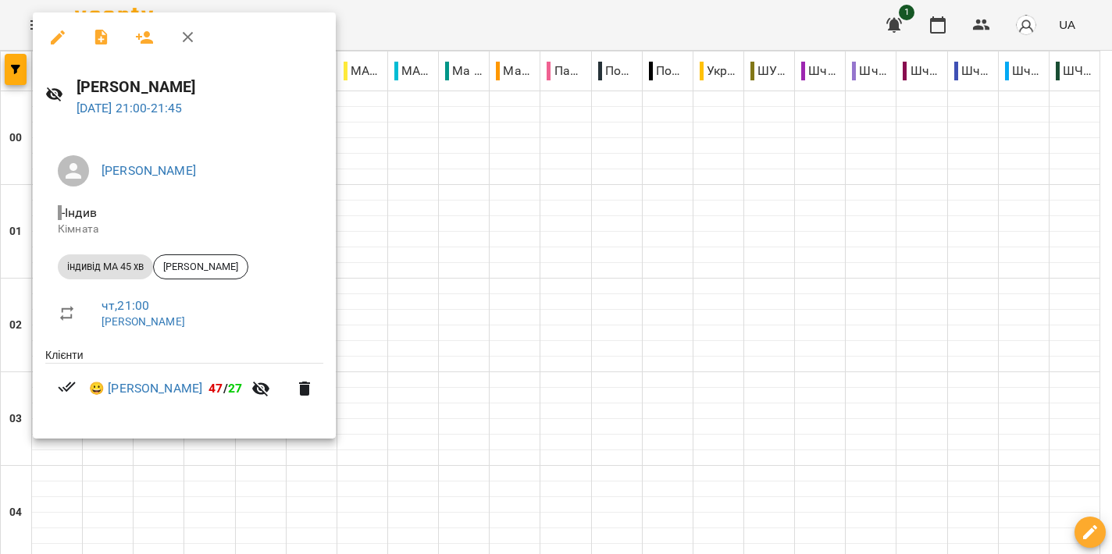
click at [439, 321] on div at bounding box center [556, 277] width 1112 height 554
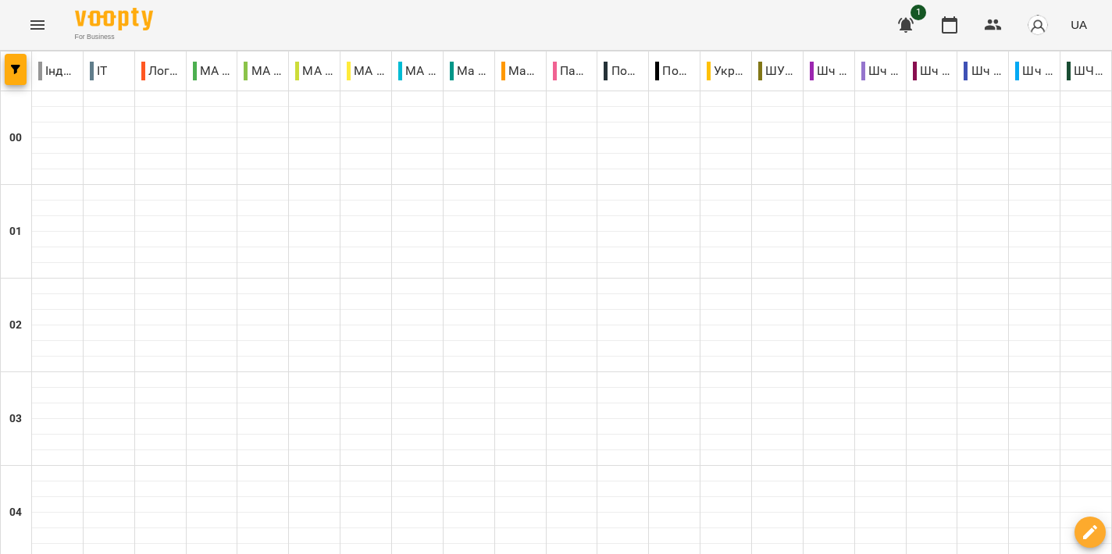
scroll to position [1478, 0]
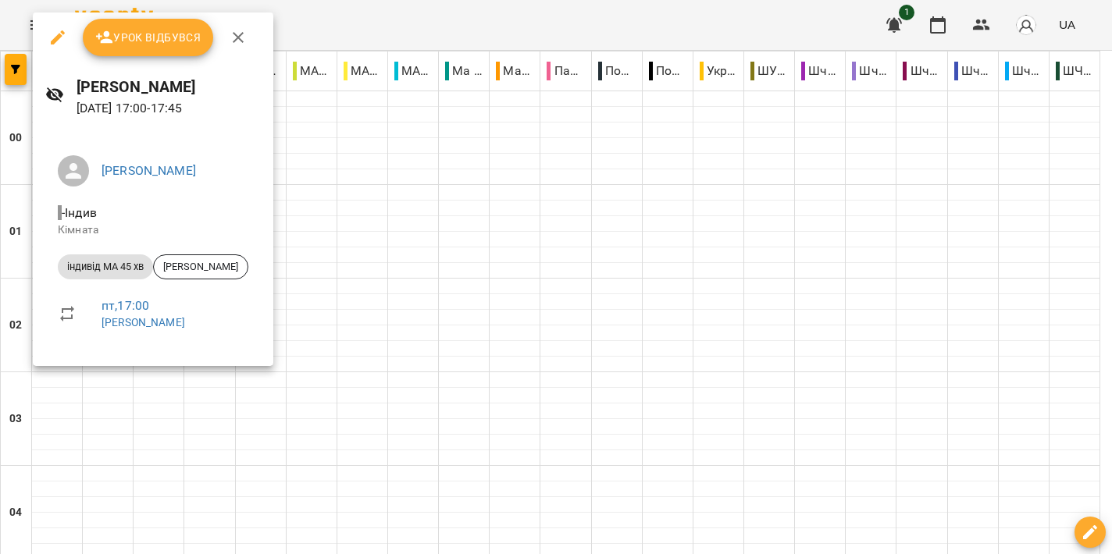
click at [599, 318] on div at bounding box center [556, 277] width 1112 height 554
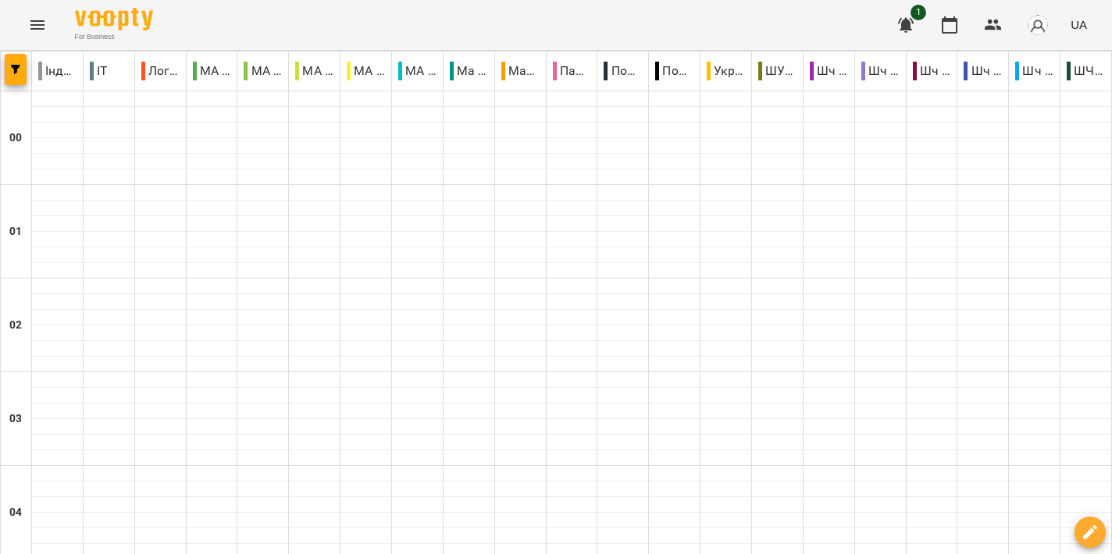
scroll to position [1609, 0]
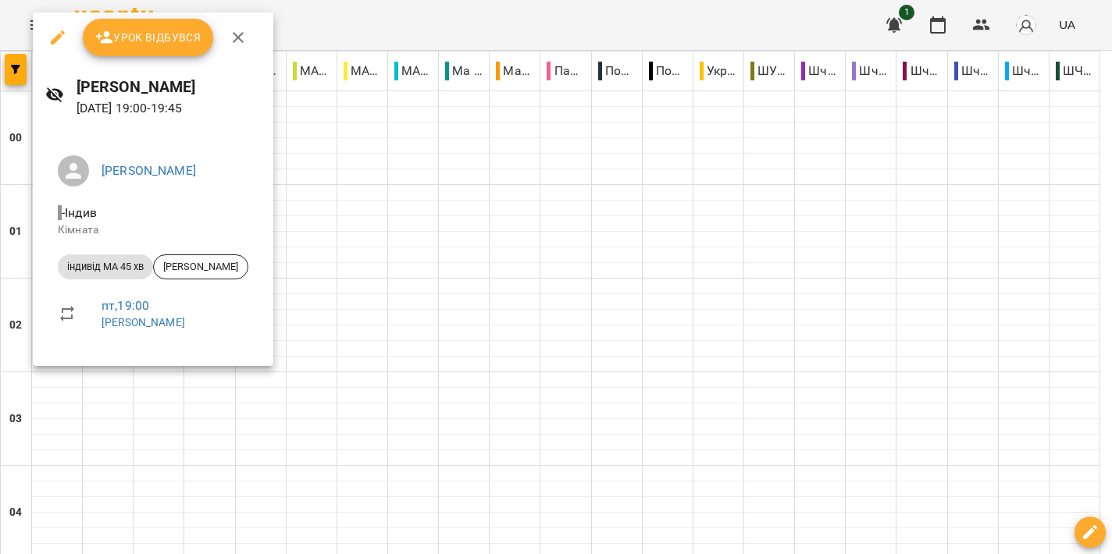
click at [470, 287] on div at bounding box center [556, 277] width 1112 height 554
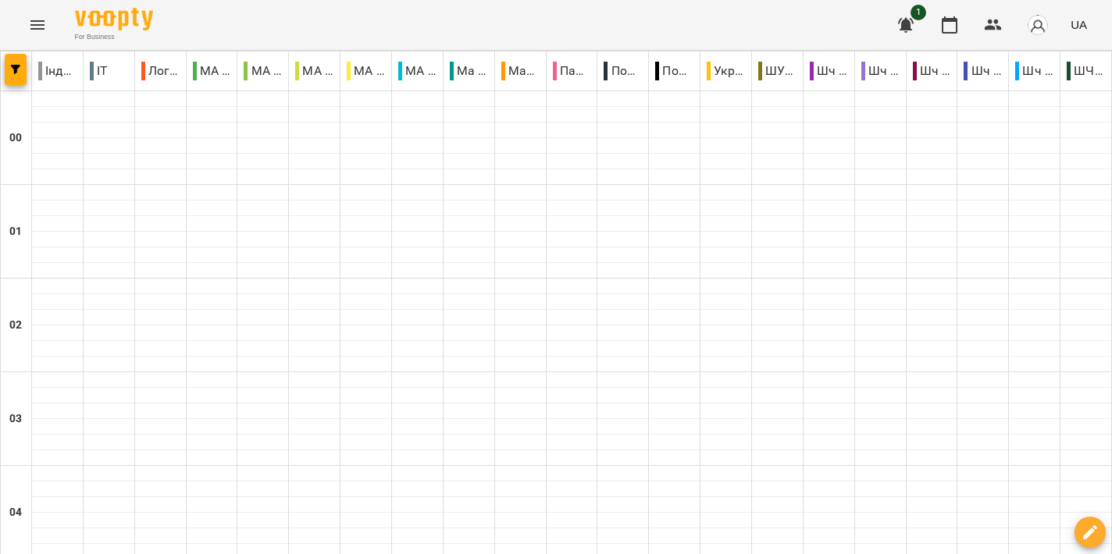
scroll to position [1712, 0]
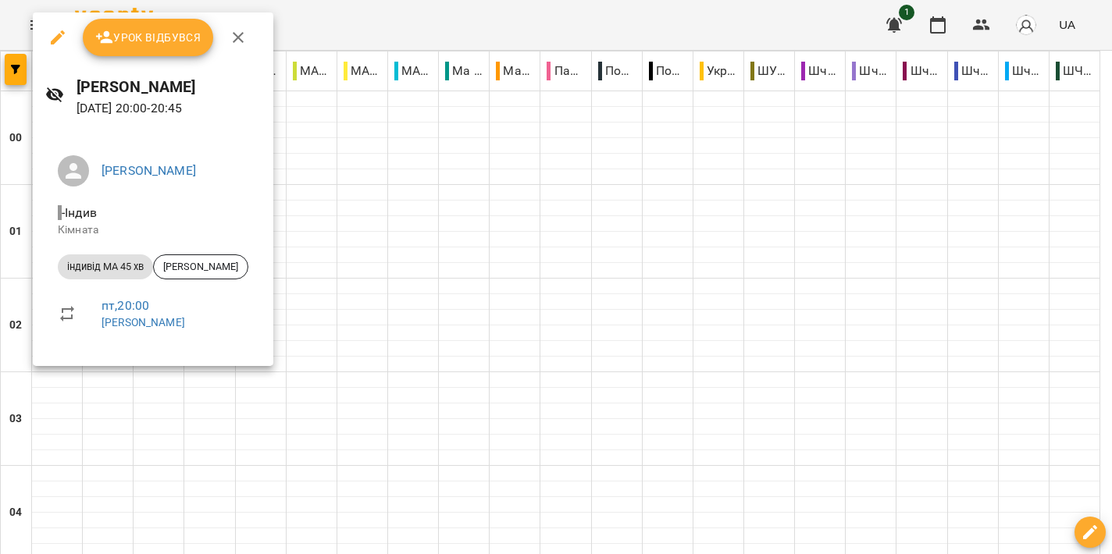
click at [417, 290] on div at bounding box center [556, 277] width 1112 height 554
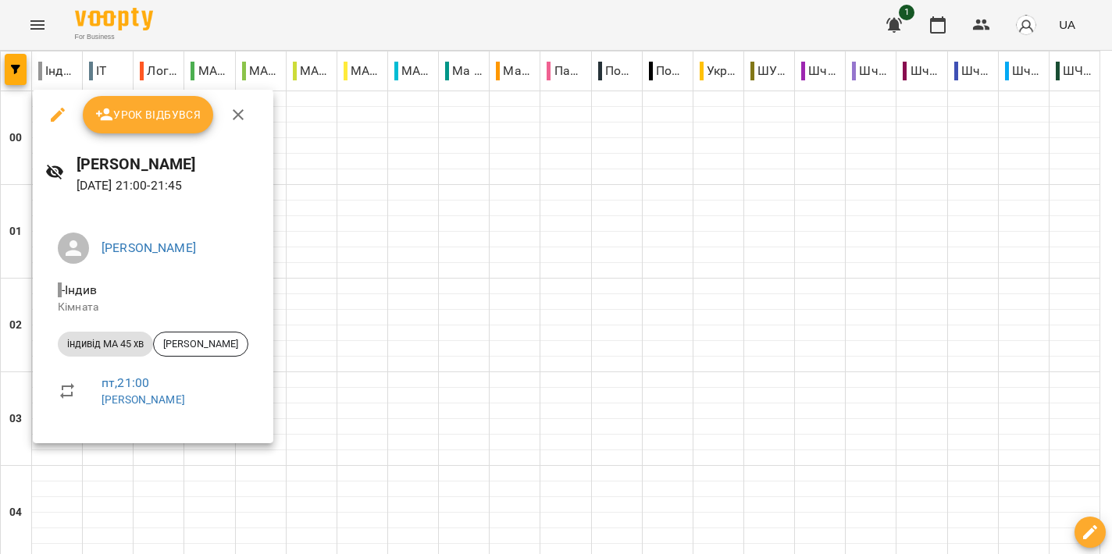
click at [517, 333] on div at bounding box center [556, 277] width 1112 height 554
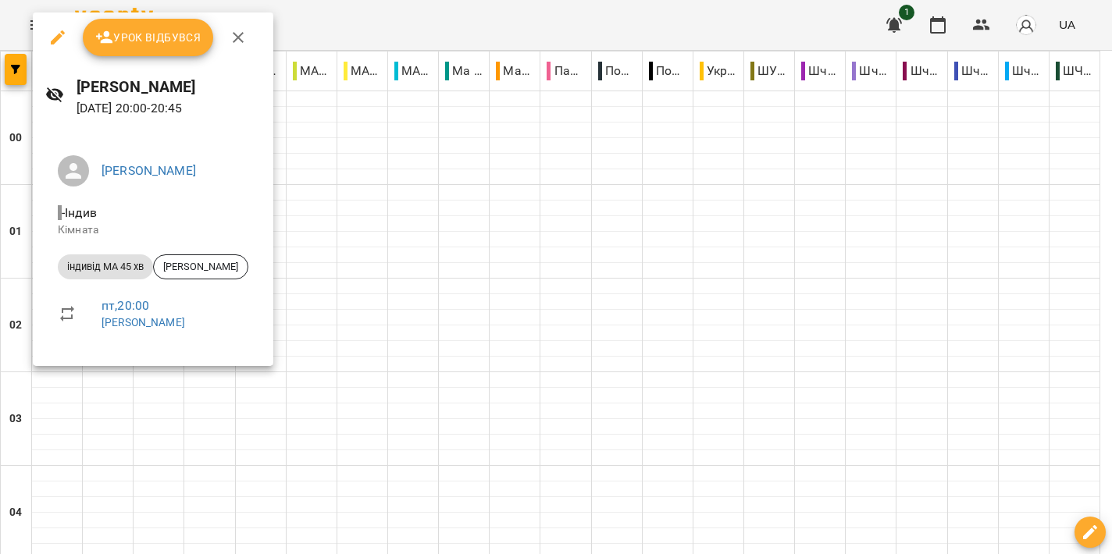
click at [424, 296] on div at bounding box center [556, 277] width 1112 height 554
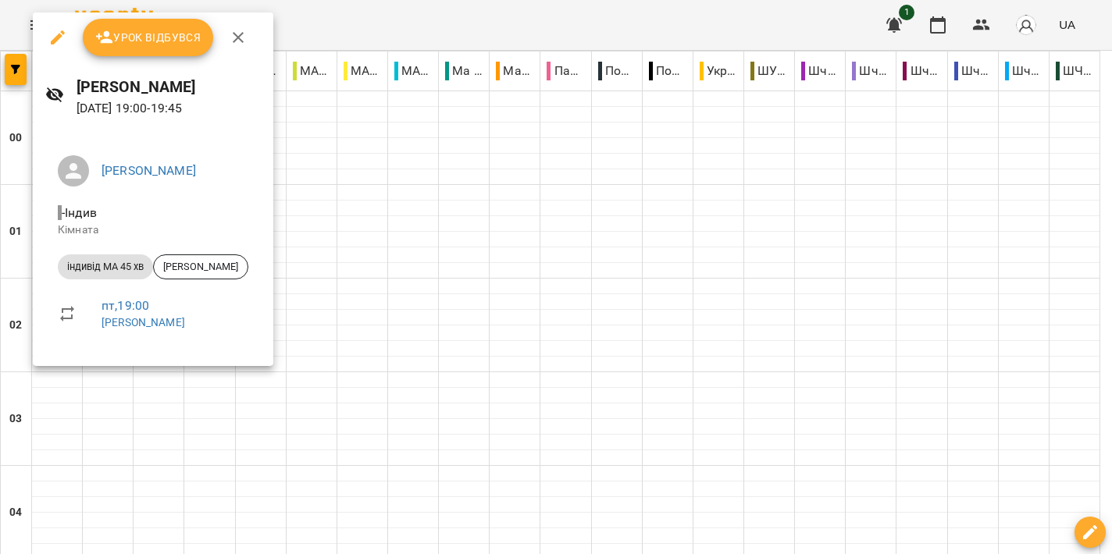
click at [448, 257] on div at bounding box center [556, 277] width 1112 height 554
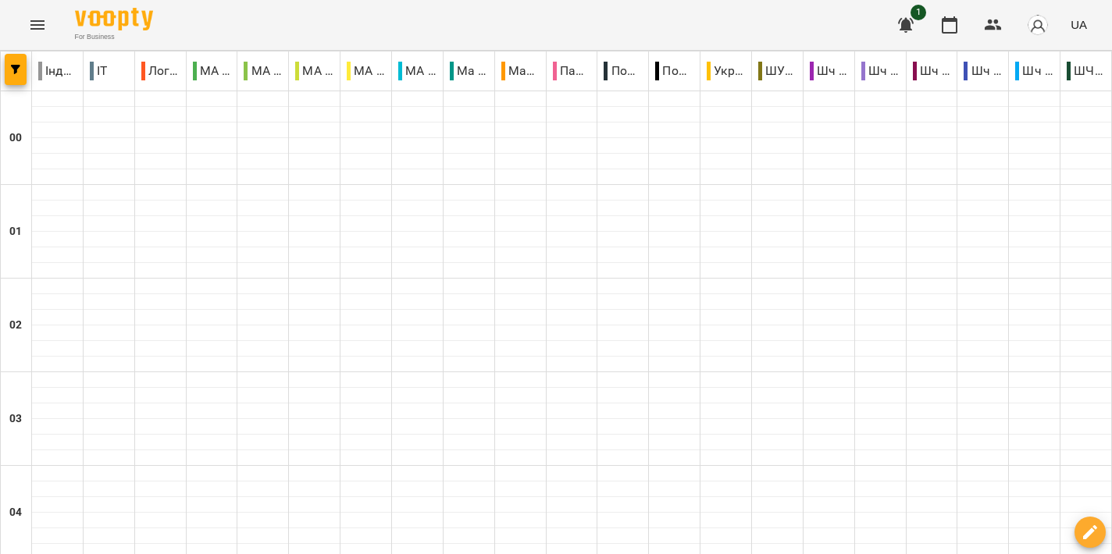
scroll to position [1500, 0]
